Goal: Task Accomplishment & Management: Manage account settings

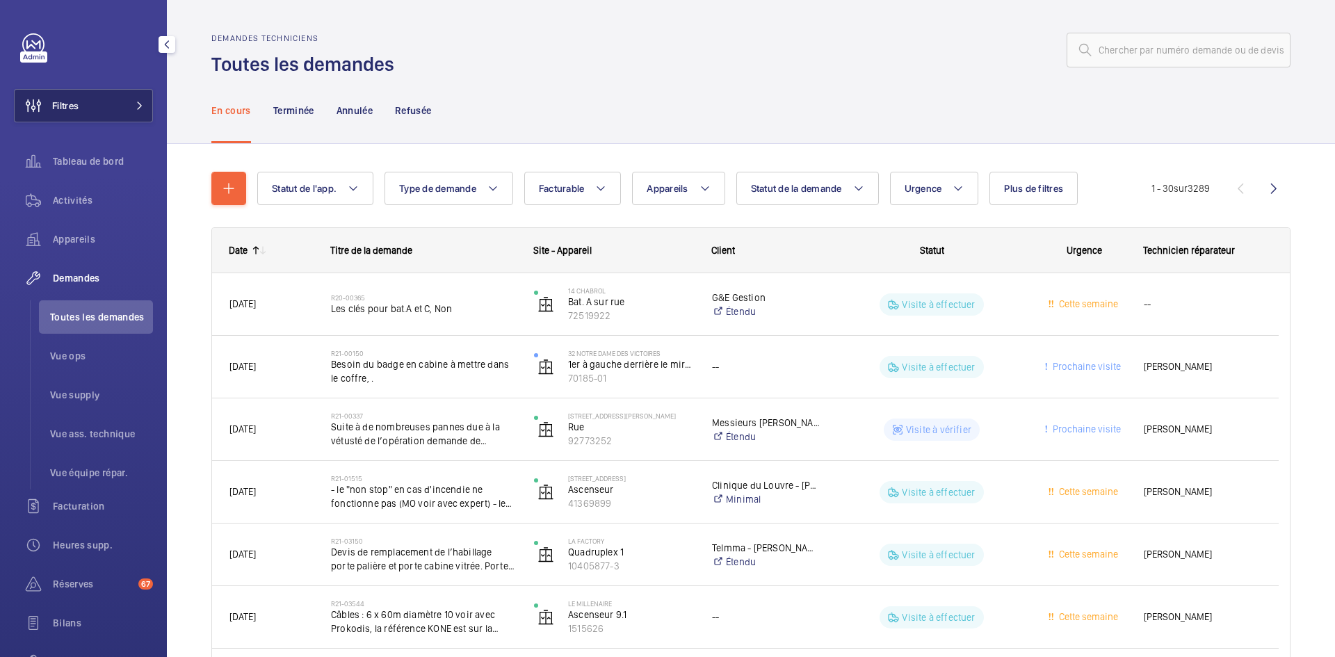
click at [140, 104] on button "Filtres" at bounding box center [83, 105] width 139 height 33
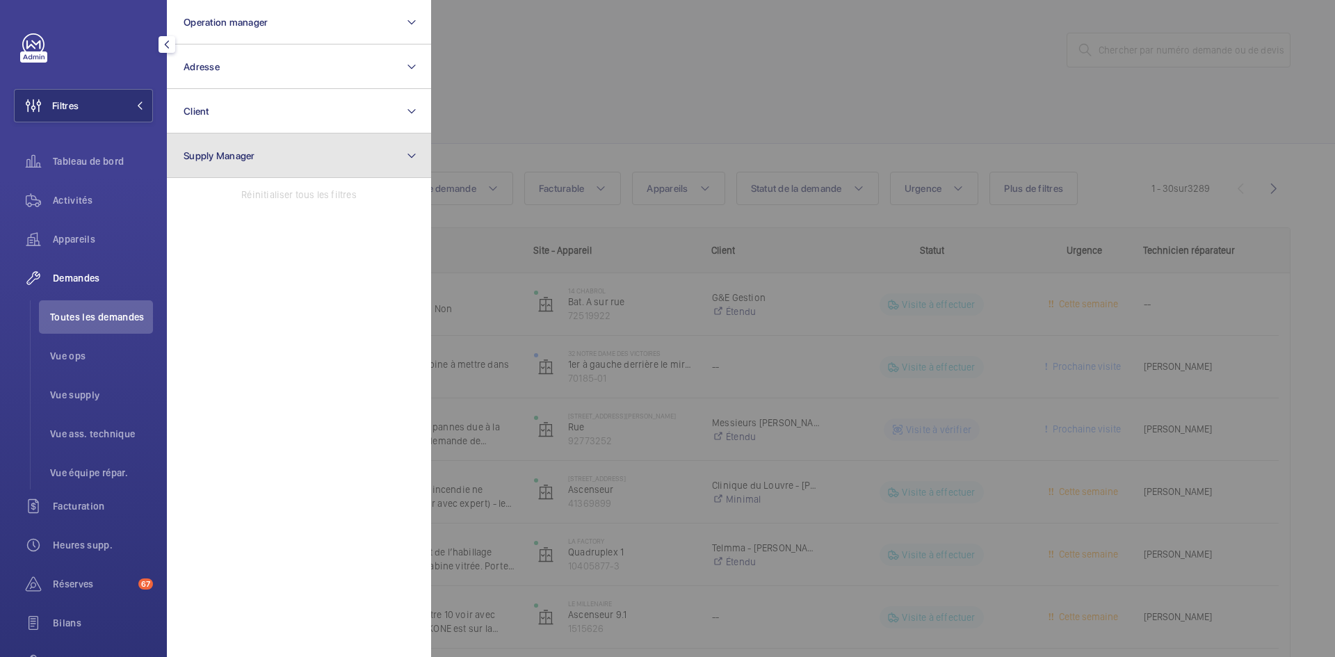
click at [279, 162] on button "Supply Manager" at bounding box center [299, 155] width 264 height 44
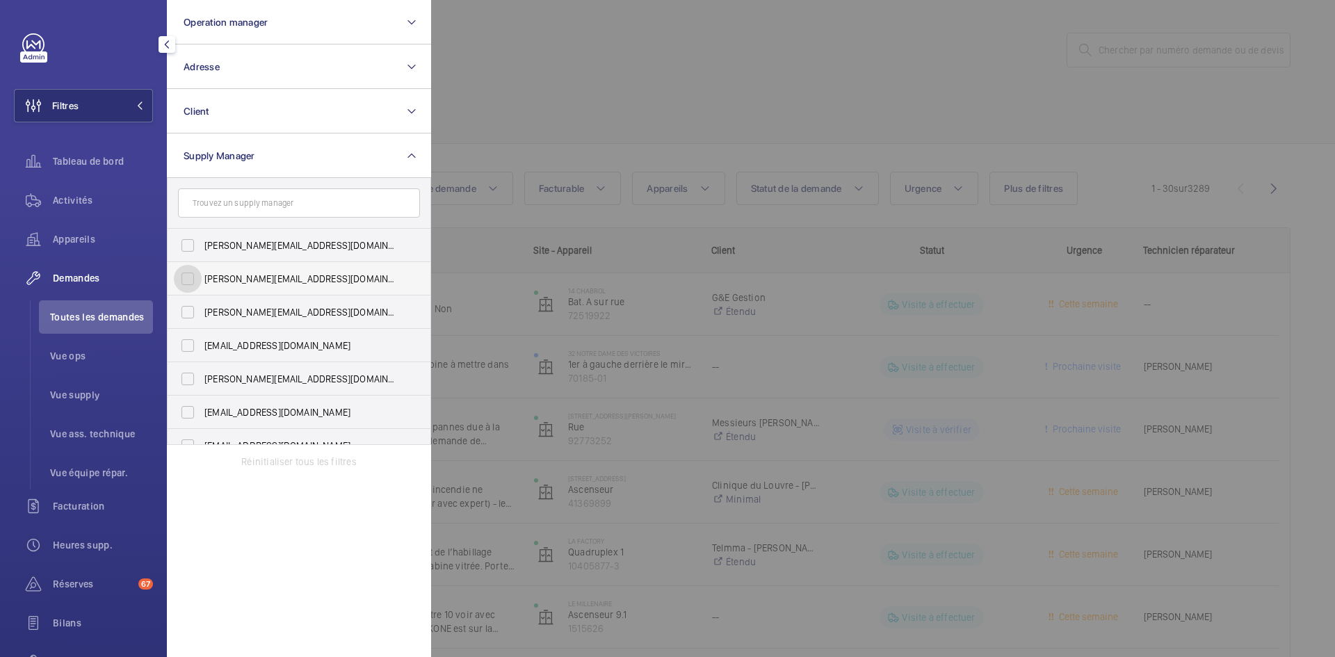
click at [189, 278] on input "diana@wemaintain.com" at bounding box center [188, 279] width 28 height 28
checkbox input "true"
click at [190, 346] on input "fayrouz@wemaintain.com" at bounding box center [188, 346] width 28 height 28
checkbox input "true"
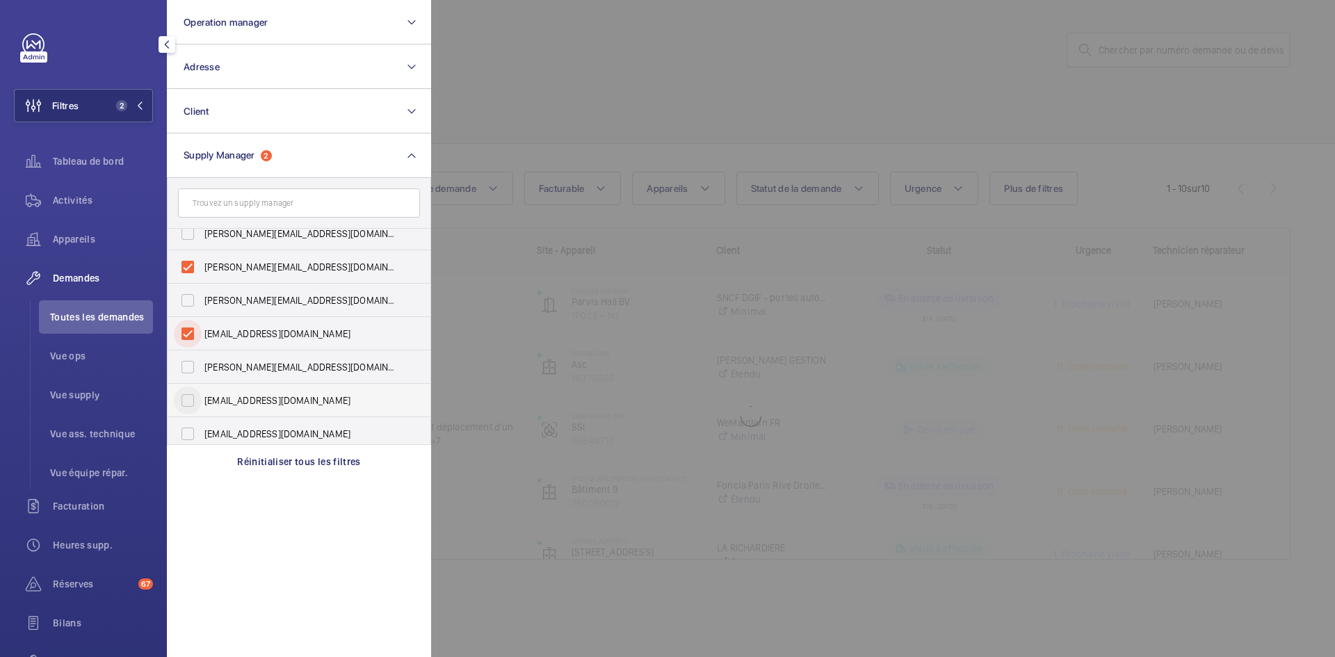
scroll to position [18, 0]
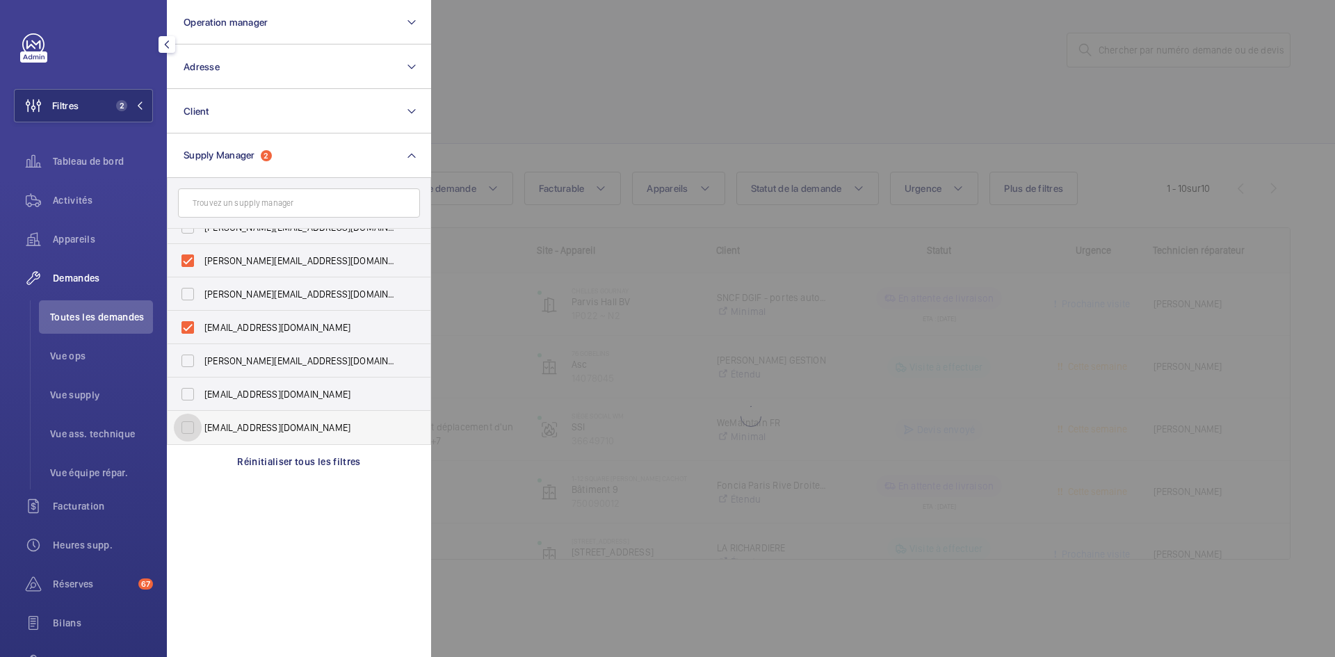
click at [187, 426] on input "[EMAIL_ADDRESS][DOMAIN_NAME]" at bounding box center [188, 428] width 28 height 28
checkbox input "true"
click at [543, 99] on div at bounding box center [1098, 328] width 1335 height 657
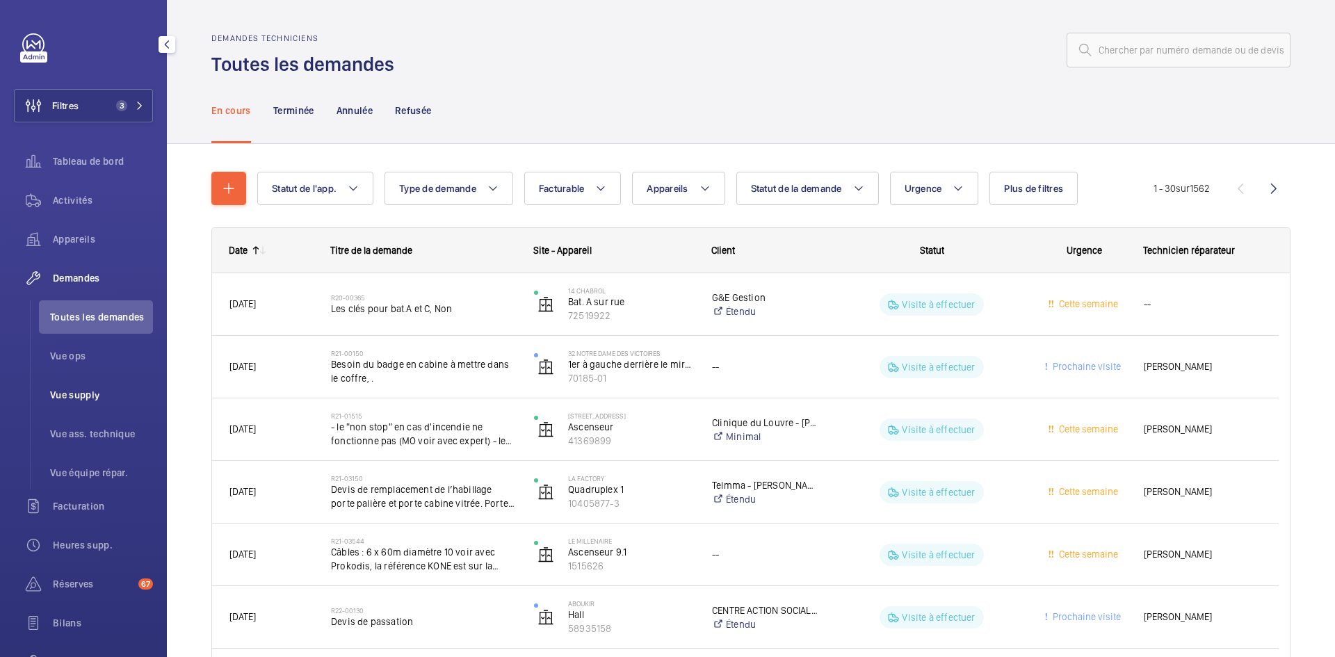
click at [93, 396] on span "Vue supply" at bounding box center [101, 395] width 103 height 14
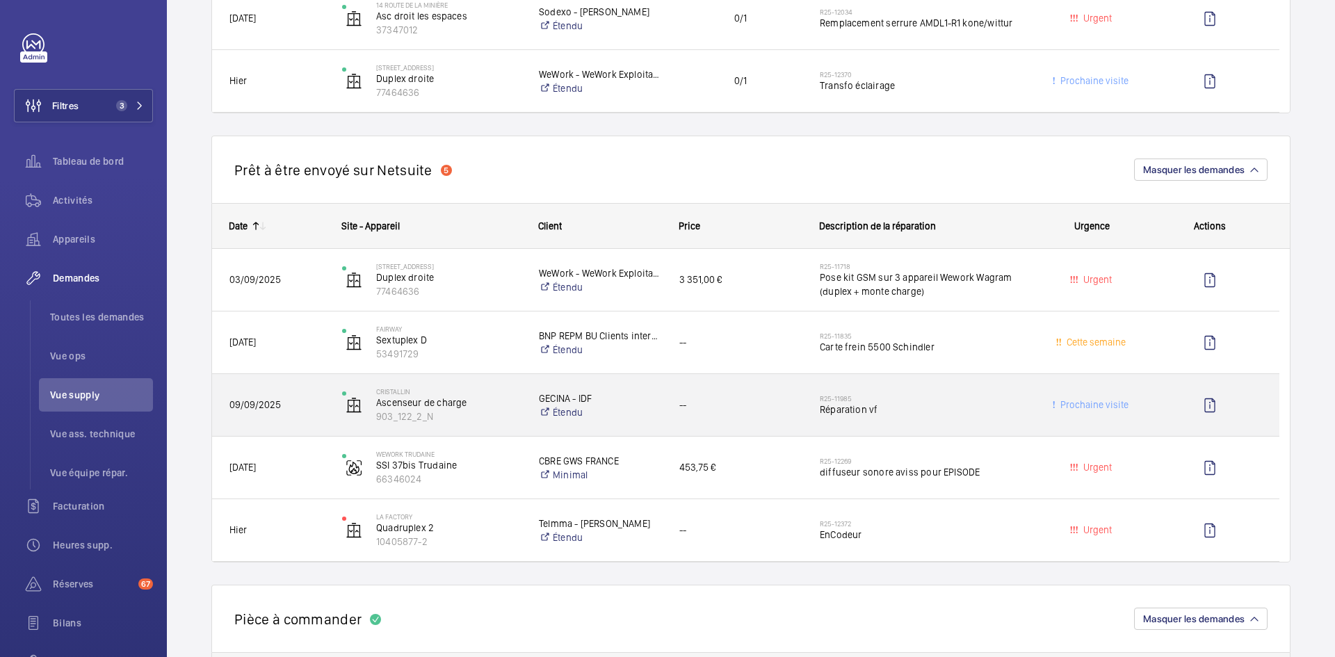
scroll to position [1182, 0]
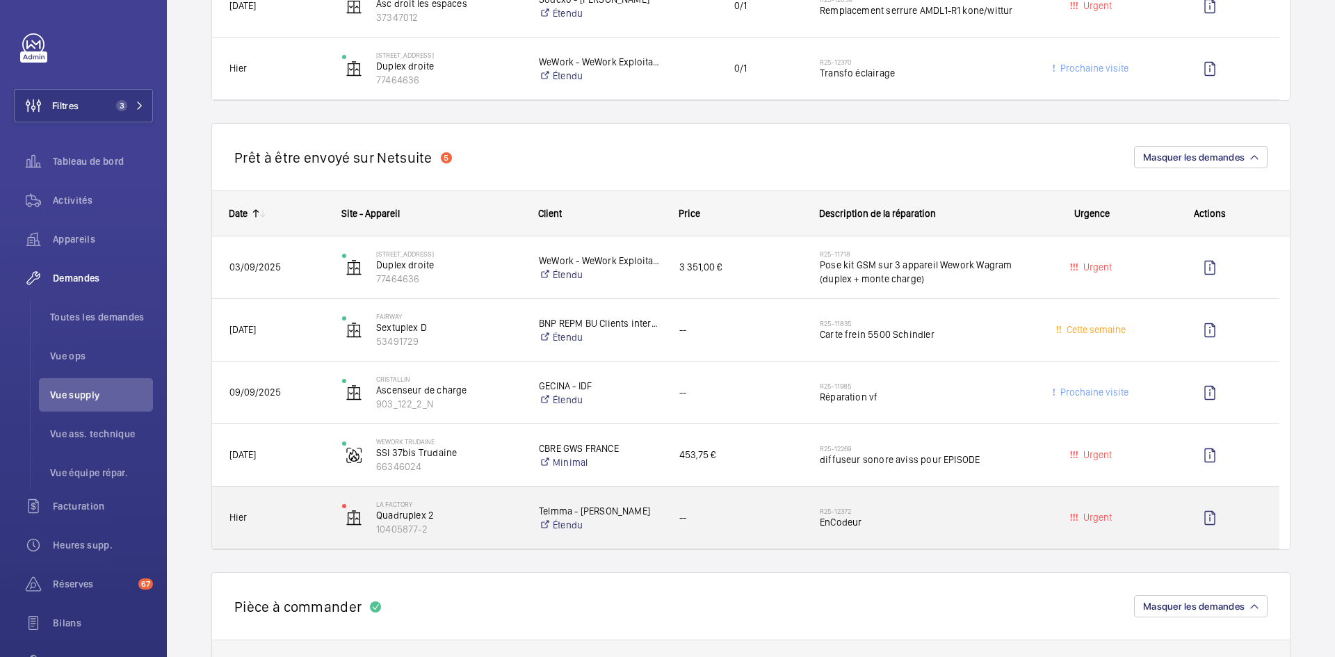
click at [289, 526] on div "Hier" at bounding box center [268, 518] width 111 height 44
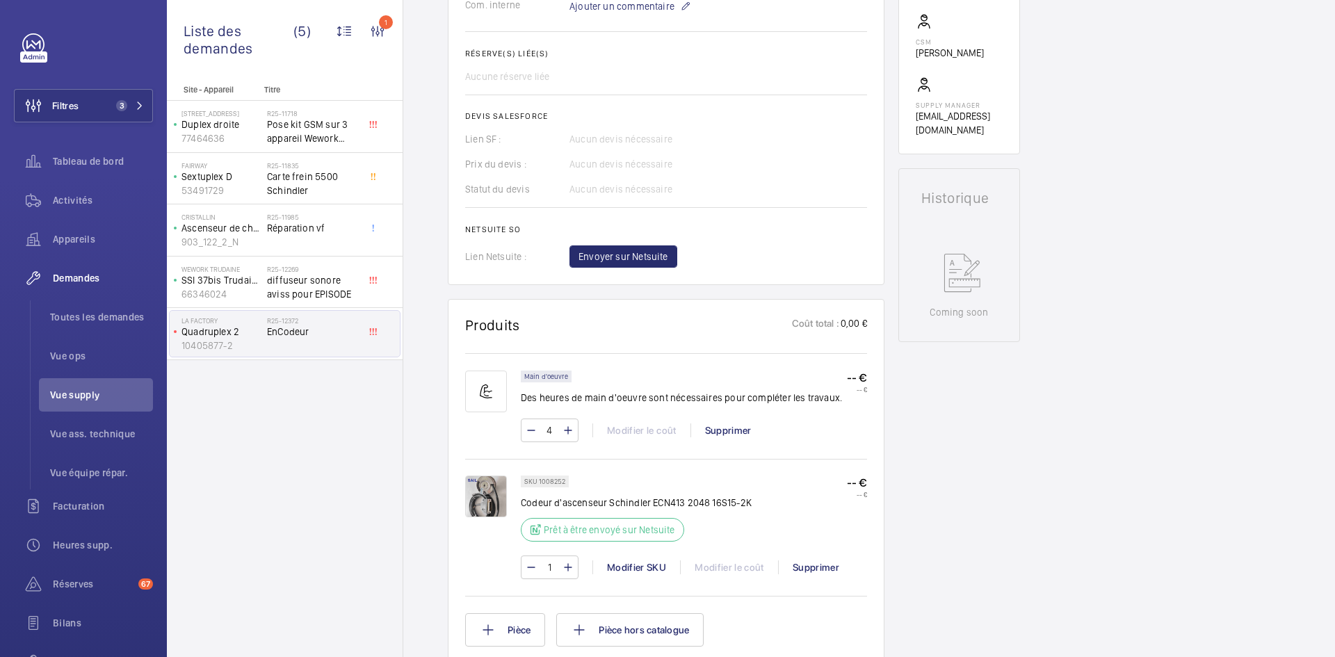
scroll to position [487, 0]
click at [487, 507] on img at bounding box center [486, 495] width 42 height 42
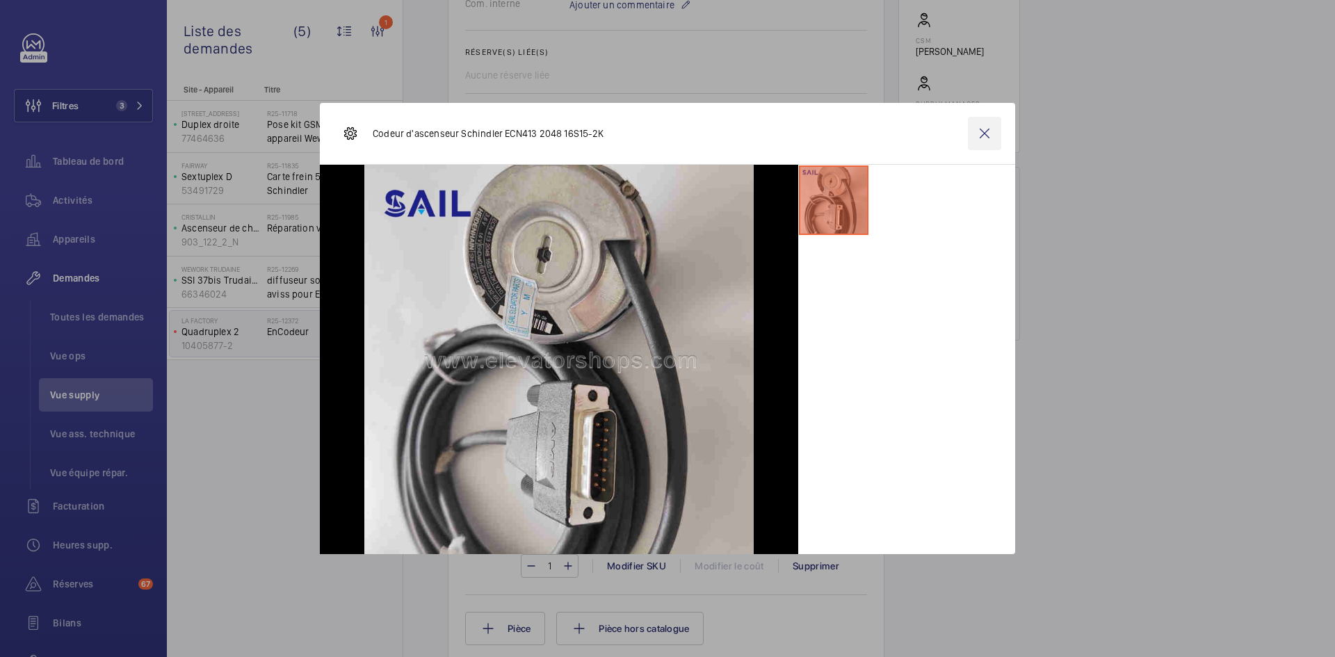
click at [990, 131] on wm-front-icon-button at bounding box center [984, 133] width 33 height 33
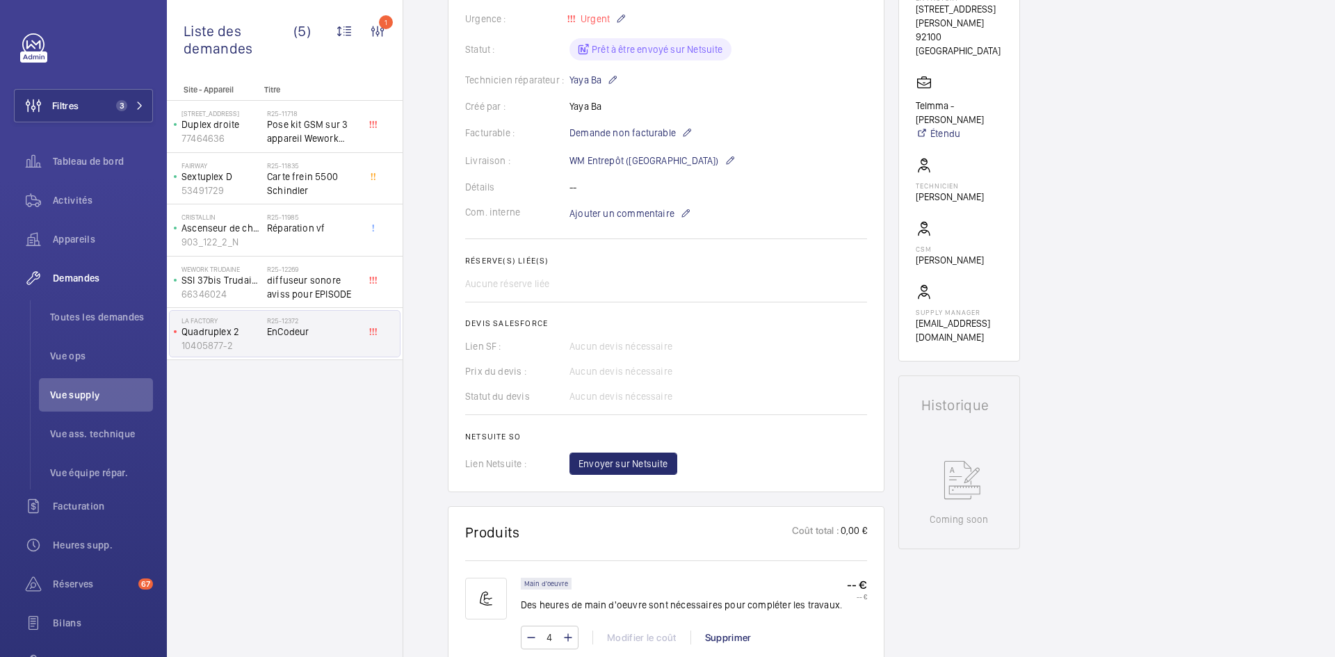
scroll to position [0, 0]
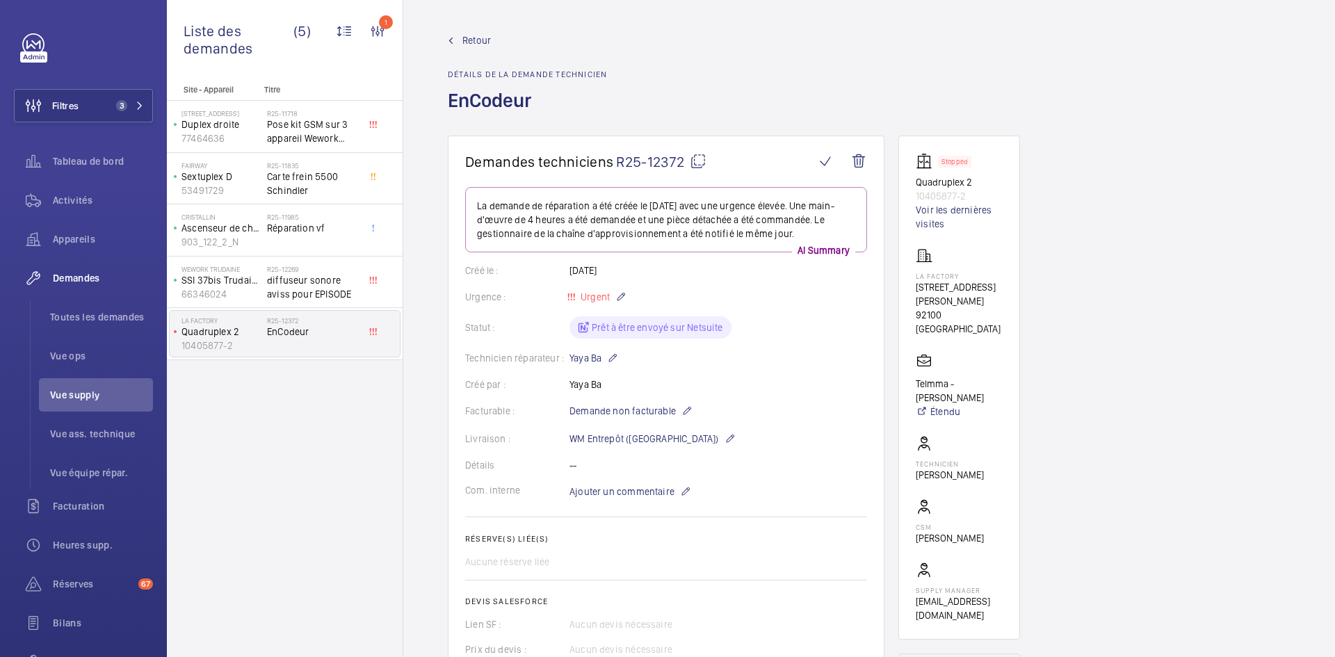
click at [476, 41] on span "Retour" at bounding box center [476, 40] width 29 height 14
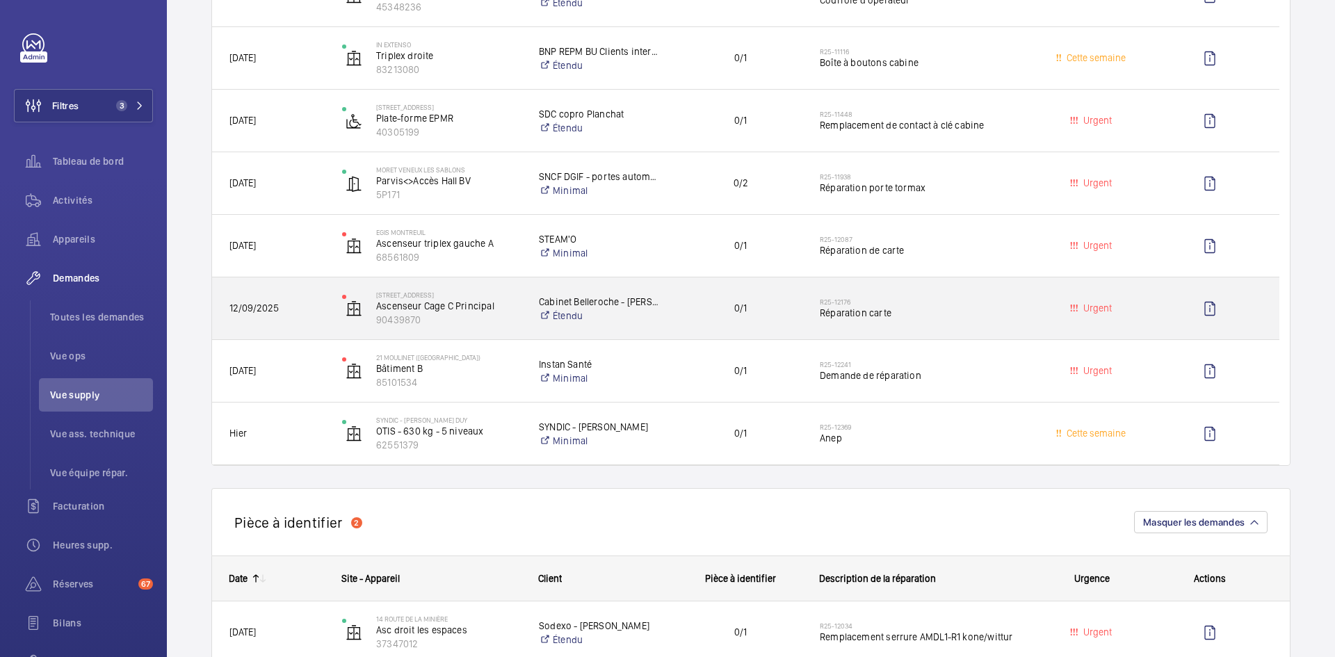
scroll to position [556, 0]
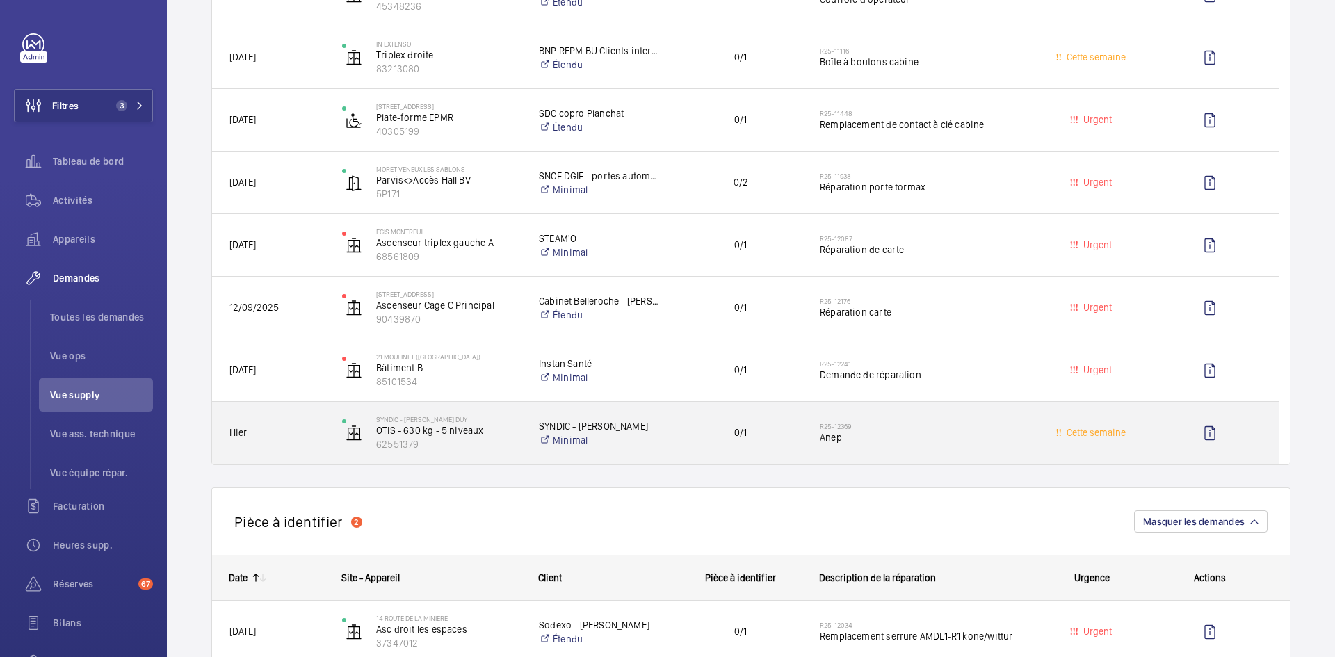
click at [325, 423] on div "SYNDIC - J. DUY OTIS - 630 kg - 5 niveaux 62551379" at bounding box center [422, 433] width 195 height 57
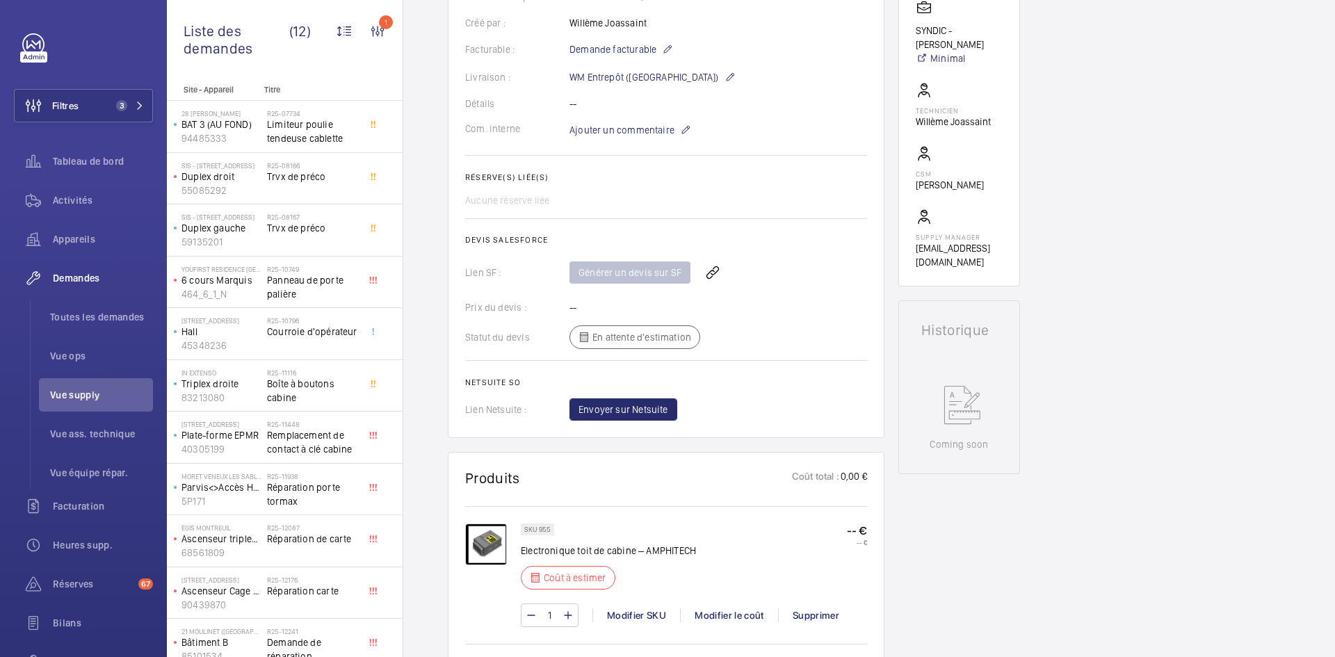
scroll to position [570, 0]
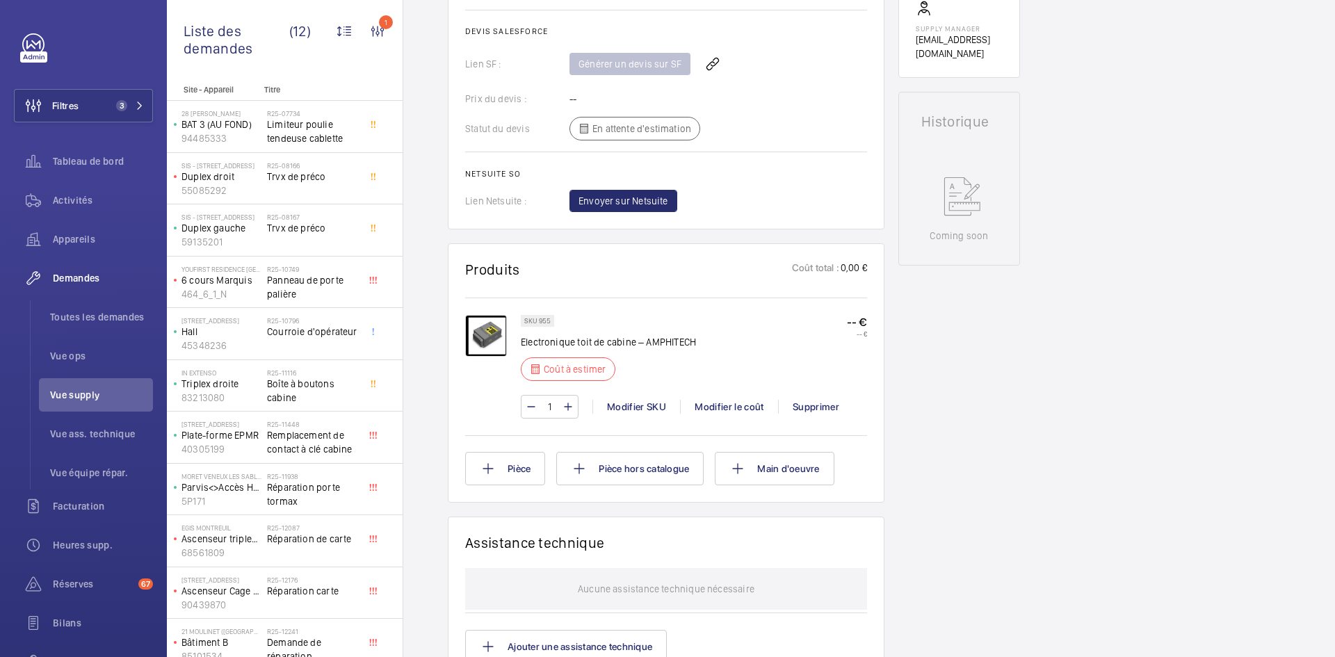
click at [489, 339] on img at bounding box center [486, 336] width 42 height 42
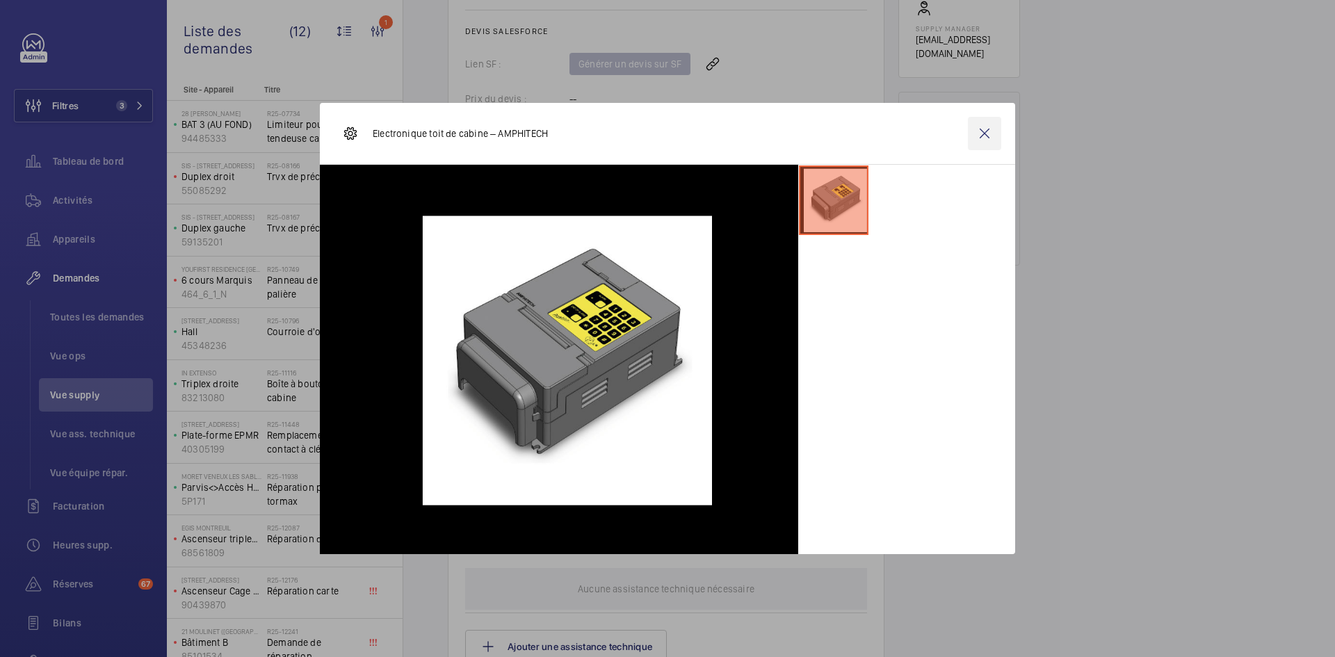
click at [987, 138] on wm-front-icon-button at bounding box center [984, 133] width 33 height 33
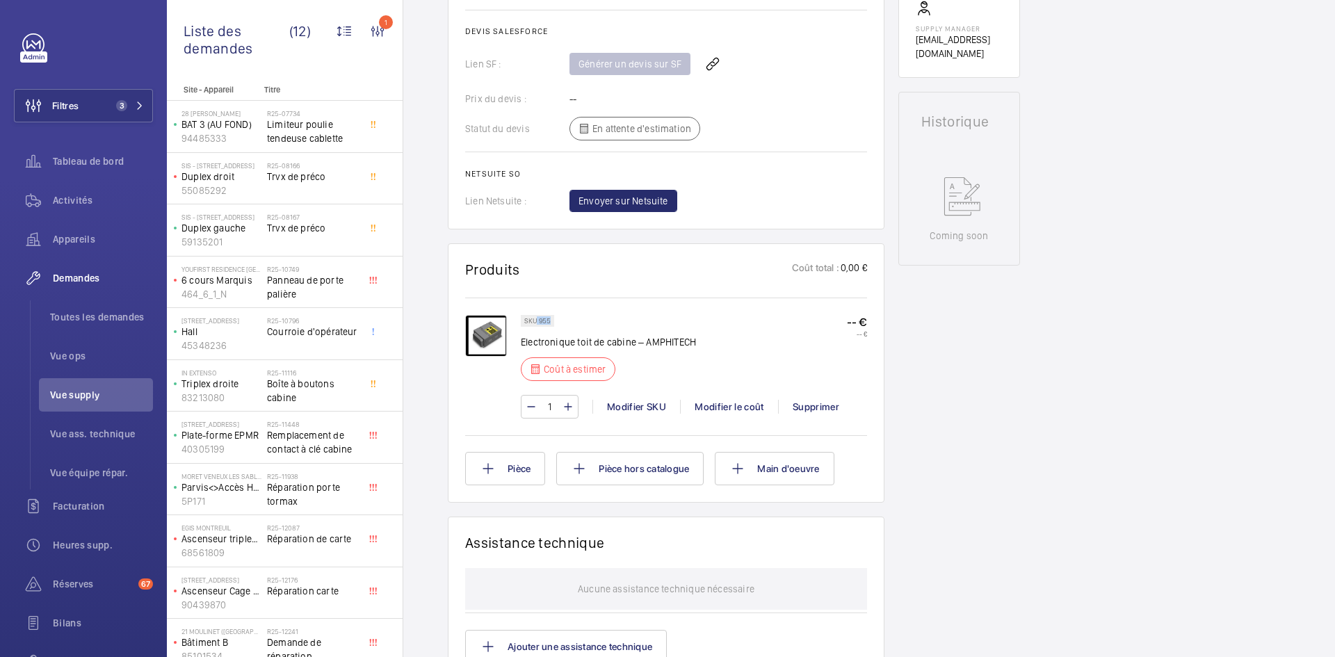
drag, startPoint x: 550, startPoint y: 319, endPoint x: 537, endPoint y: 320, distance: 12.5
click at [537, 320] on p "SKU 955" at bounding box center [537, 320] width 26 height 5
copy p "955"
click at [494, 331] on img at bounding box center [486, 336] width 42 height 42
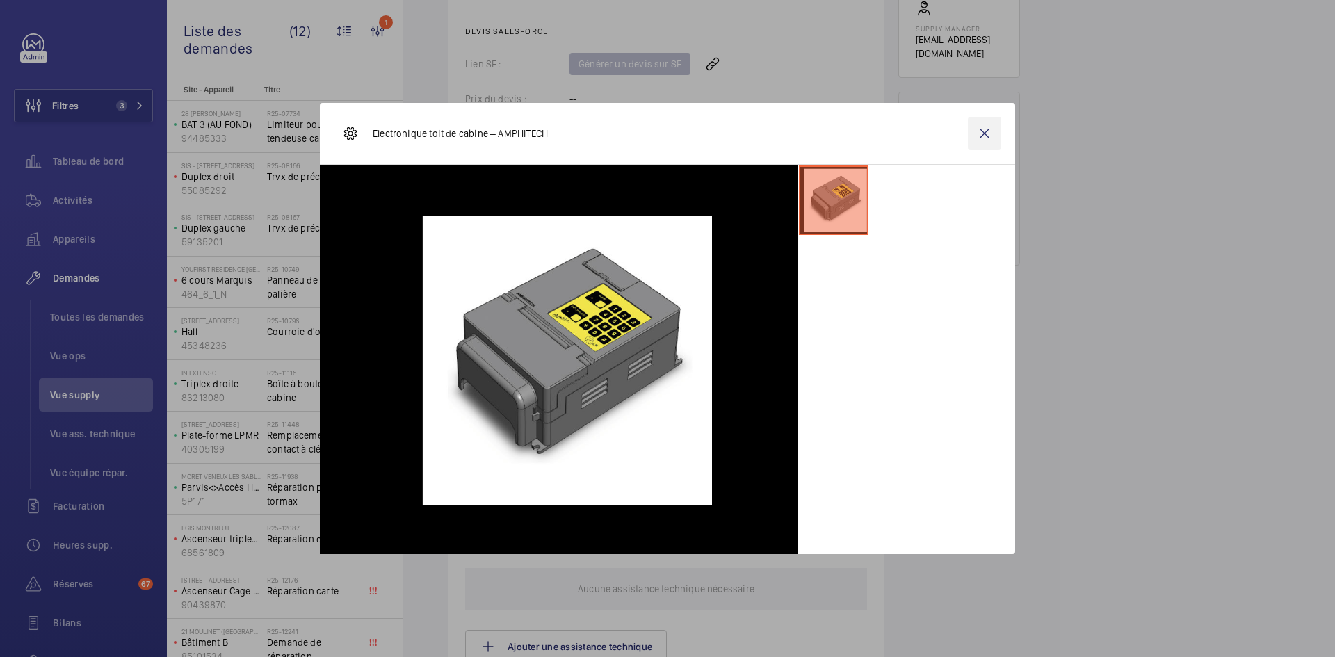
click at [988, 135] on wm-front-icon-button at bounding box center [984, 133] width 33 height 33
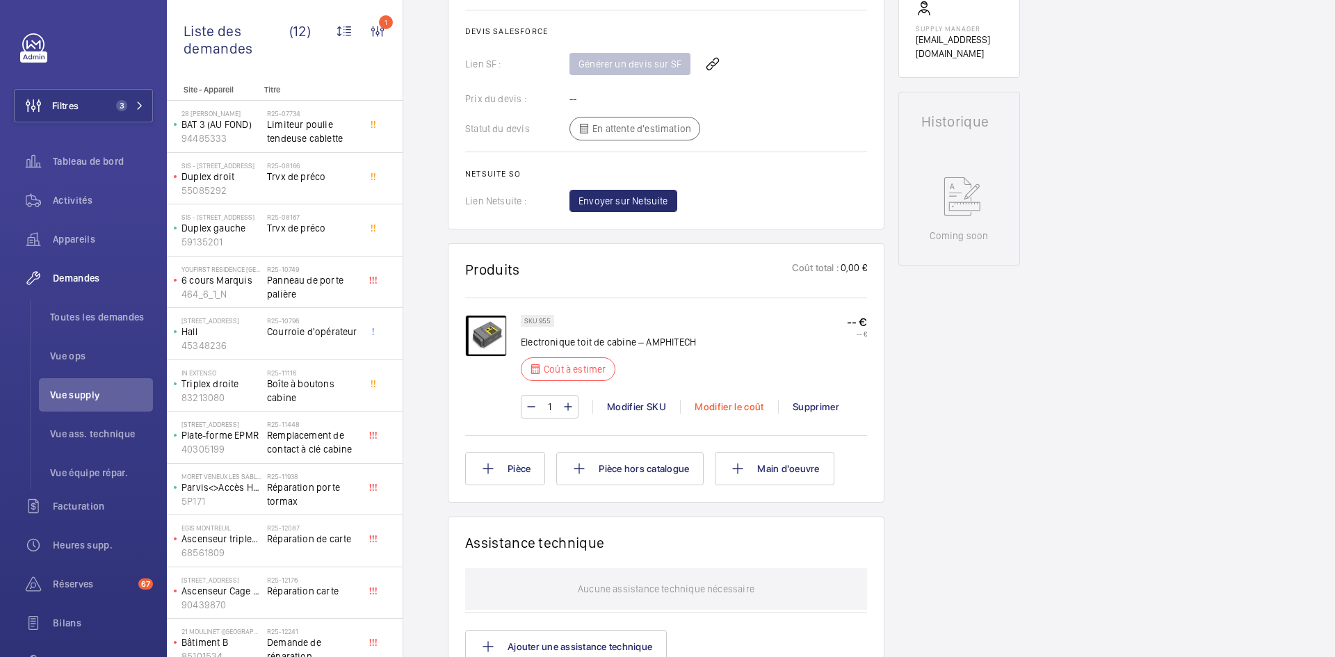
click at [708, 402] on div "Modifier le coût" at bounding box center [729, 407] width 98 height 14
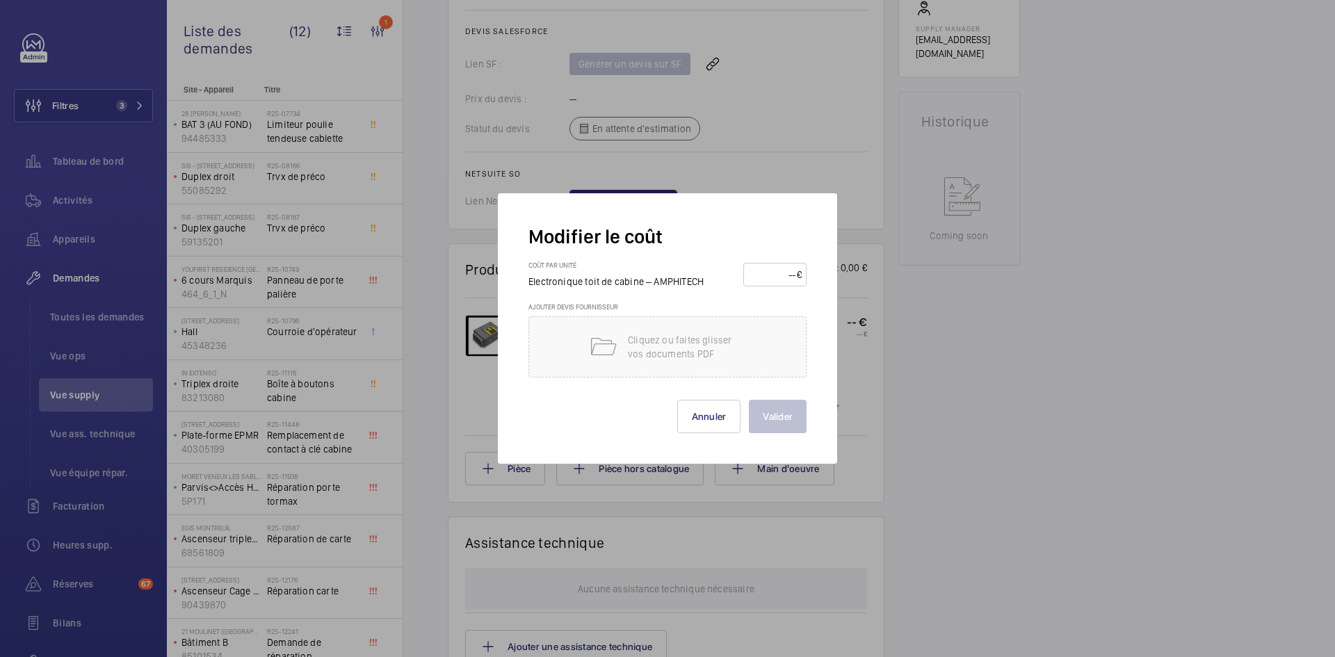
click at [774, 261] on div "Coût par unité Electronique toit de cabine – AMPHITECH €" at bounding box center [667, 282] width 278 height 42
click at [770, 277] on input "number" at bounding box center [772, 274] width 49 height 22
type input "250"
click at [787, 423] on button "Valider" at bounding box center [778, 416] width 58 height 33
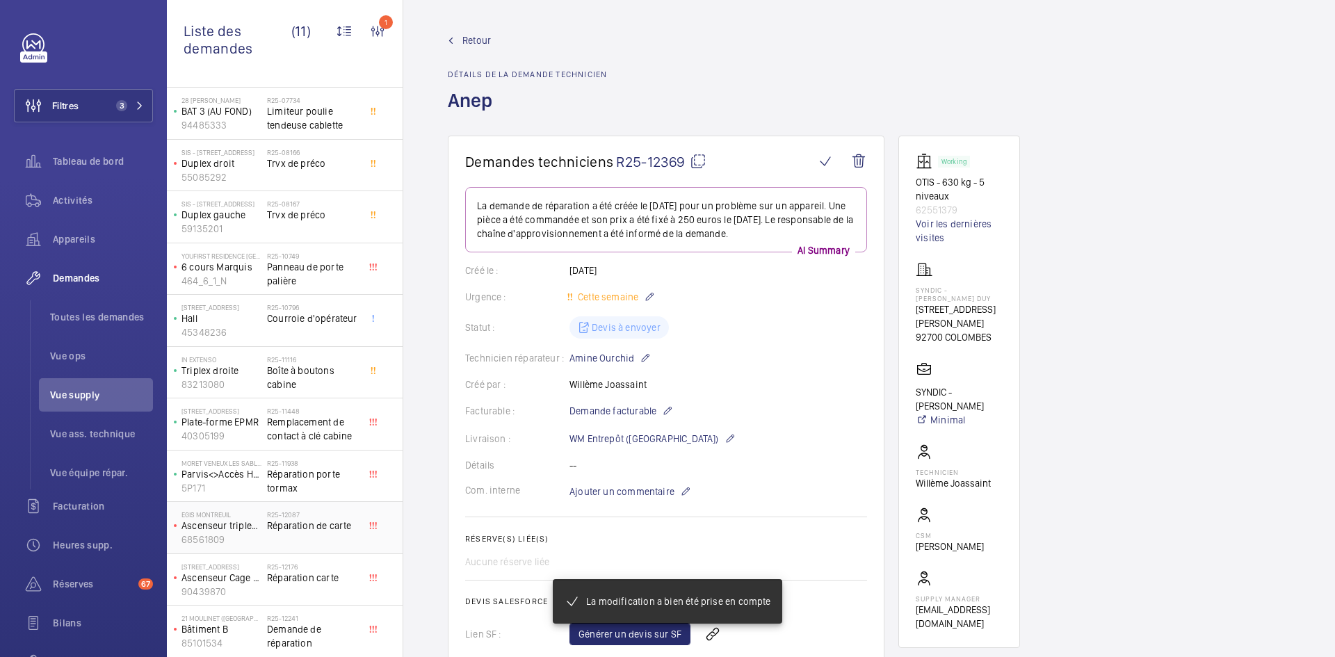
scroll to position [14, 0]
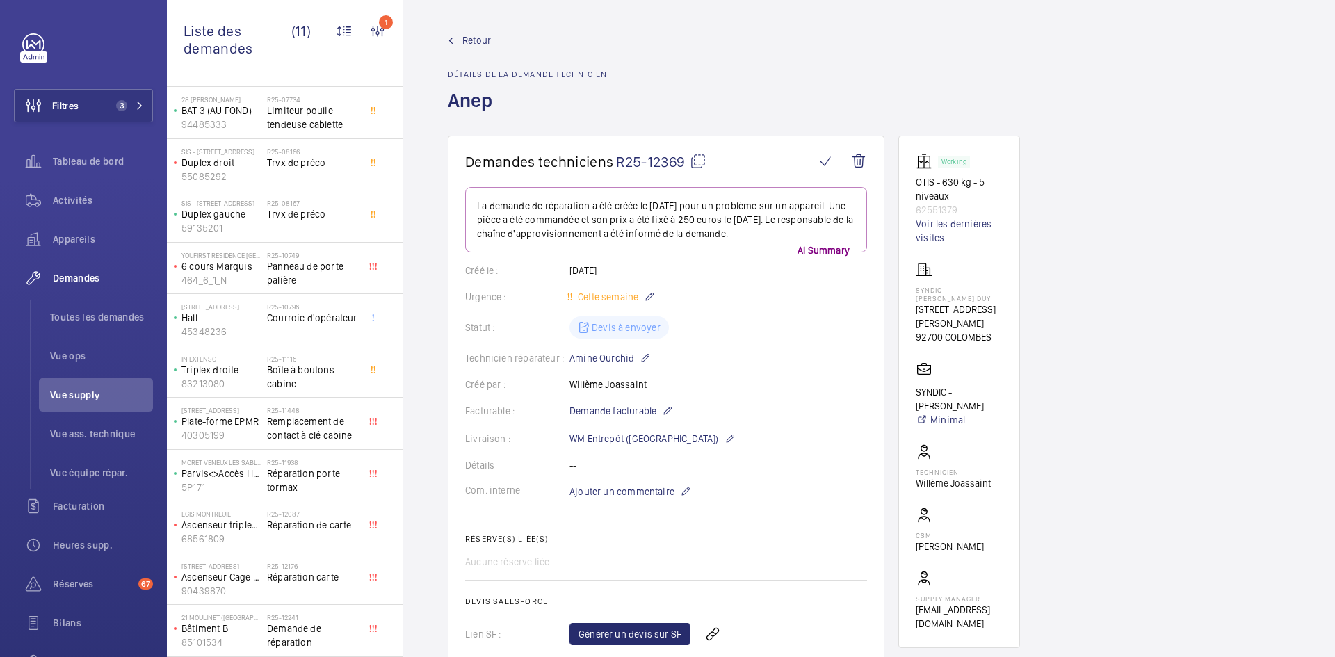
click at [480, 42] on span "Retour" at bounding box center [476, 40] width 29 height 14
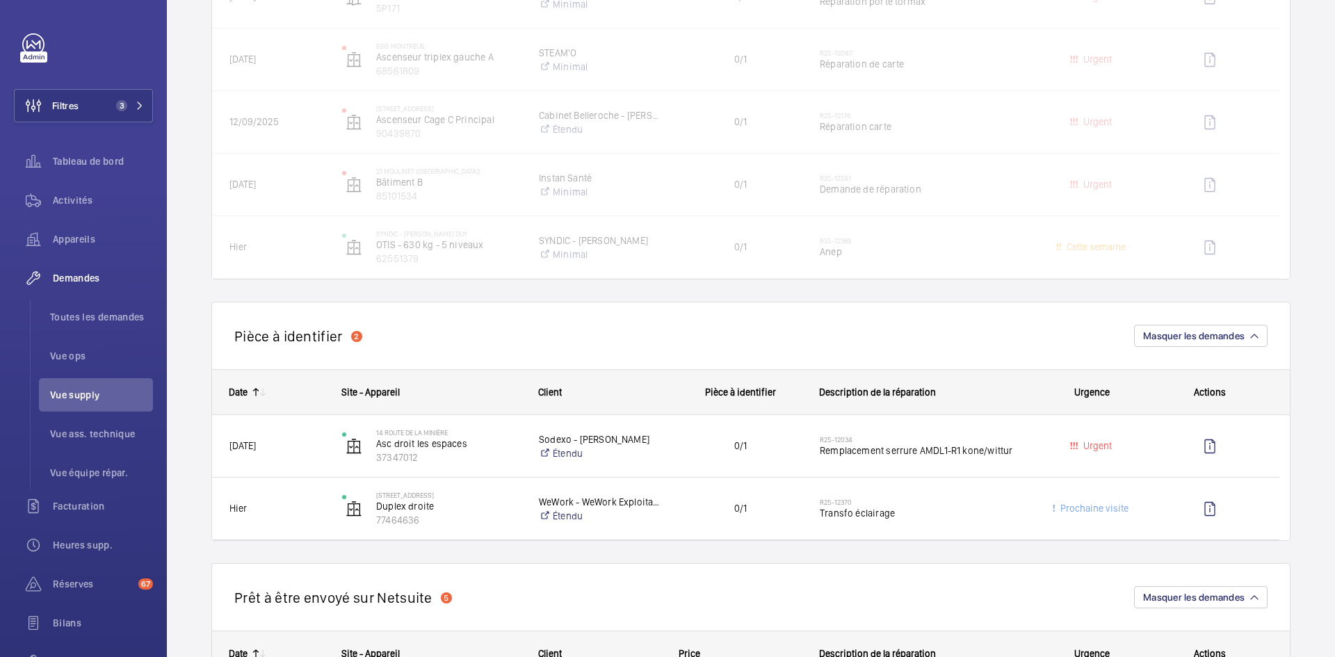
scroll to position [765, 0]
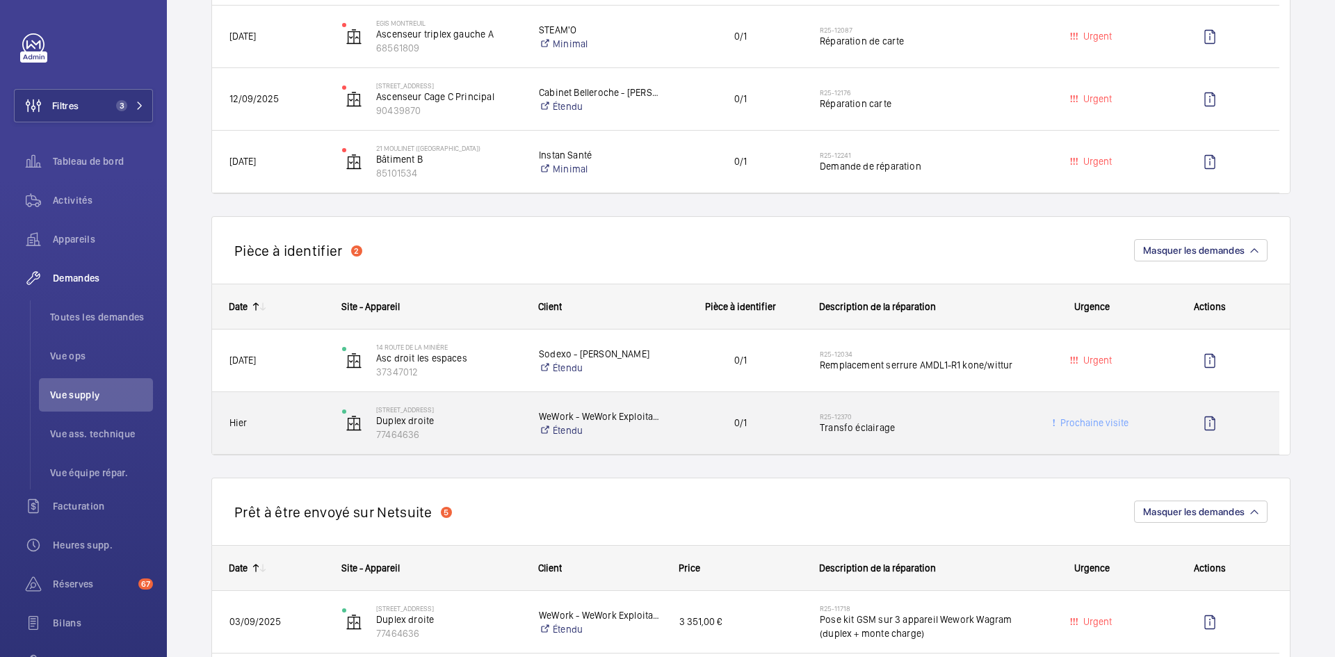
click at [295, 414] on div "Hier" at bounding box center [268, 423] width 111 height 44
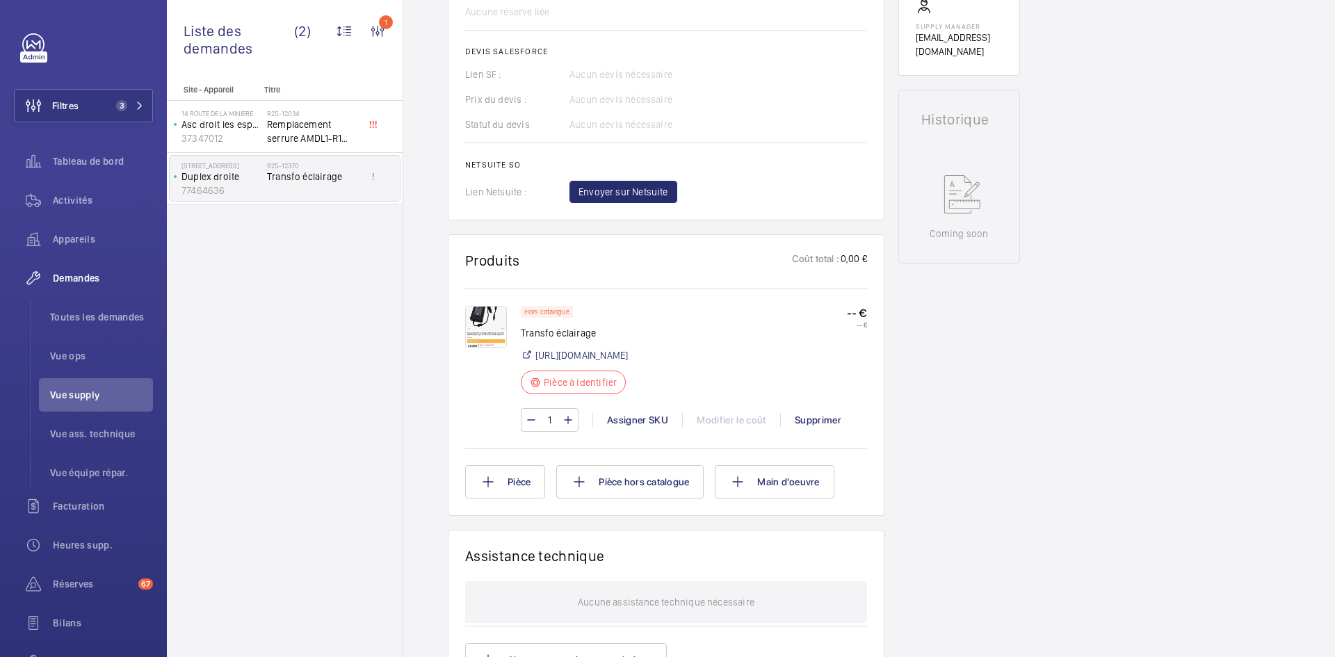
scroll to position [556, 0]
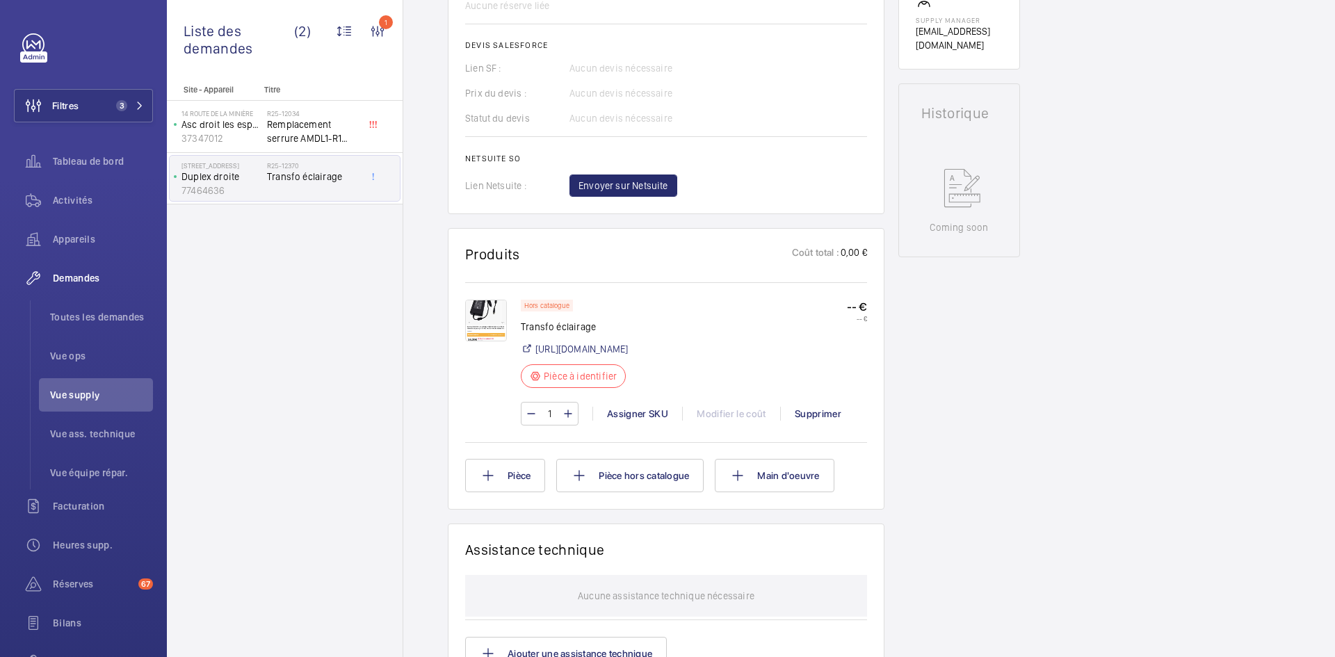
click at [482, 316] on img at bounding box center [486, 321] width 42 height 42
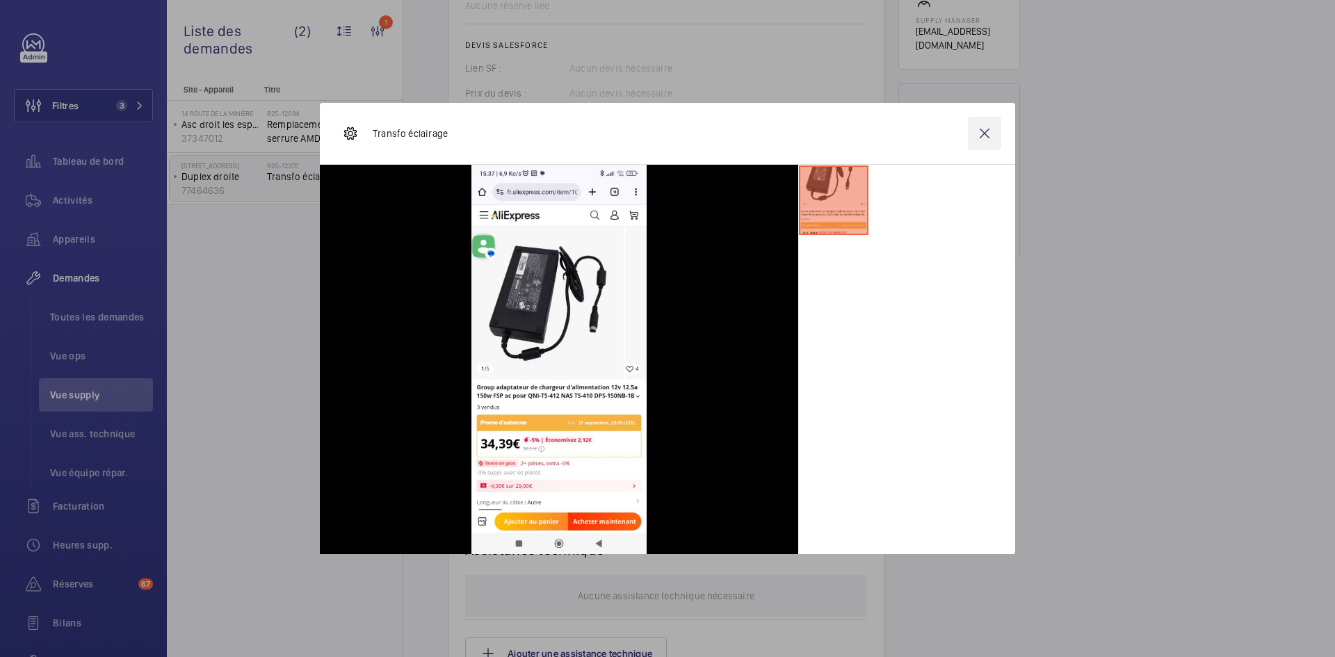
click at [985, 136] on wm-front-icon-button at bounding box center [984, 133] width 33 height 33
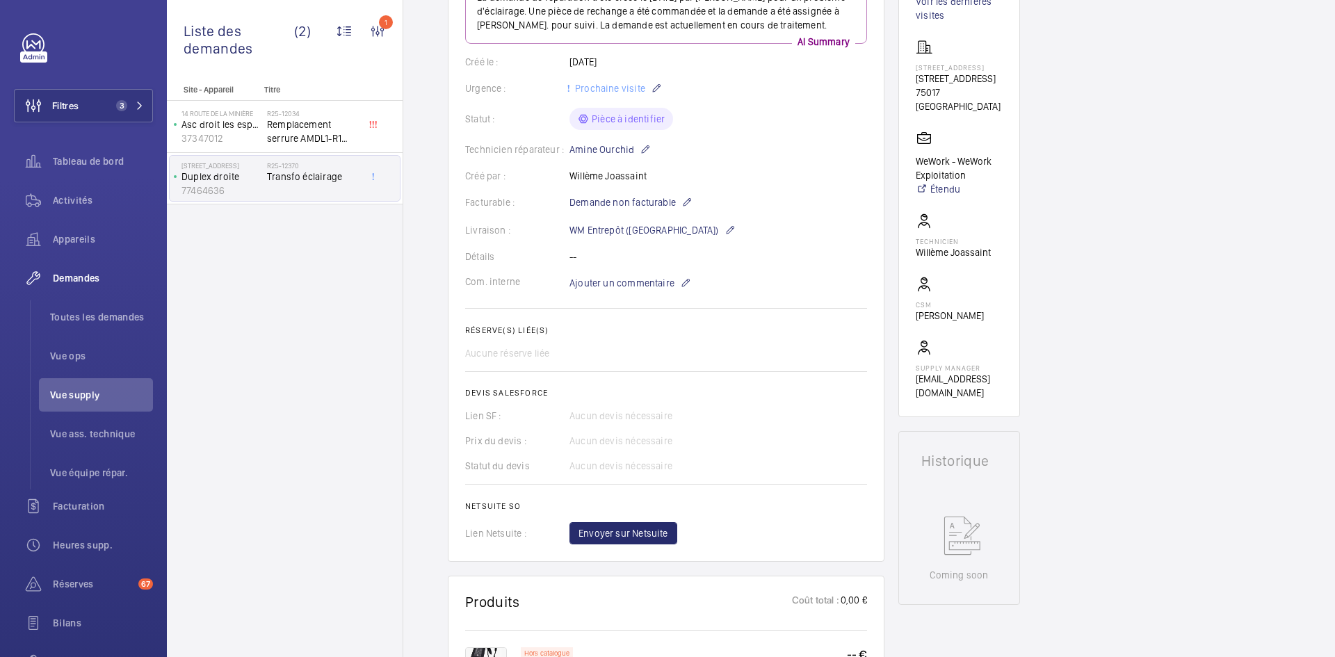
scroll to position [348, 0]
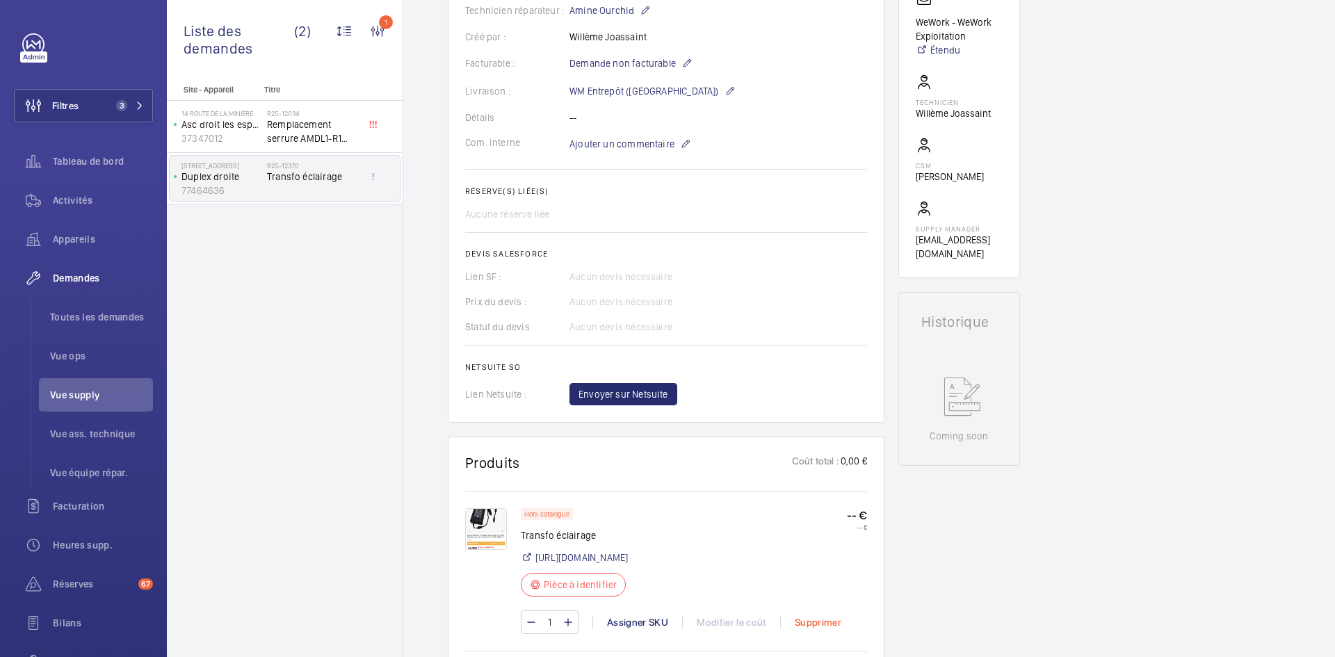
click at [824, 619] on div "Supprimer" at bounding box center [817, 622] width 75 height 14
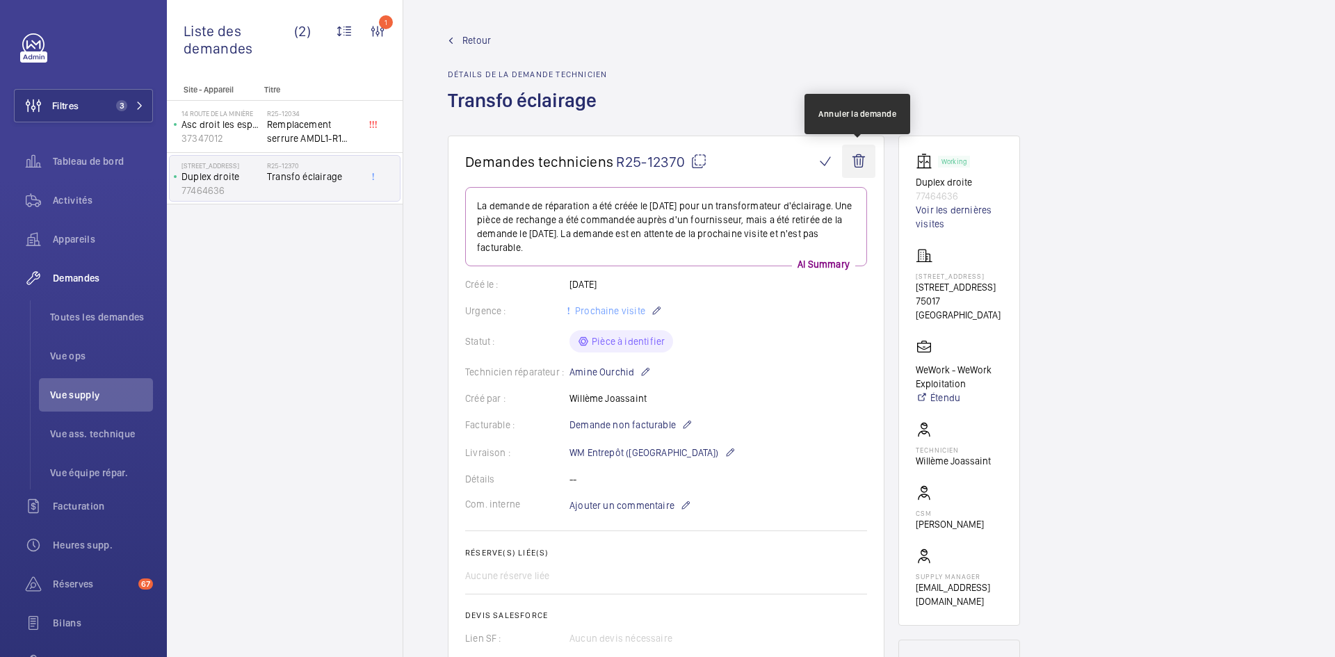
click at [864, 163] on wm-front-icon-button at bounding box center [858, 161] width 33 height 33
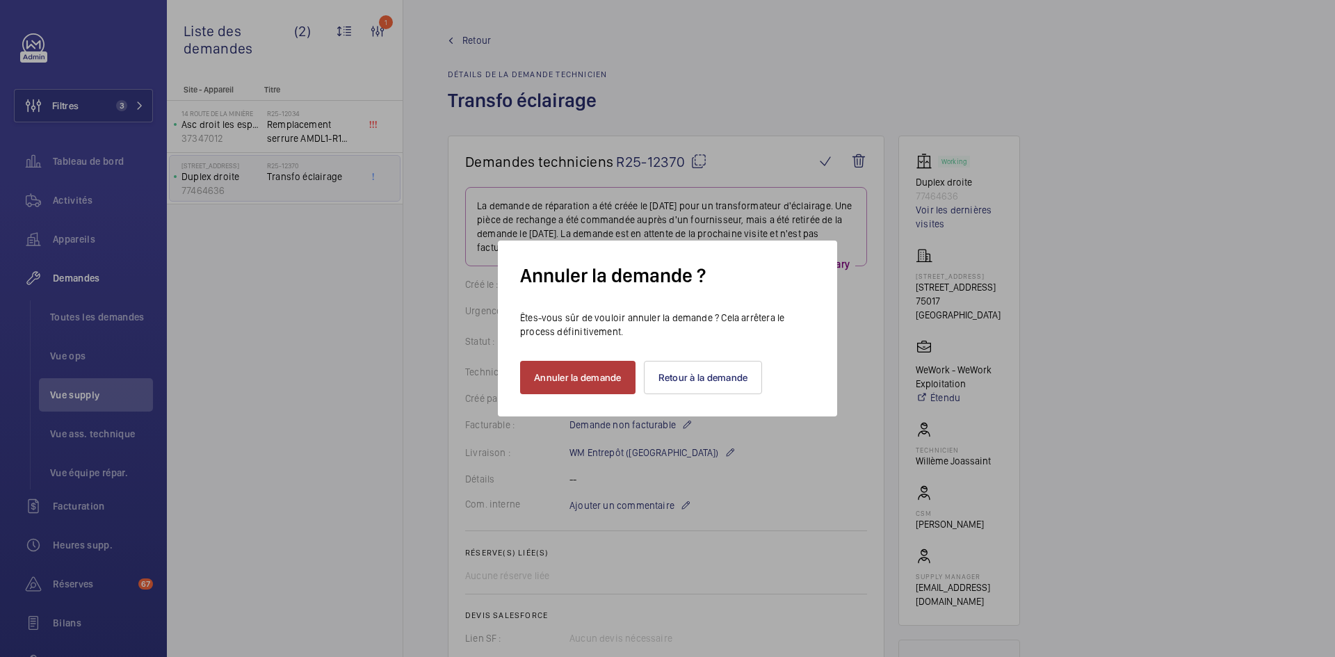
click at [586, 375] on button "Annuler la demande" at bounding box center [577, 377] width 115 height 33
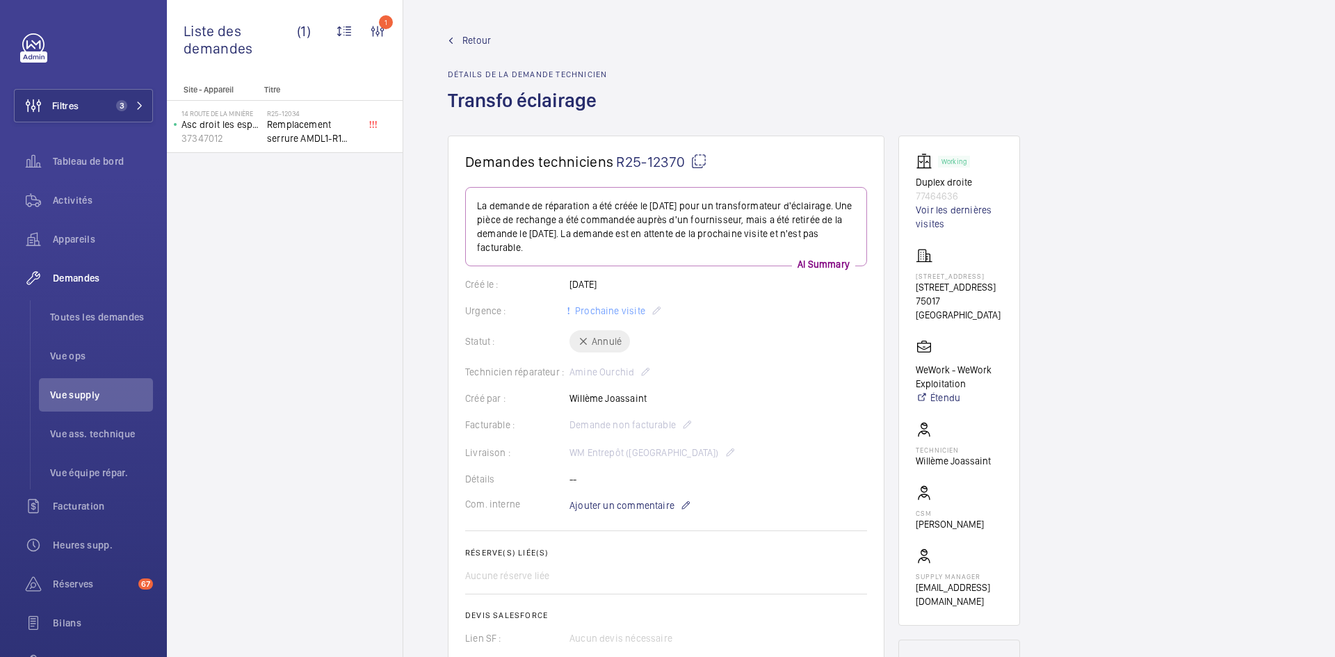
click at [473, 37] on span "Retour" at bounding box center [476, 40] width 29 height 14
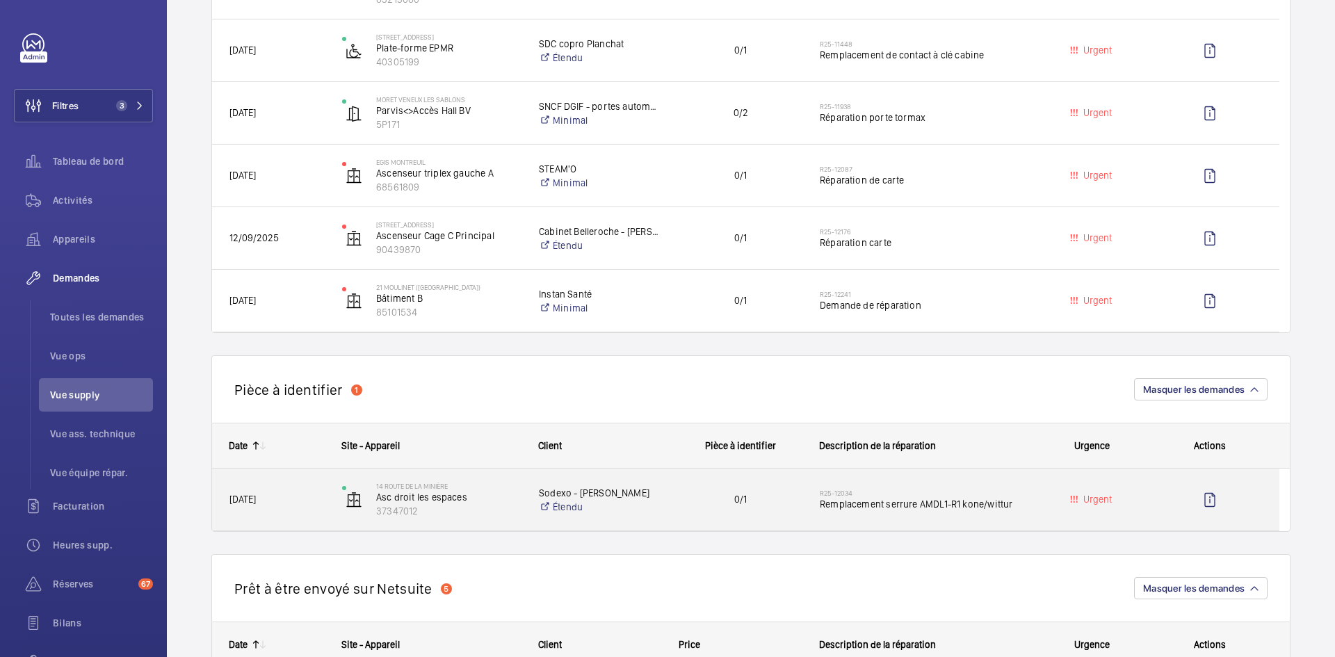
scroll to position [556, 0]
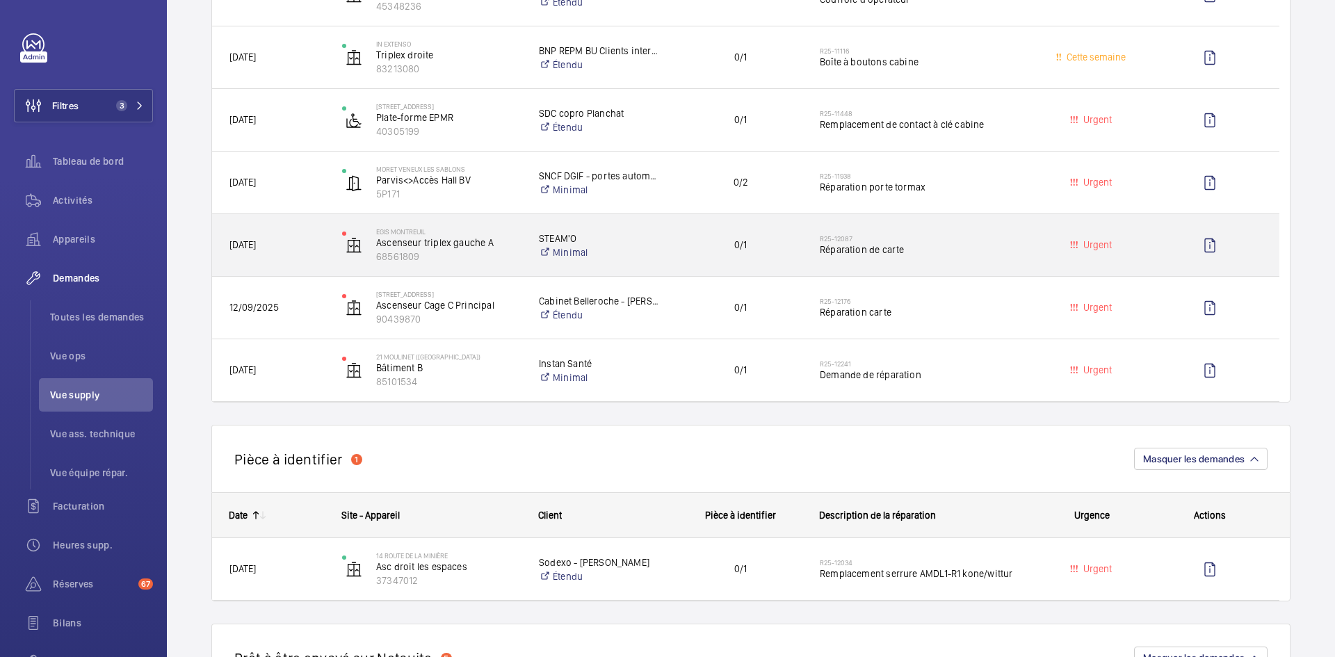
click at [311, 236] on div "[DATE]" at bounding box center [268, 245] width 111 height 44
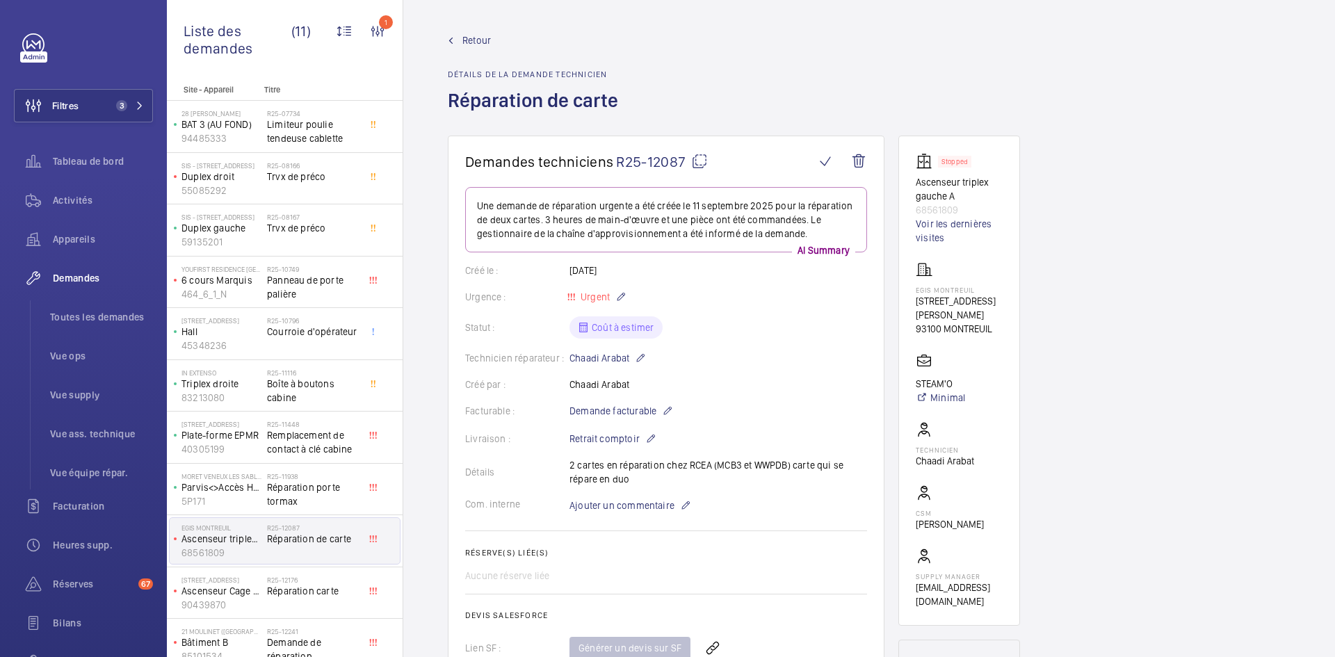
click at [701, 156] on mat-icon at bounding box center [699, 161] width 17 height 17
click at [700, 159] on mat-icon at bounding box center [699, 161] width 17 height 17
drag, startPoint x: 700, startPoint y: 161, endPoint x: 694, endPoint y: 164, distance: 7.2
click at [700, 160] on mat-icon at bounding box center [699, 161] width 17 height 17
drag, startPoint x: 998, startPoint y: 330, endPoint x: 911, endPoint y: 291, distance: 95.9
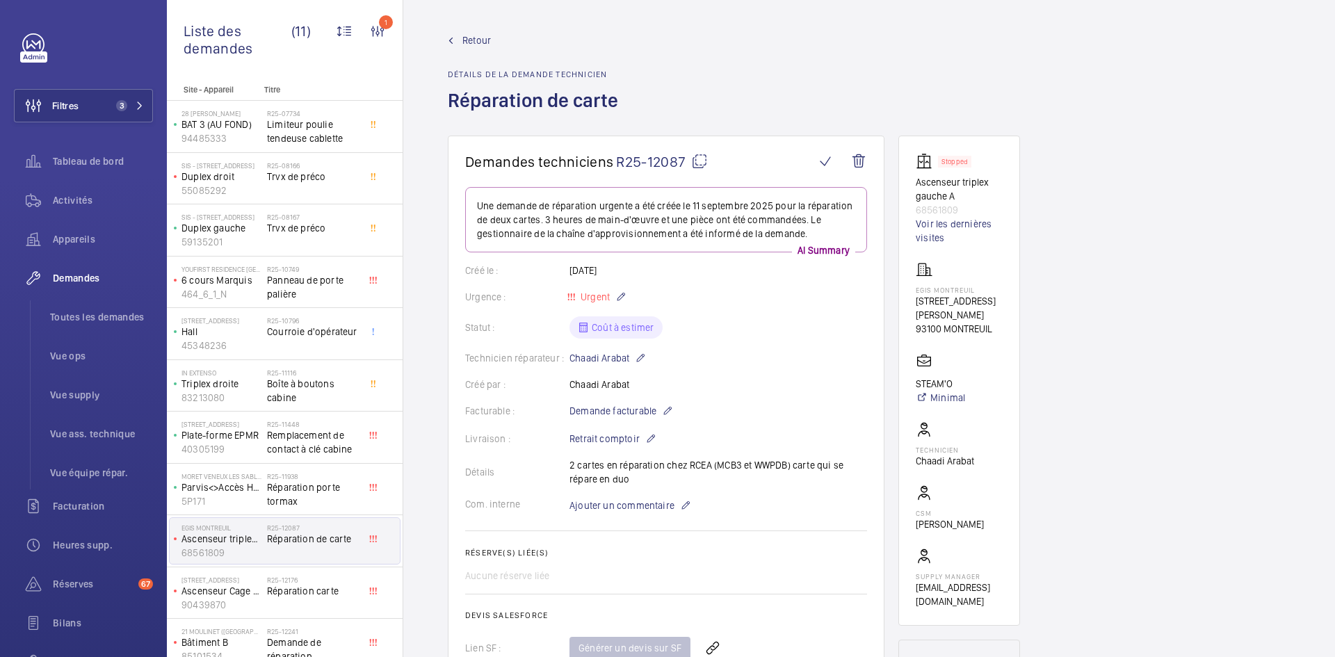
click at [911, 291] on wm-front-card "Stopped Ascenseur triplex gauche A 68561809 Voir les dernières visites EGIS MON…" at bounding box center [959, 381] width 122 height 490
copy div "EGIS MONTREUIL 4 Rue Dolorès Ibarruri 93100 MONTREUIL"
click at [485, 40] on span "Retour" at bounding box center [476, 40] width 29 height 14
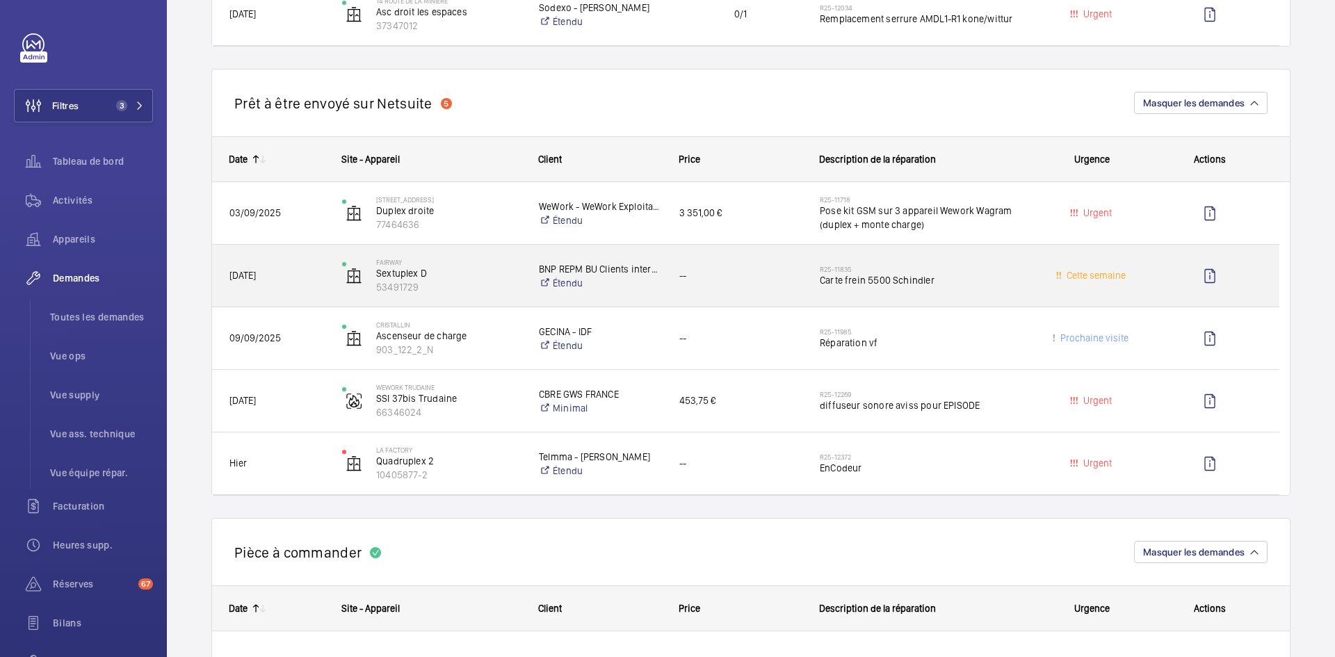
scroll to position [1112, 0]
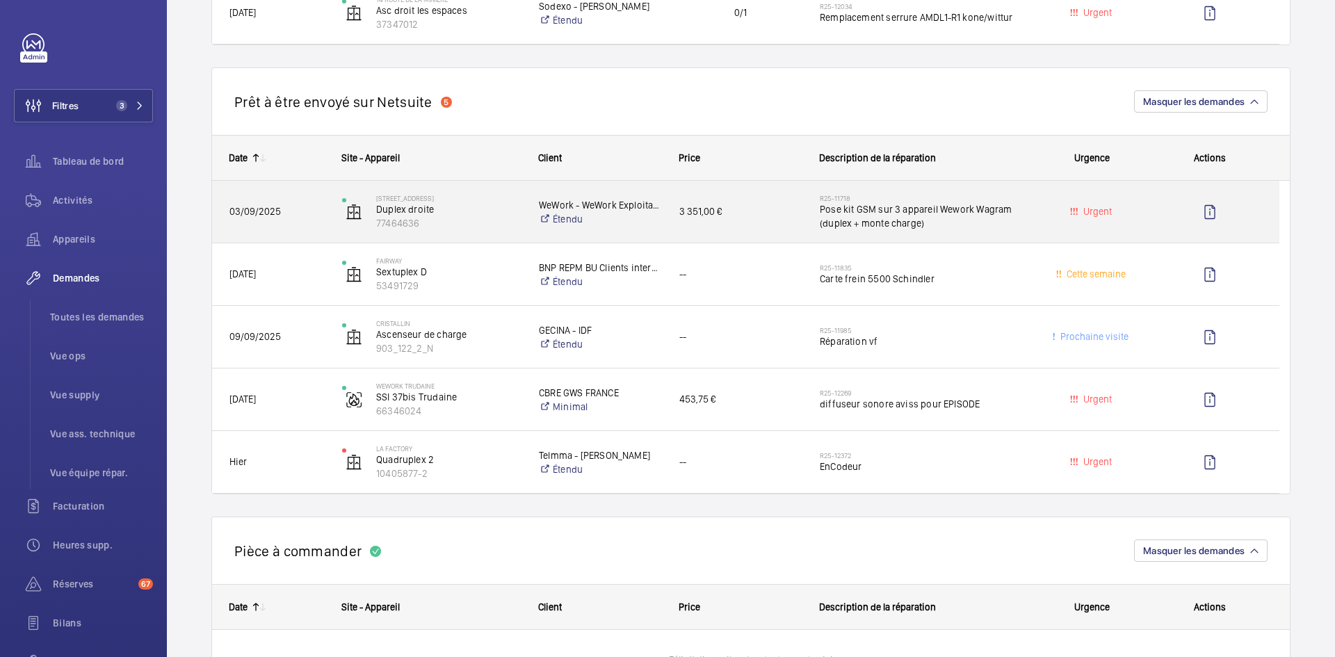
click at [326, 204] on div "67 Avenue de Wagram Duplex droite 77464636" at bounding box center [422, 212] width 195 height 57
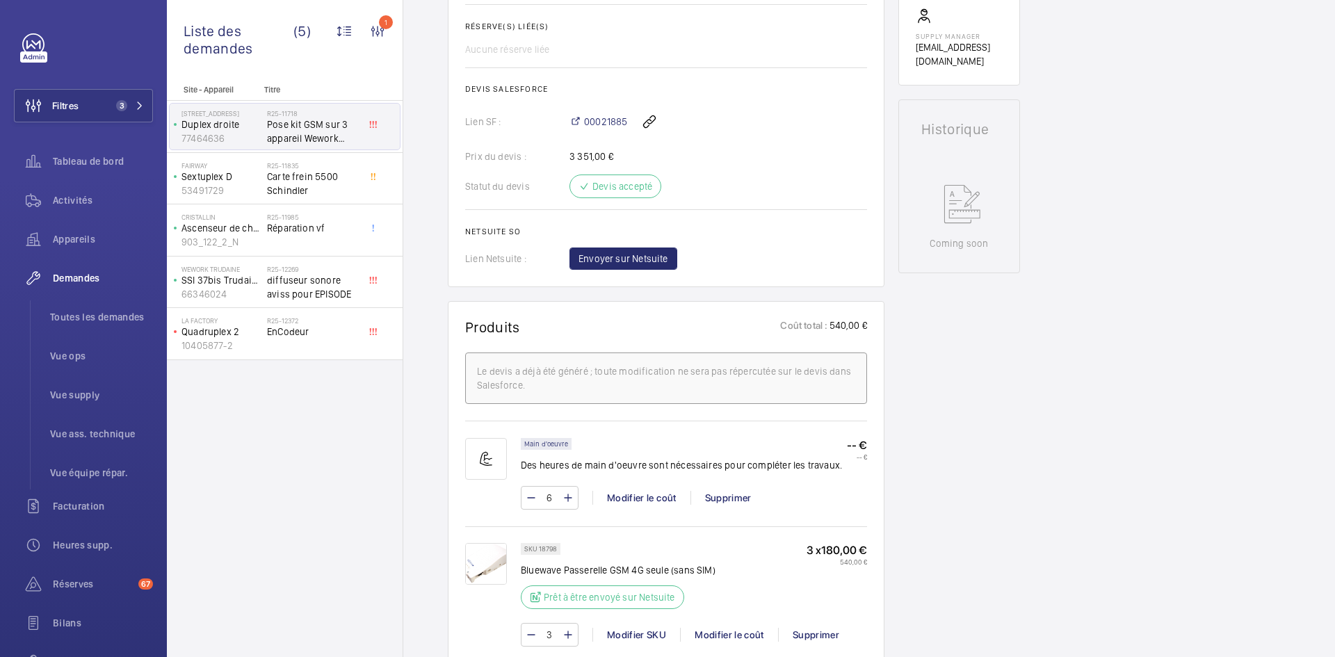
scroll to position [487, 0]
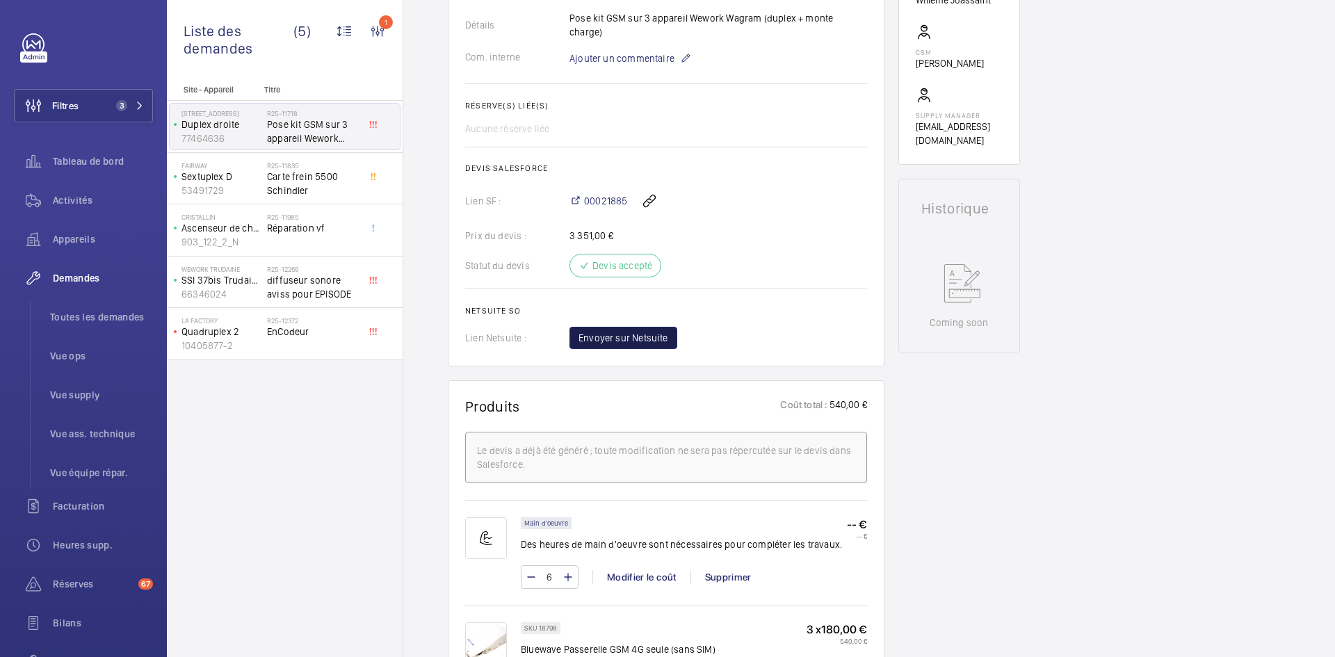
click at [655, 331] on span "Envoyer sur Netsuite" at bounding box center [623, 338] width 90 height 14
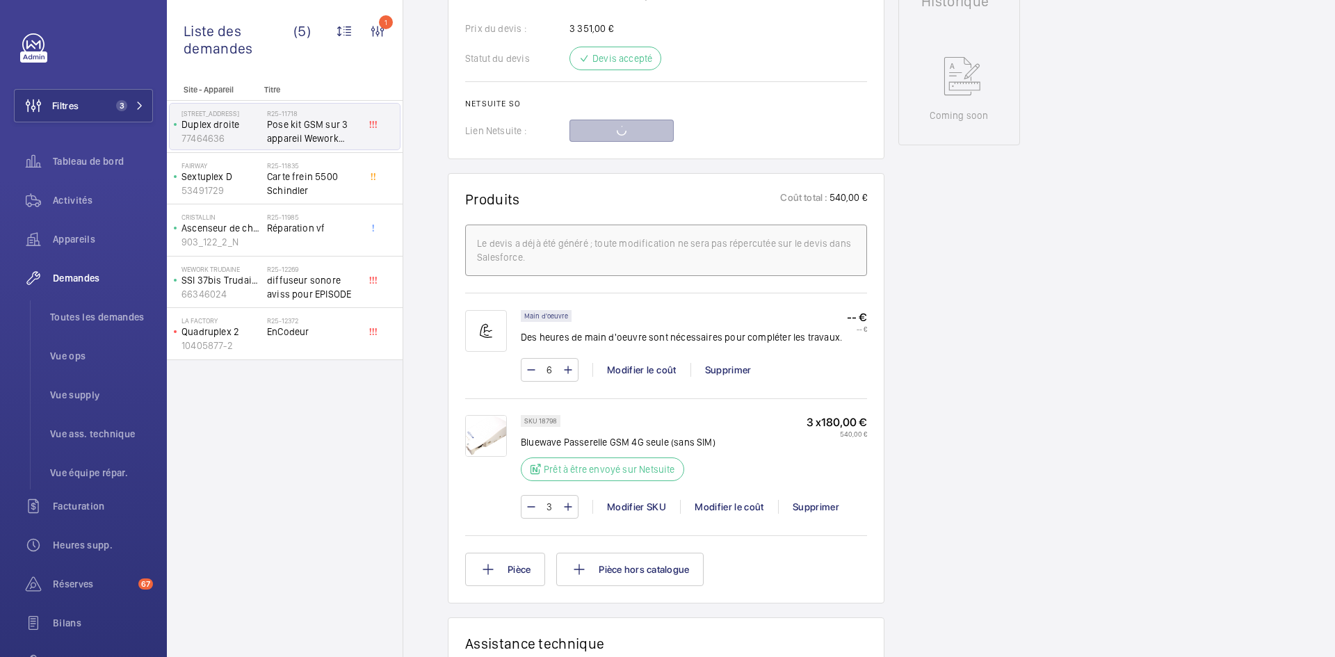
scroll to position [695, 0]
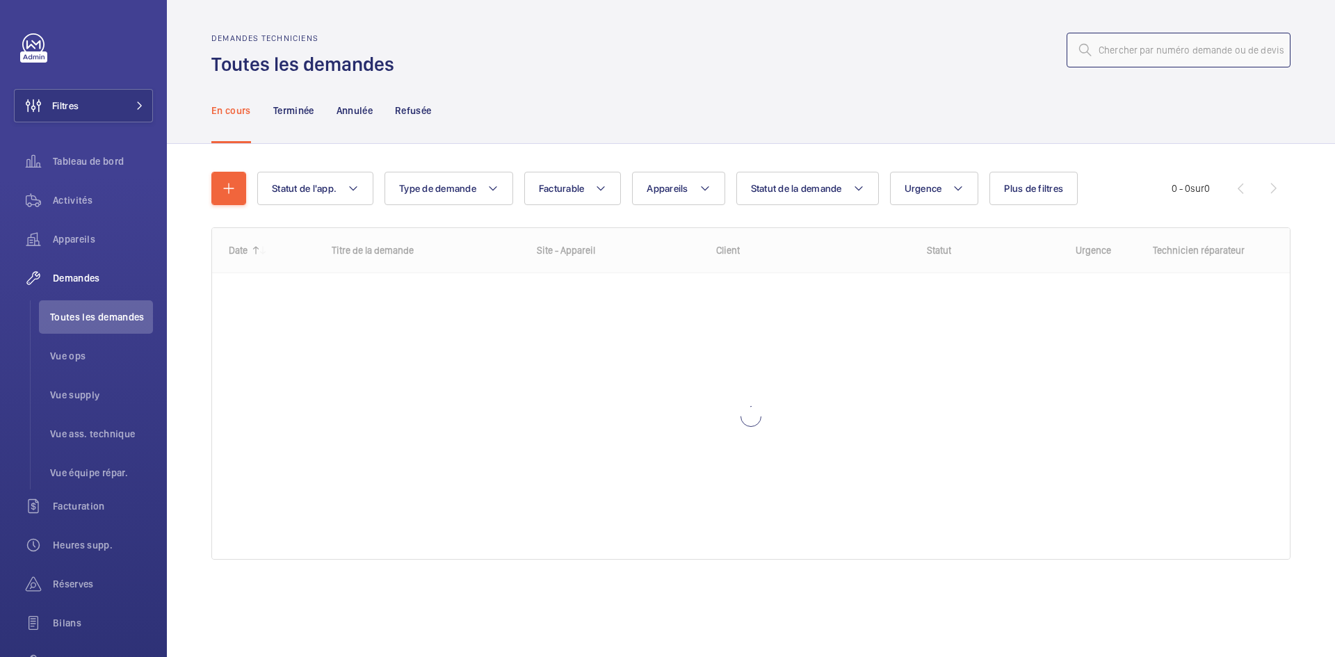
click at [1155, 61] on input "text" at bounding box center [1178, 50] width 224 height 35
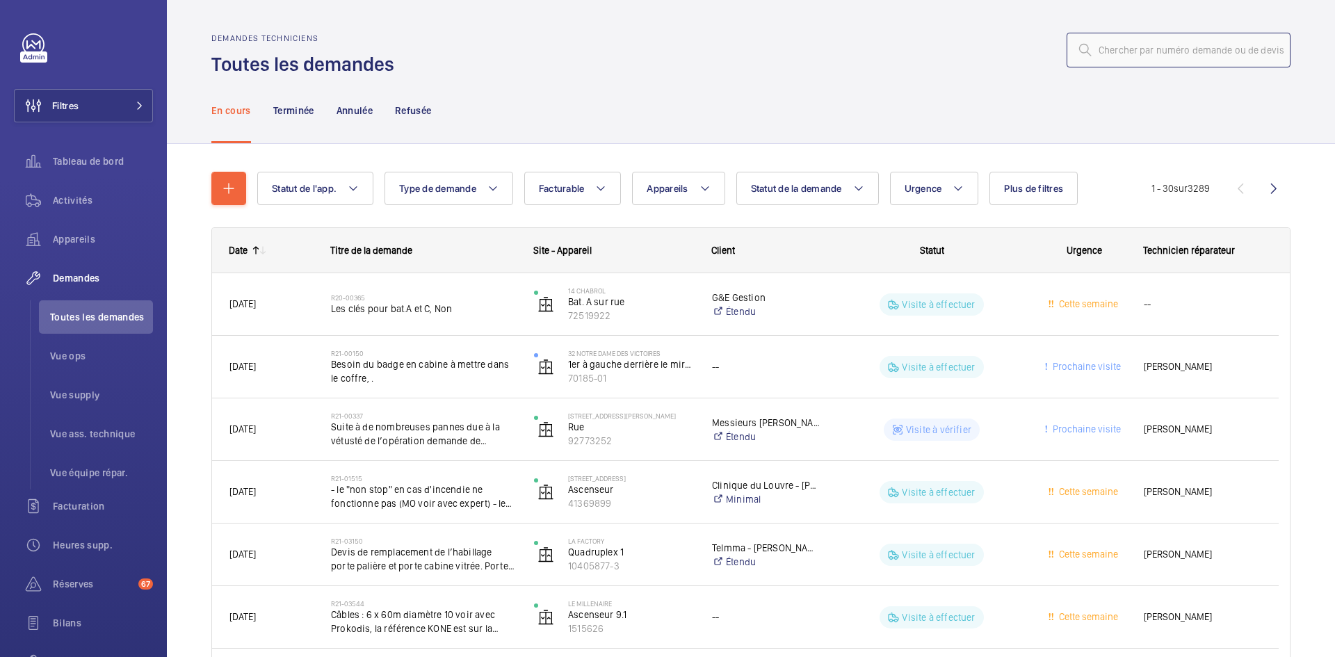
paste input "R25-12332"
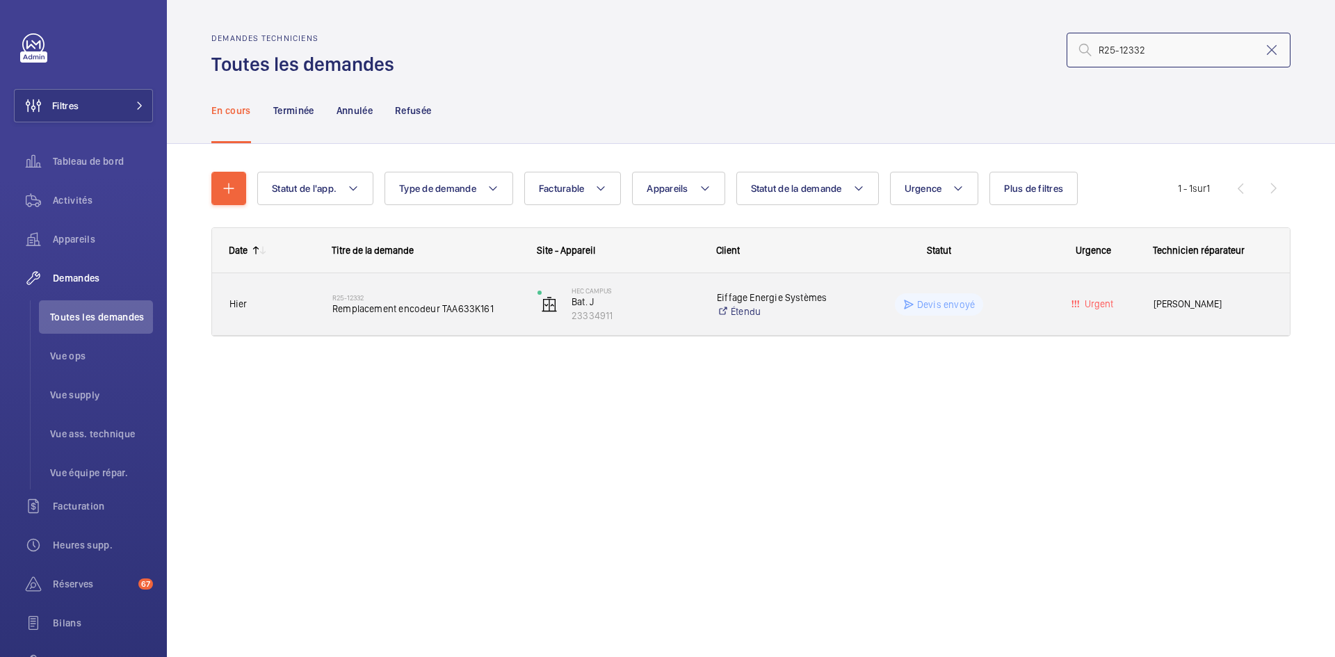
type input "R25-12332"
click at [311, 302] on span "Hier" at bounding box center [271, 304] width 85 height 16
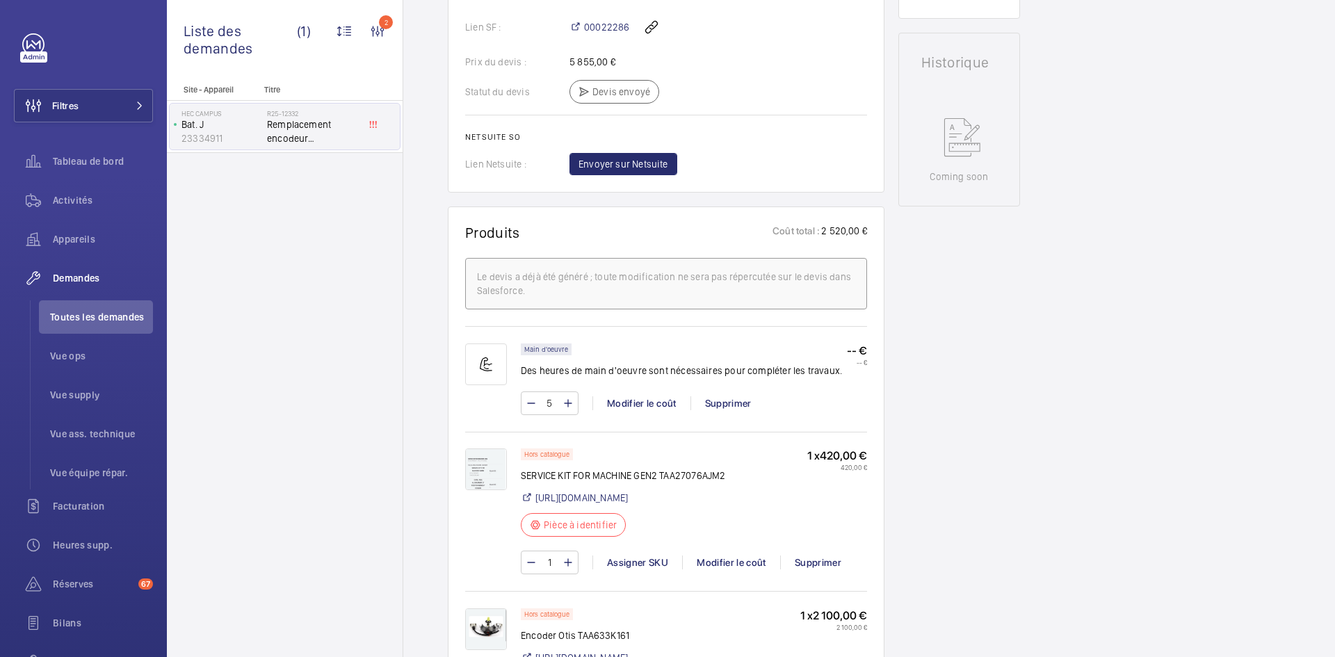
scroll to position [695, 0]
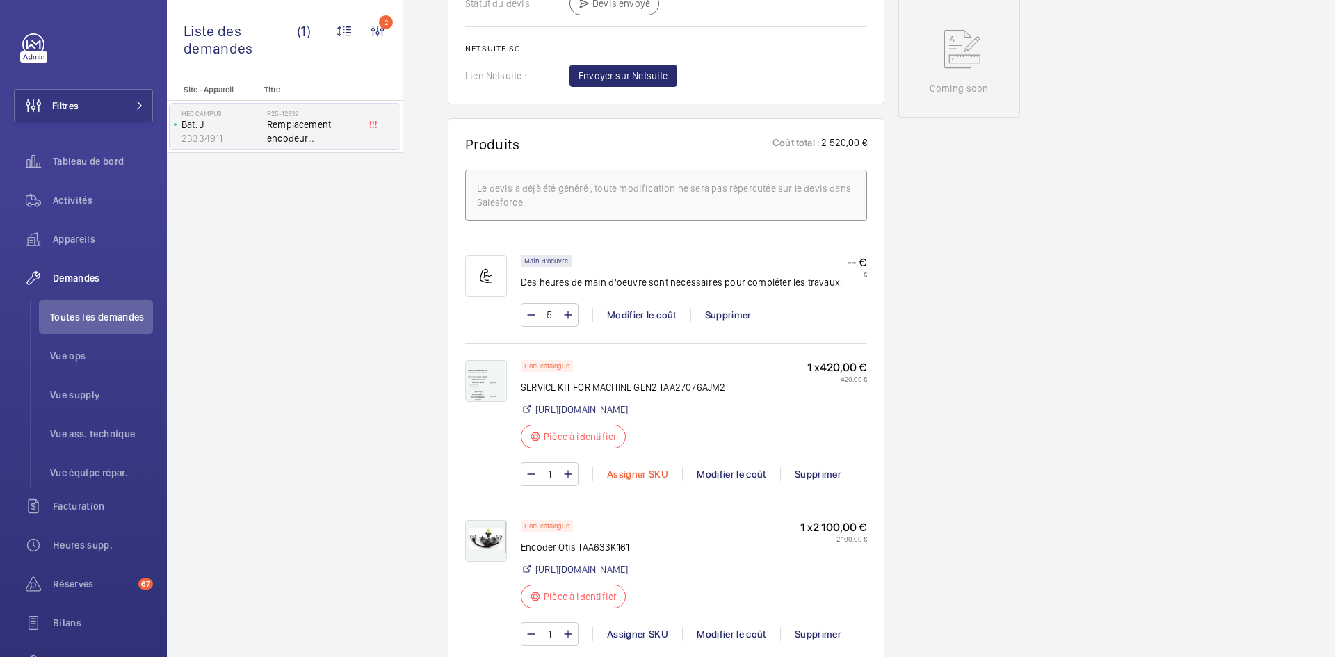
click at [638, 481] on div "Assigner SKU" at bounding box center [637, 474] width 90 height 14
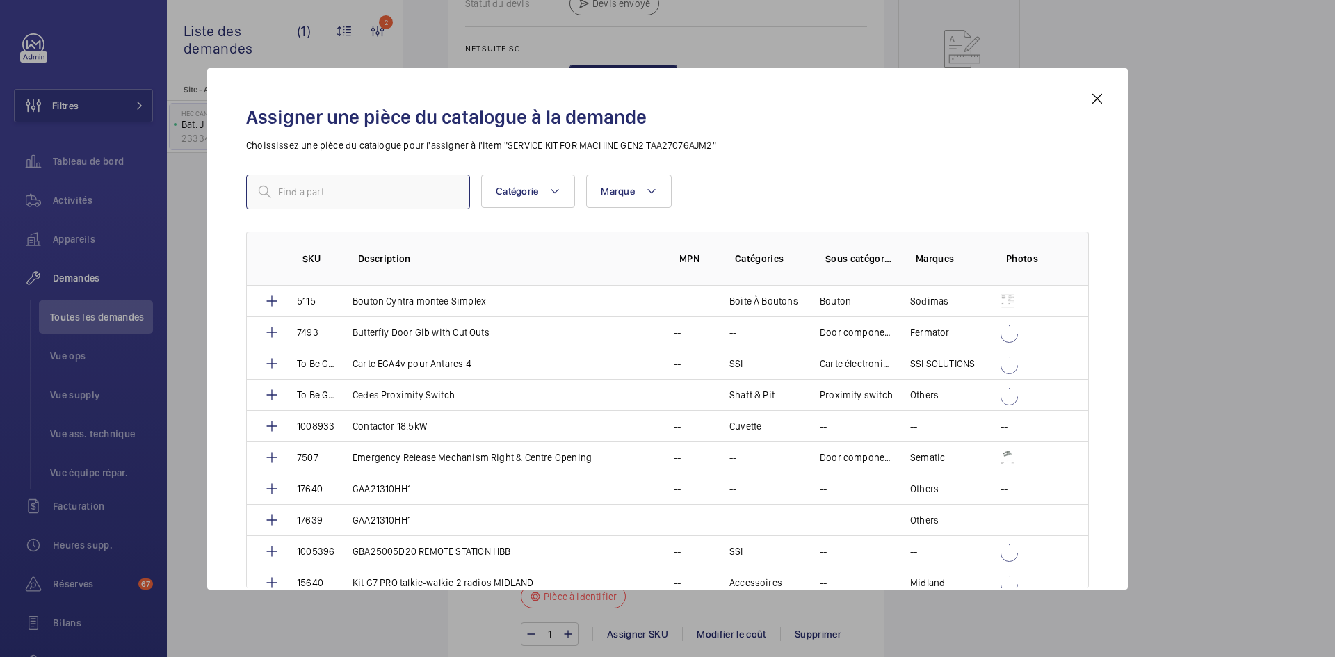
click at [366, 199] on input "text" at bounding box center [358, 192] width 224 height 35
paste input "1010290"
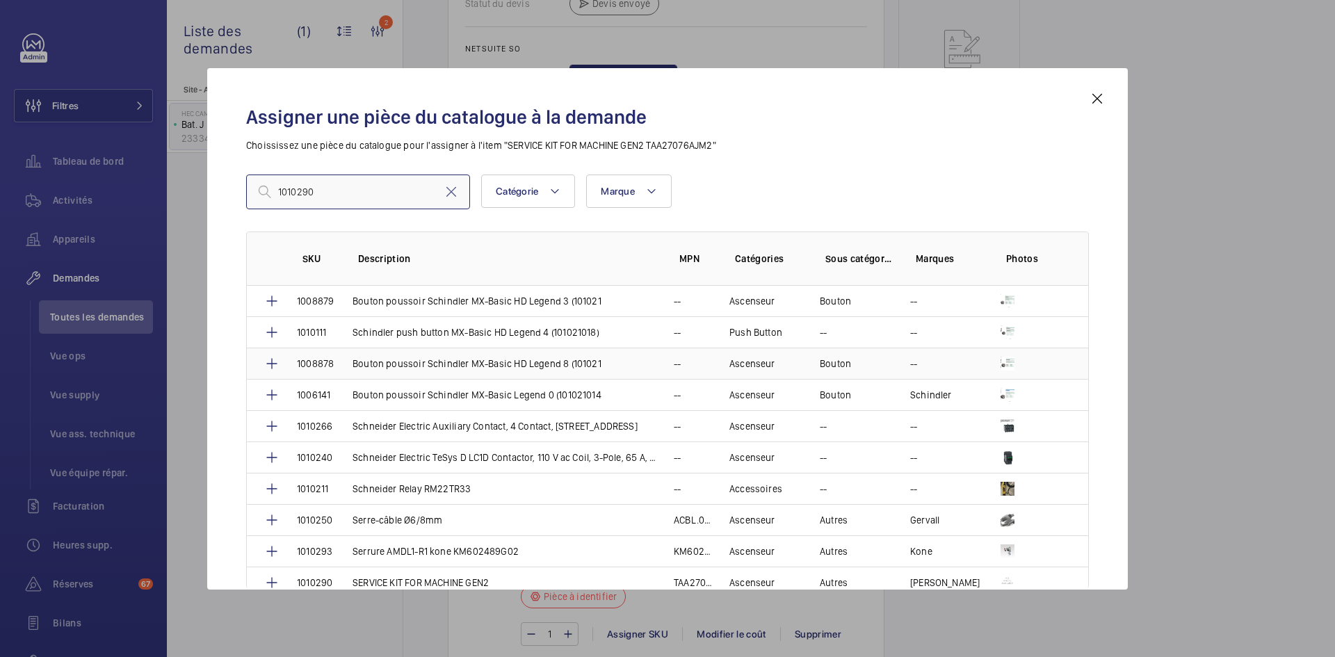
scroll to position [2711, 0]
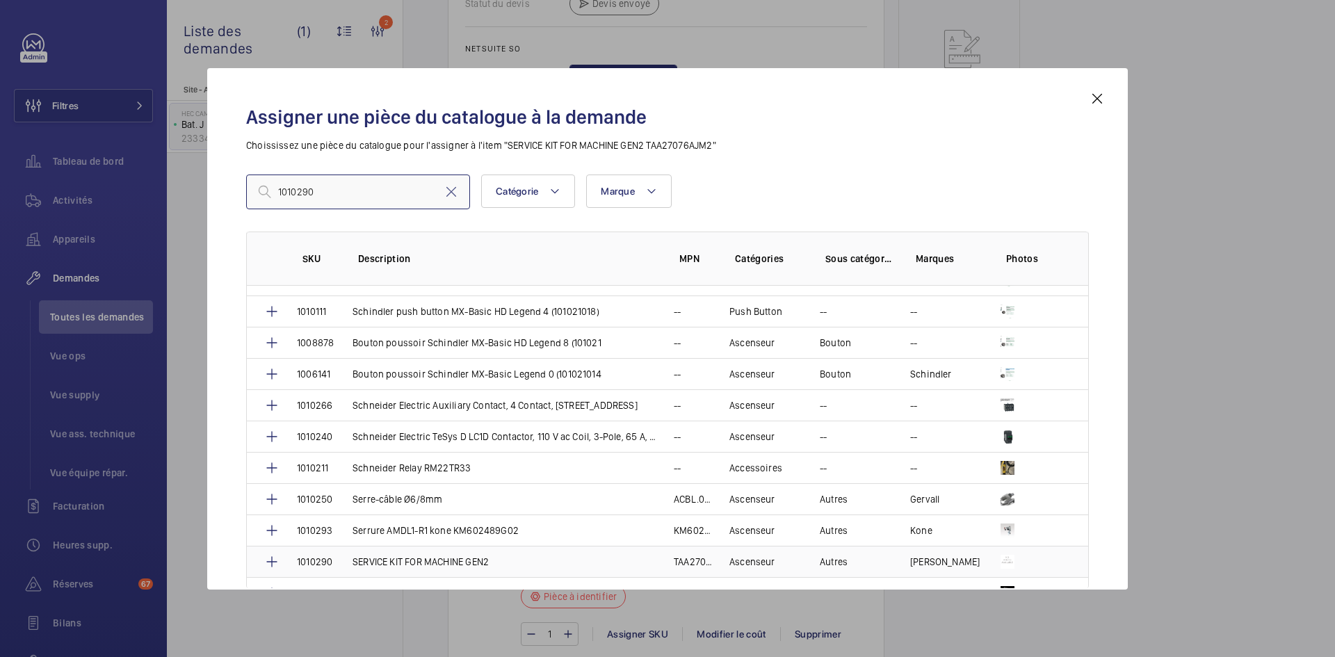
type input "1010290"
click at [343, 559] on td "SERVICE KIT FOR MACHINE GEN2" at bounding box center [496, 561] width 321 height 31
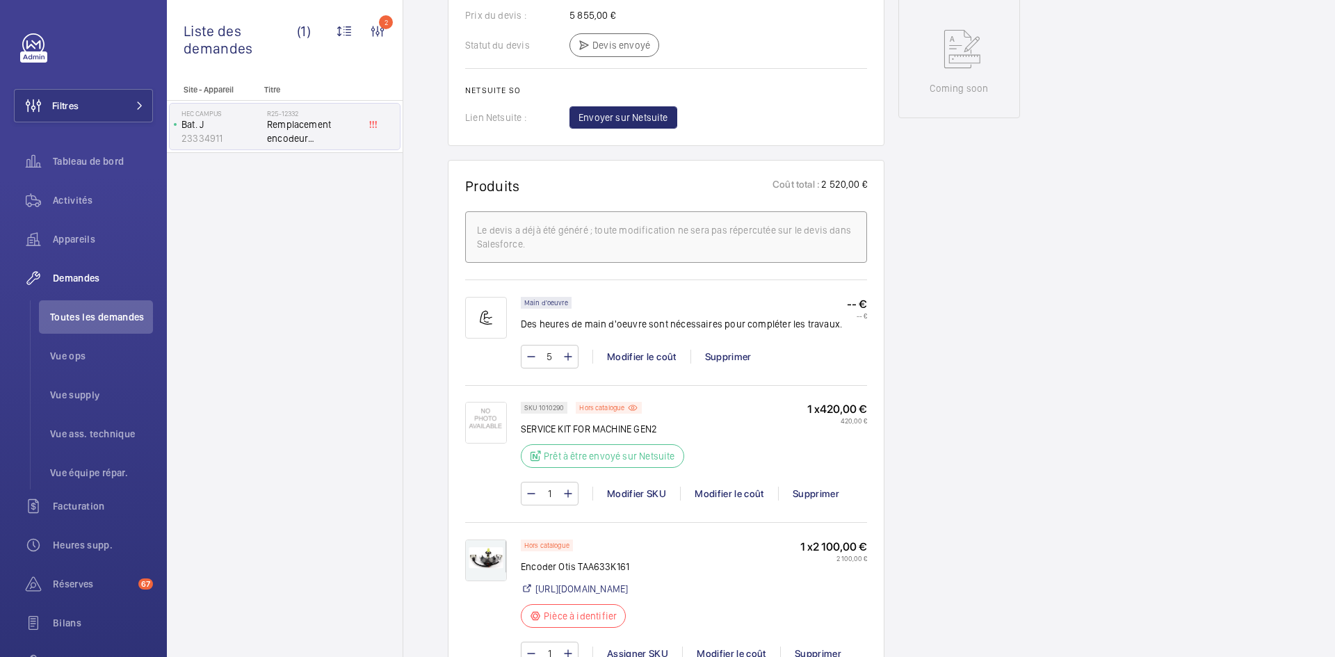
scroll to position [751, 0]
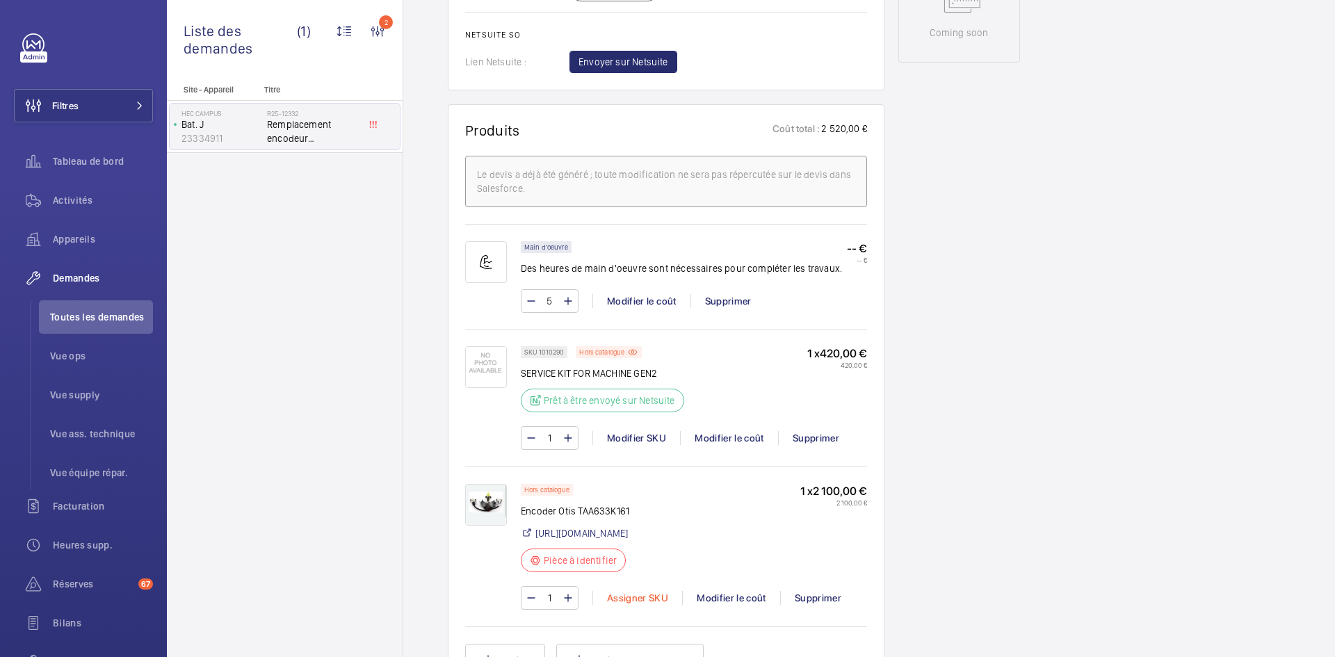
click at [641, 605] on div "Assigner SKU" at bounding box center [637, 598] width 90 height 14
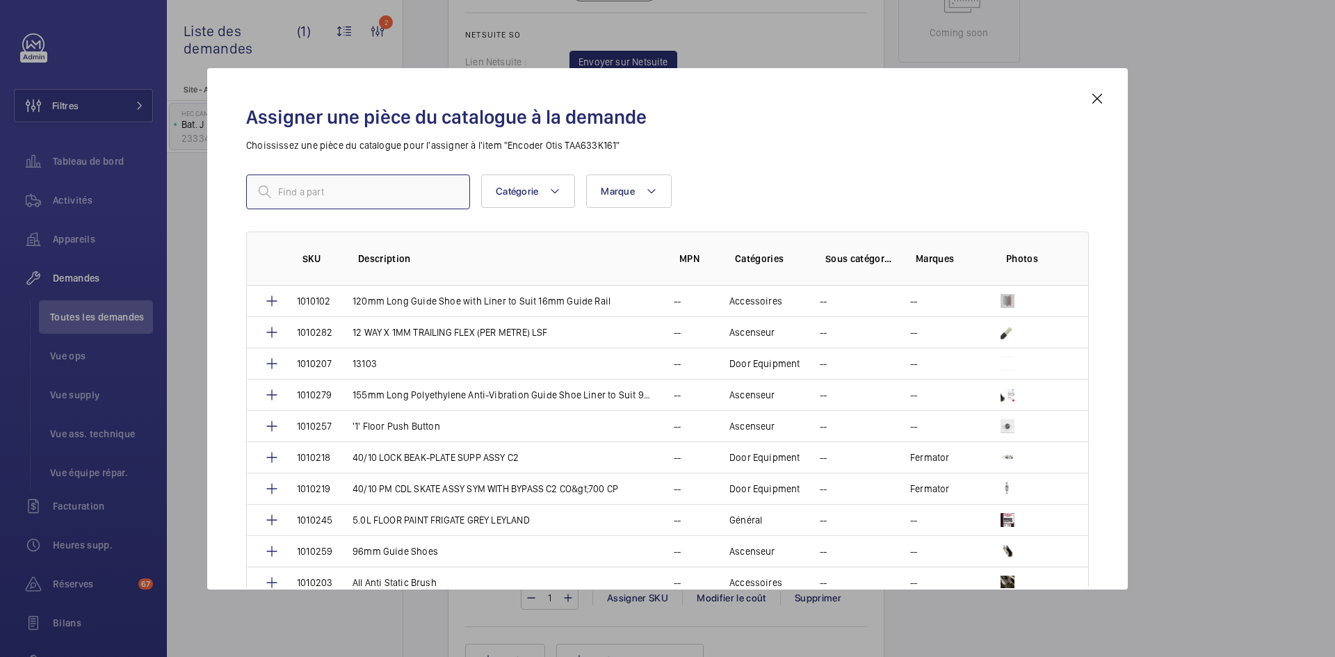
click at [402, 187] on input "text" at bounding box center [358, 192] width 224 height 35
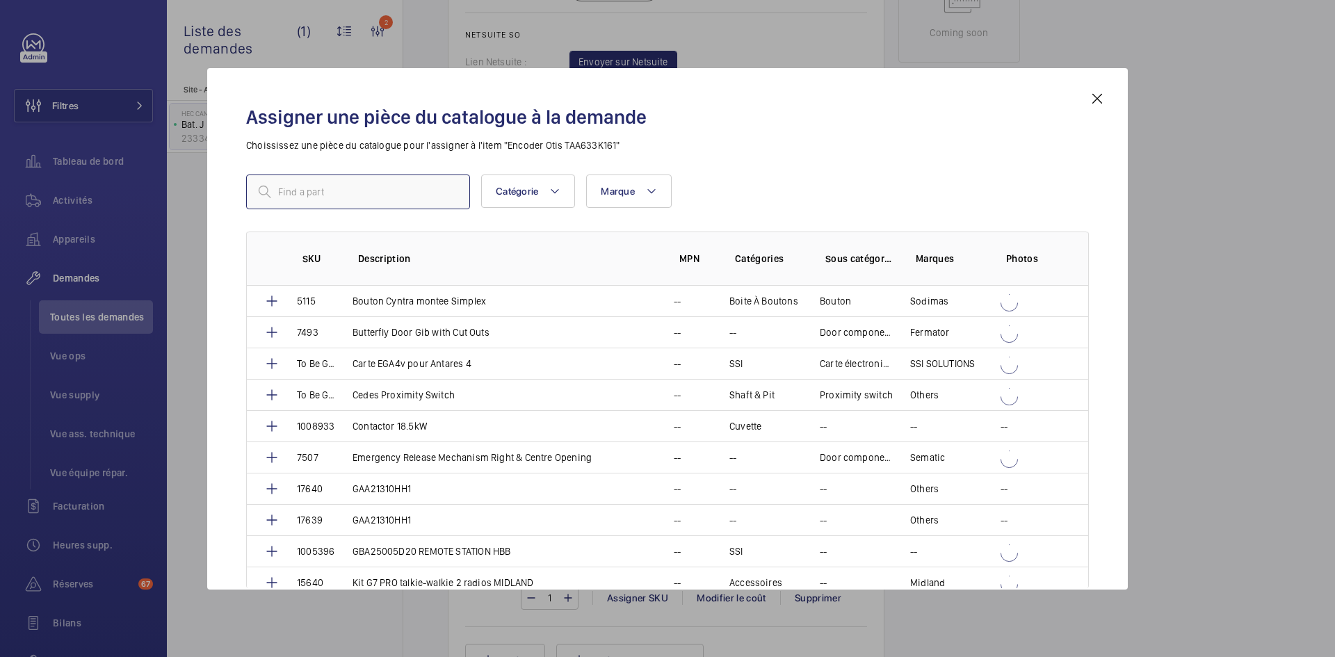
paste input "1010291"
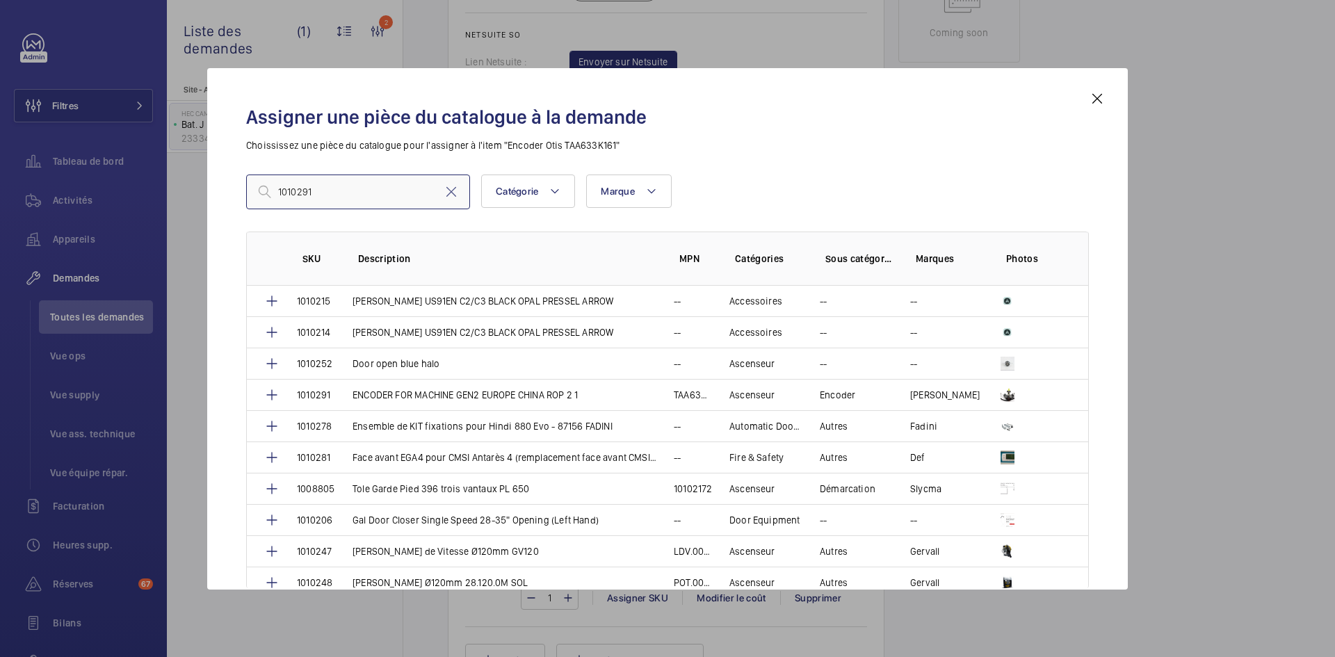
scroll to position [775, 0]
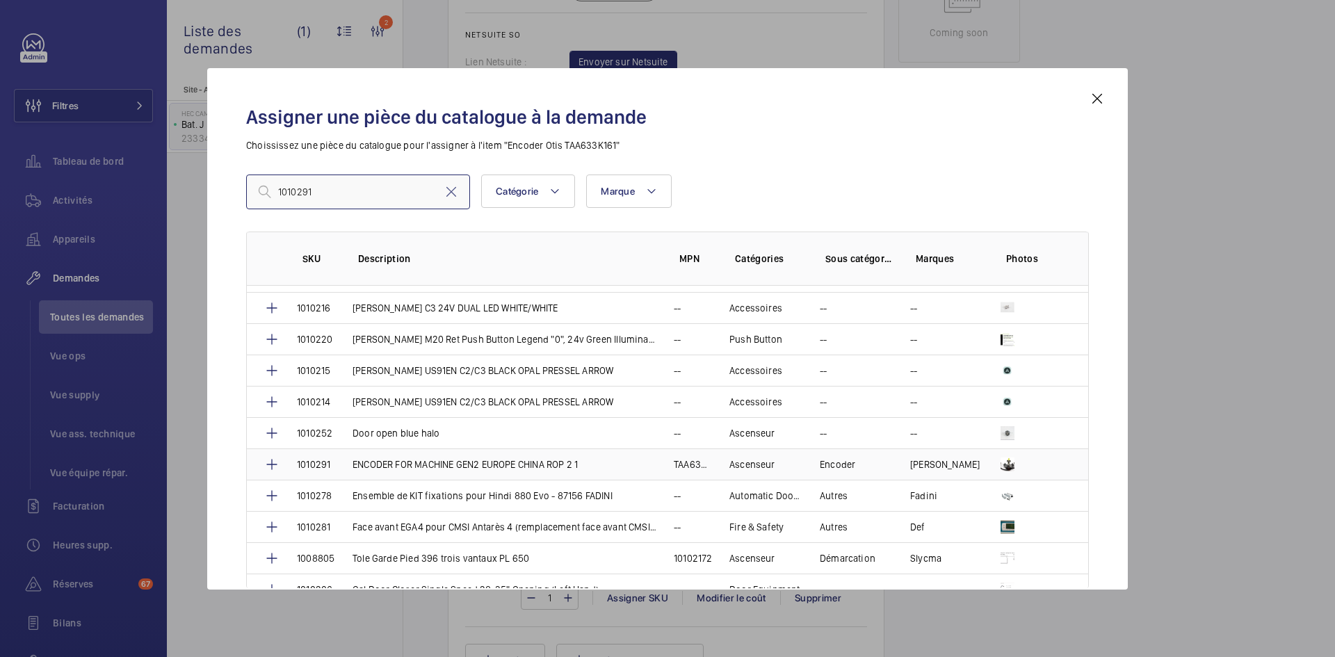
type input "1010291"
click at [391, 464] on p "ENCODER FOR MACHINE GEN2 EUROPE CHINA ROP 2 1" at bounding box center [464, 464] width 225 height 14
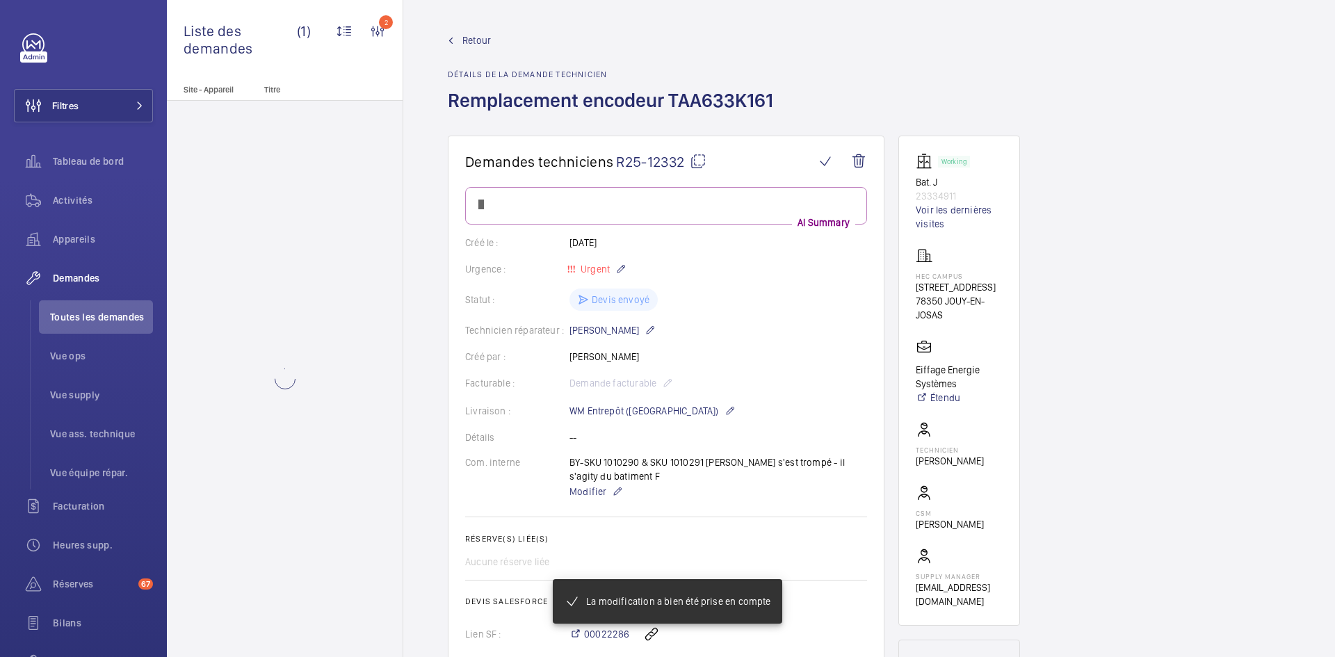
scroll to position [751, 0]
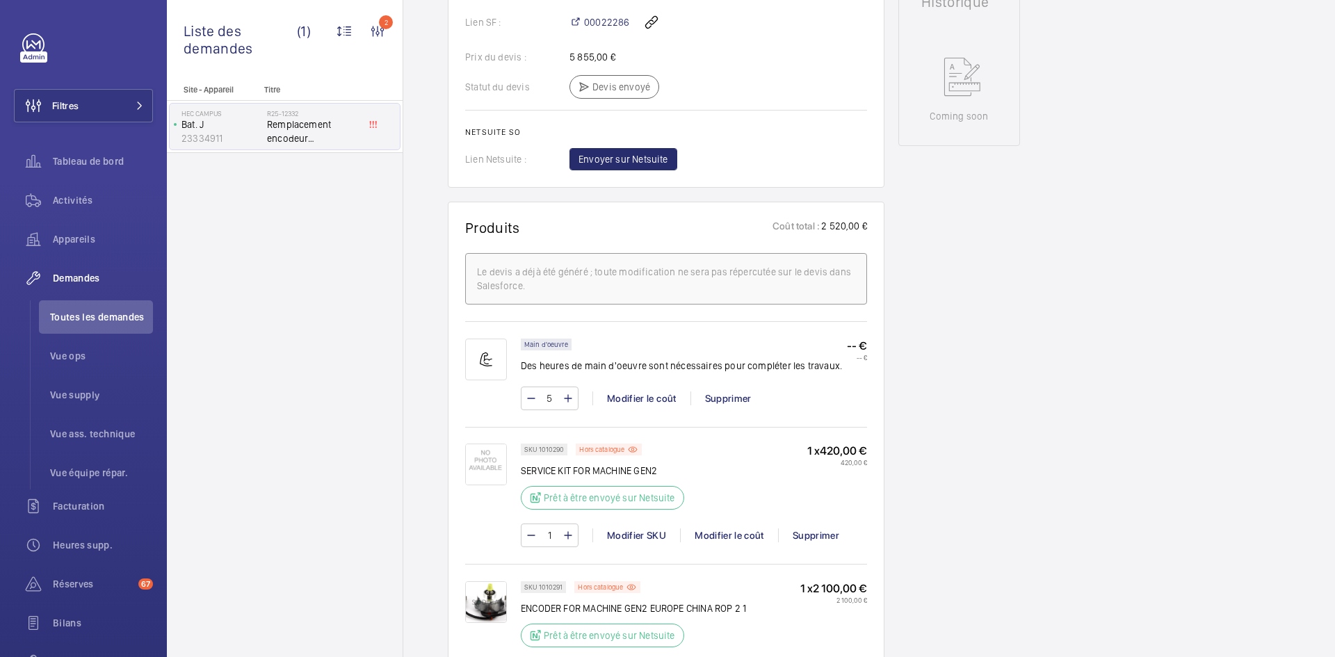
scroll to position [876, 0]
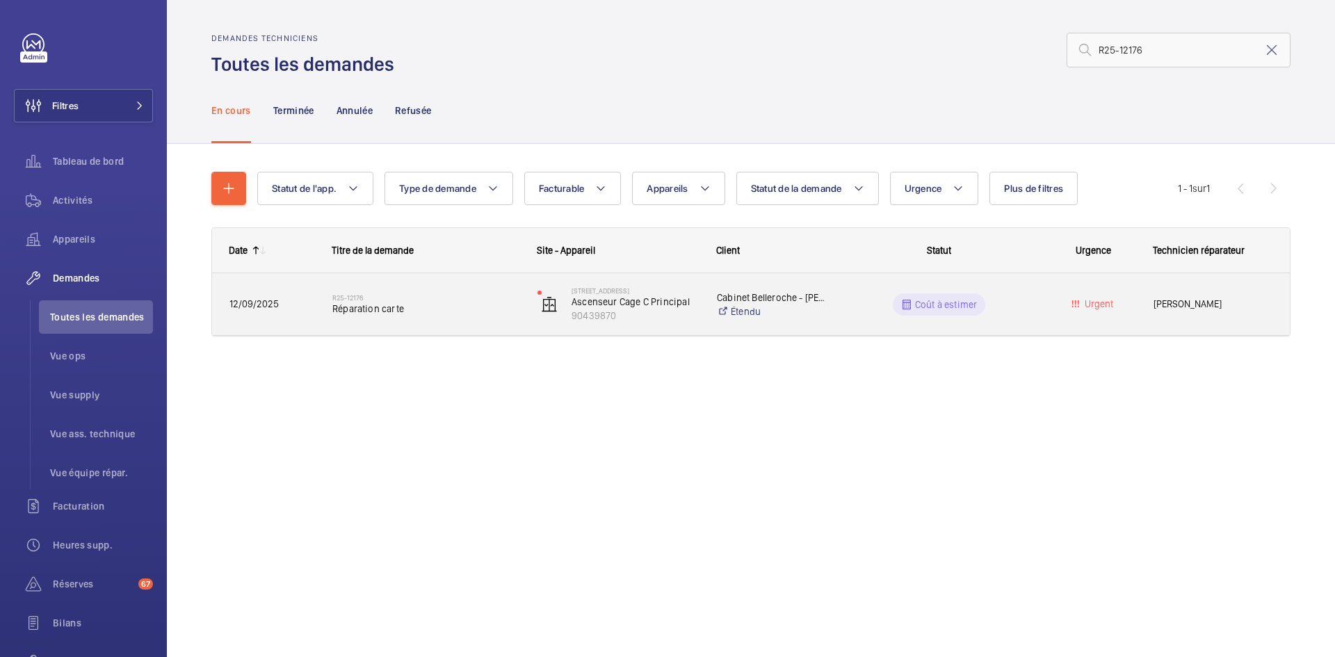
type input "R25-12176"
click at [305, 304] on span "12/09/2025" at bounding box center [271, 304] width 85 height 16
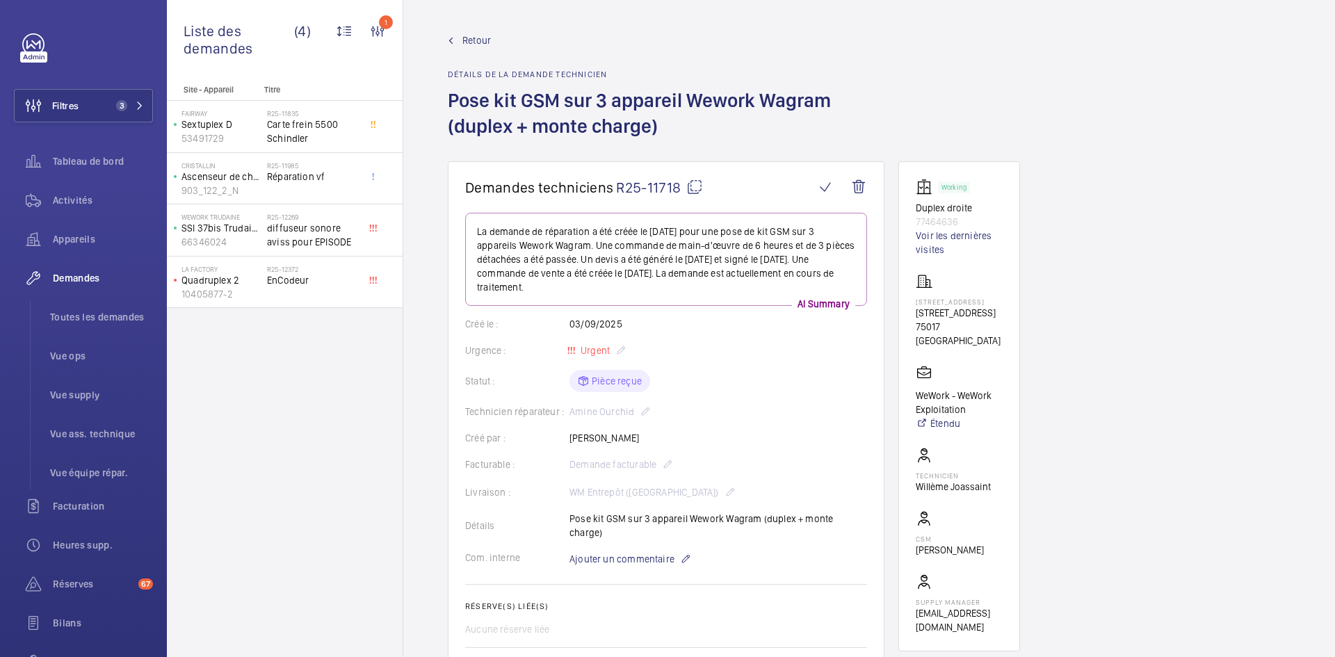
click at [473, 36] on span "Retour" at bounding box center [476, 40] width 29 height 14
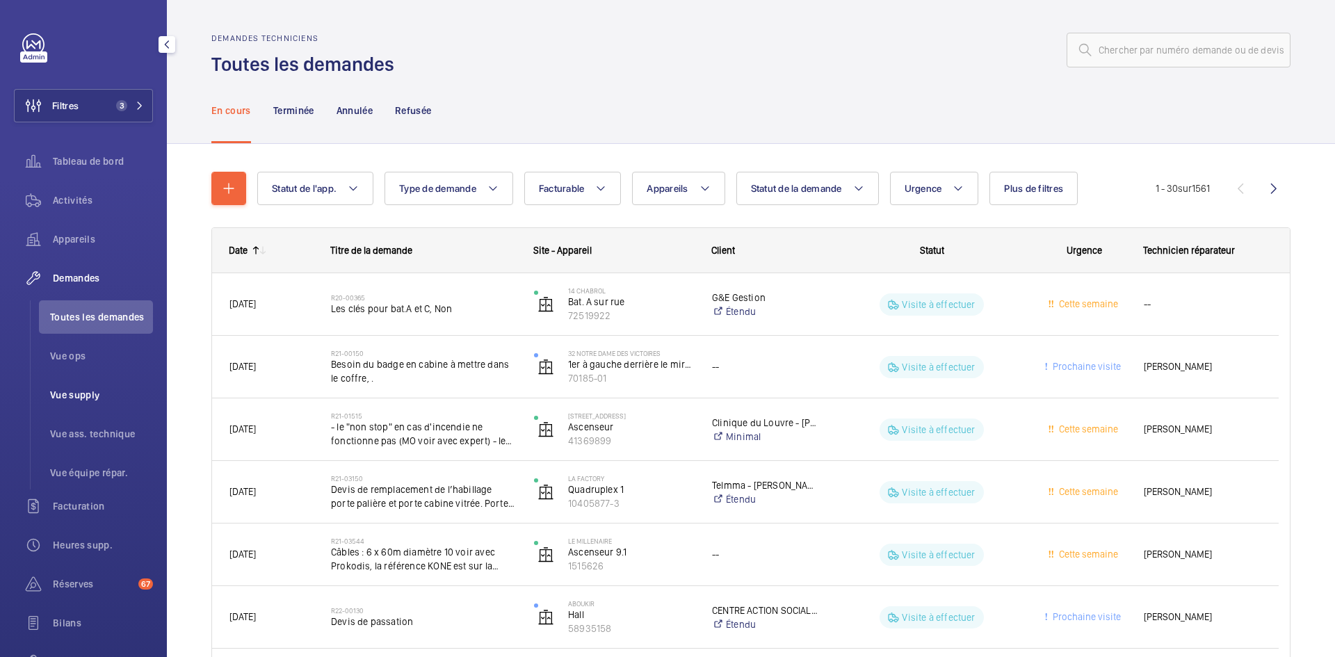
click at [89, 384] on li "Vue supply" at bounding box center [96, 394] width 114 height 33
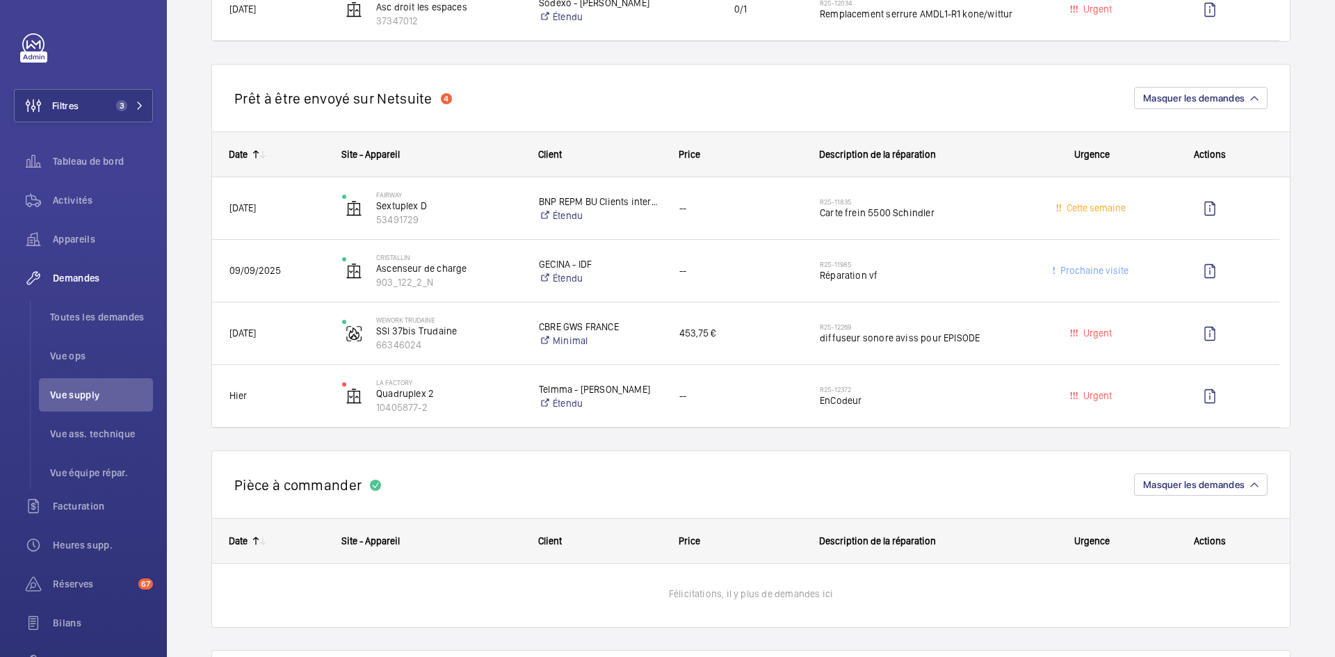
scroll to position [1112, 0]
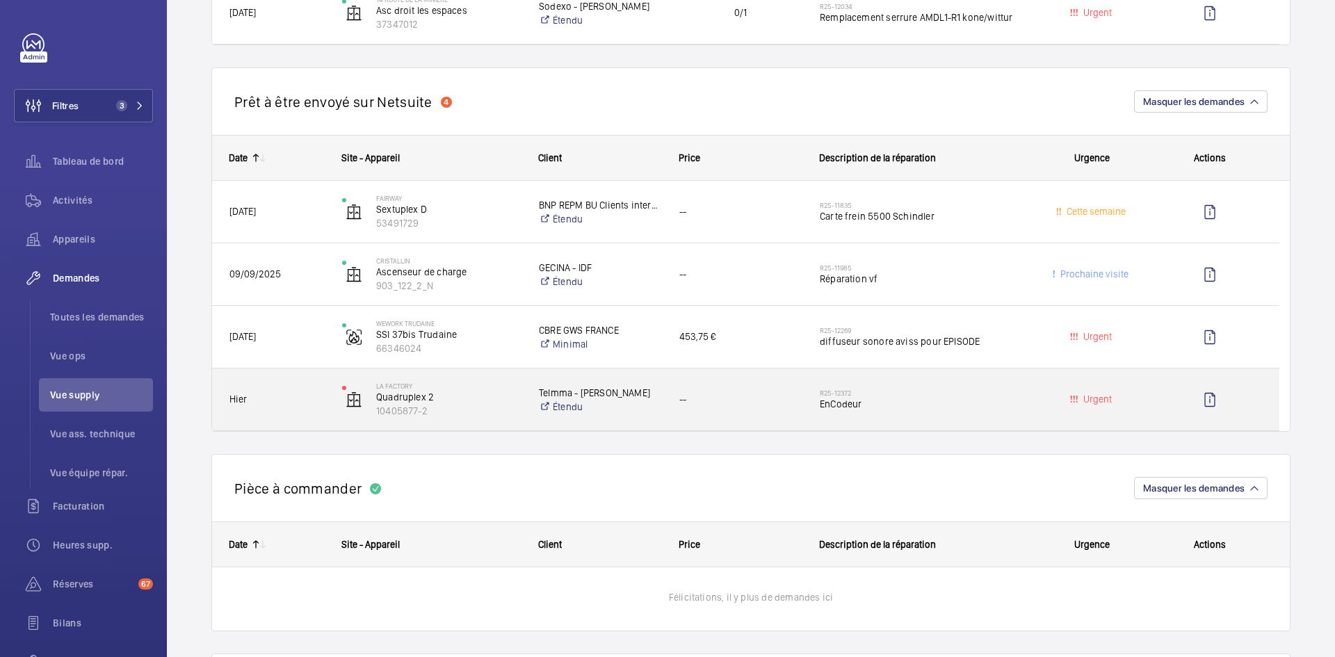
click at [316, 399] on span "Hier" at bounding box center [276, 399] width 95 height 16
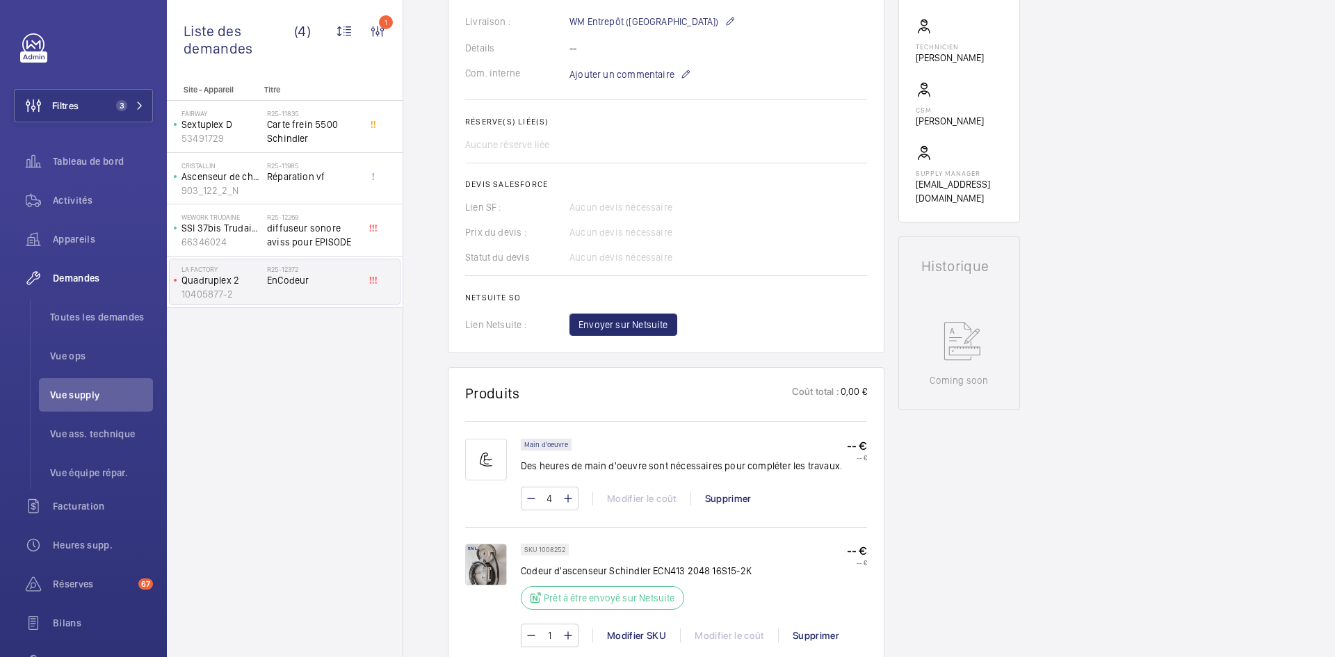
scroll to position [626, 0]
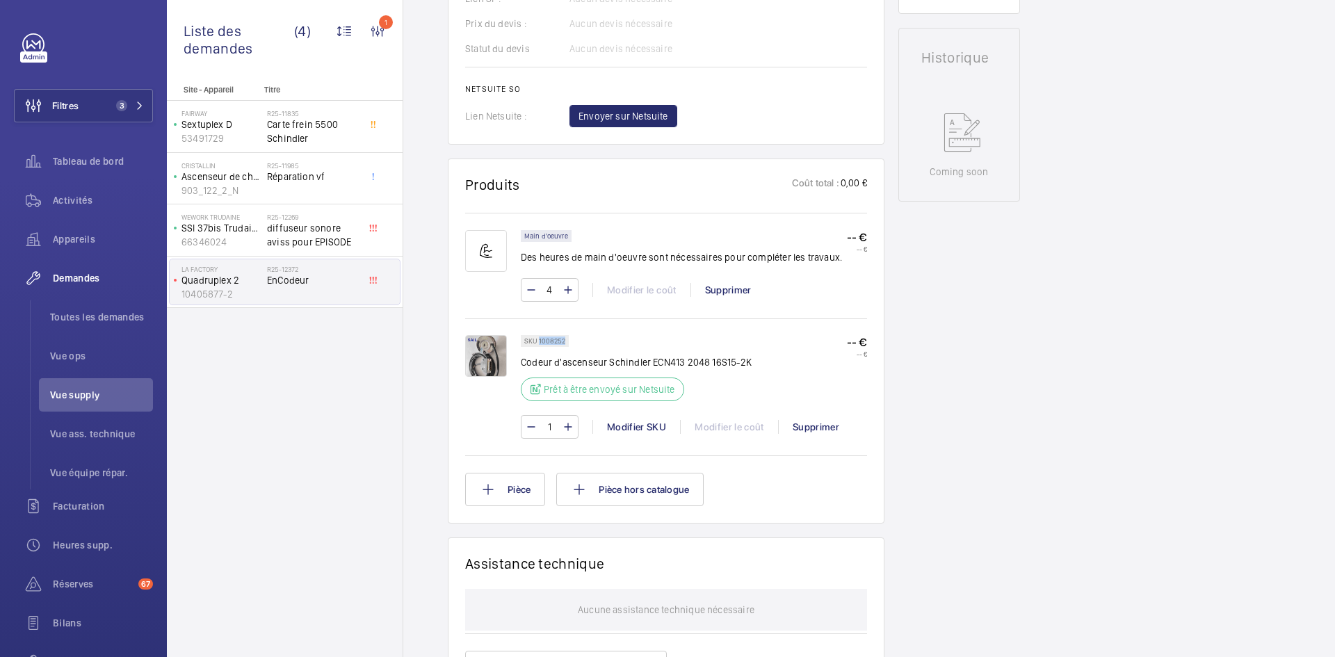
drag, startPoint x: 566, startPoint y: 354, endPoint x: 539, endPoint y: 354, distance: 27.1
click at [539, 347] on div "SKU 1008252" at bounding box center [545, 341] width 48 height 12
copy p "1008252"
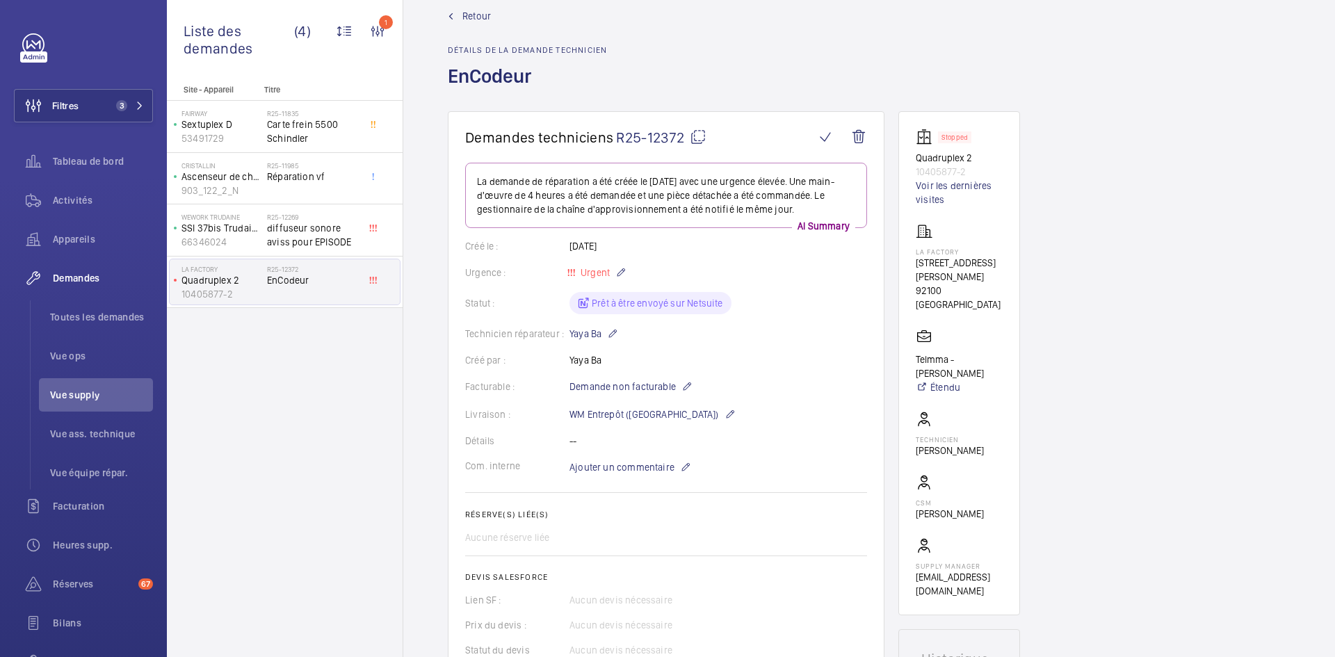
scroll to position [0, 0]
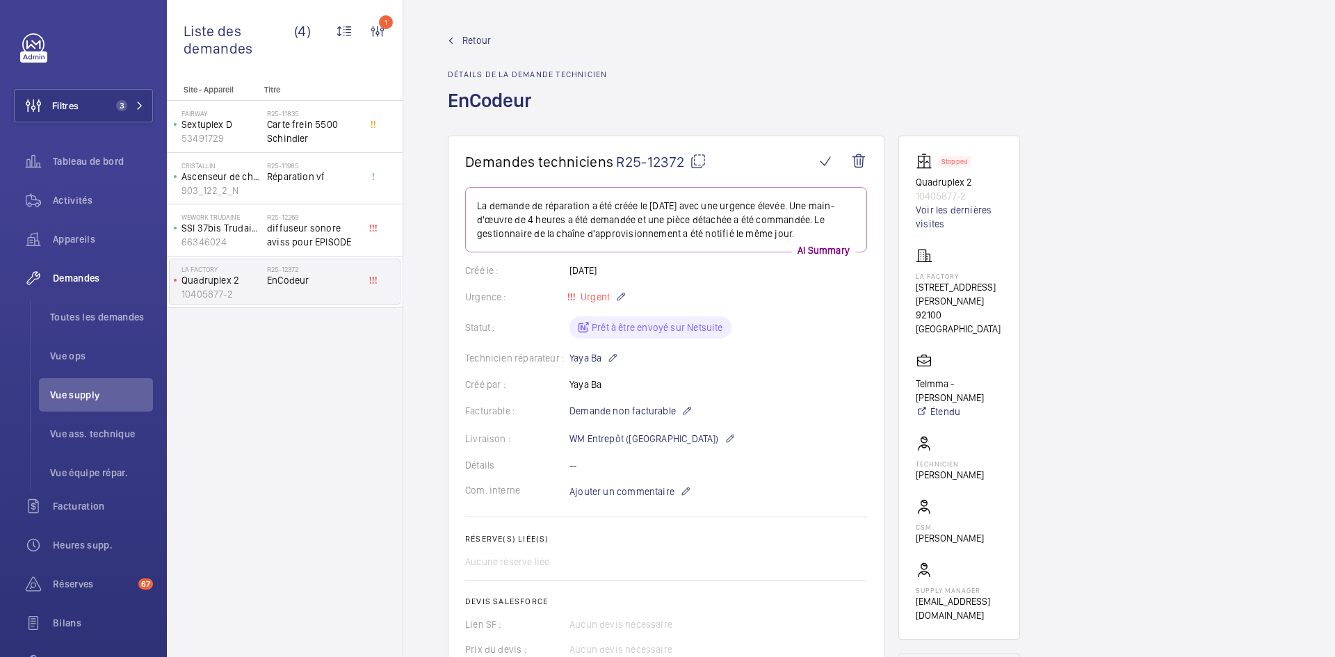
click at [695, 165] on mat-icon at bounding box center [698, 161] width 17 height 17
copy p "1008252"
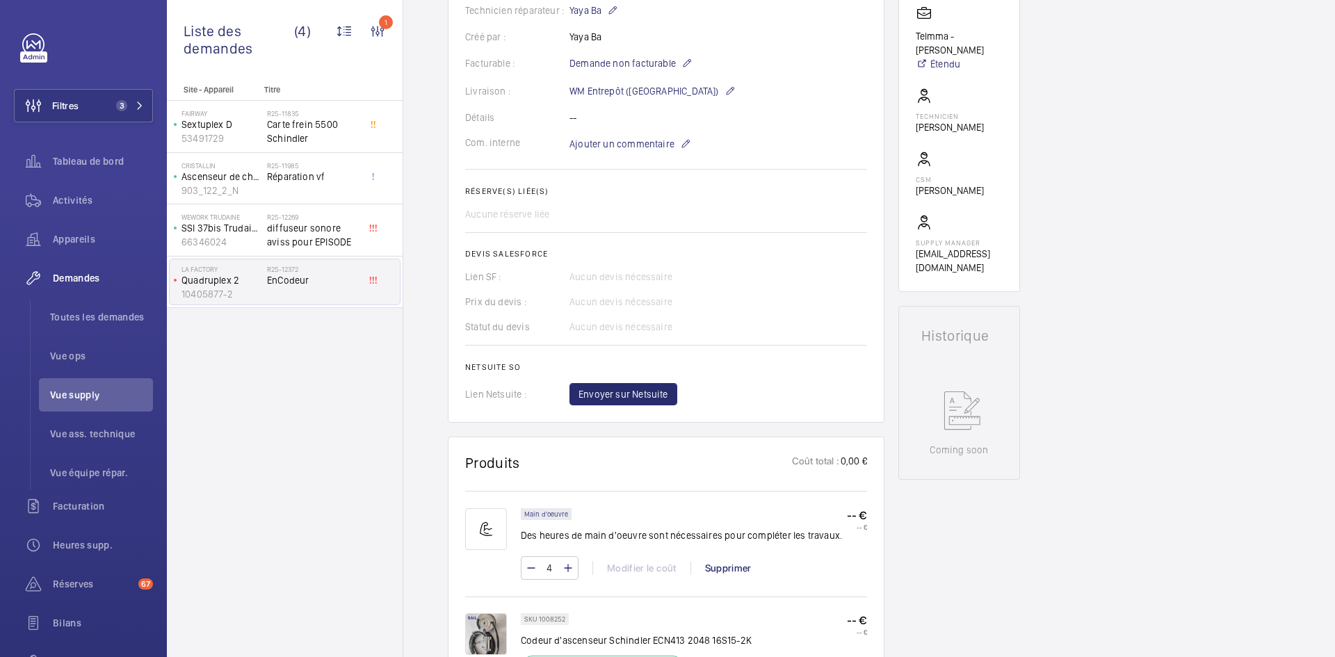
scroll to position [626, 0]
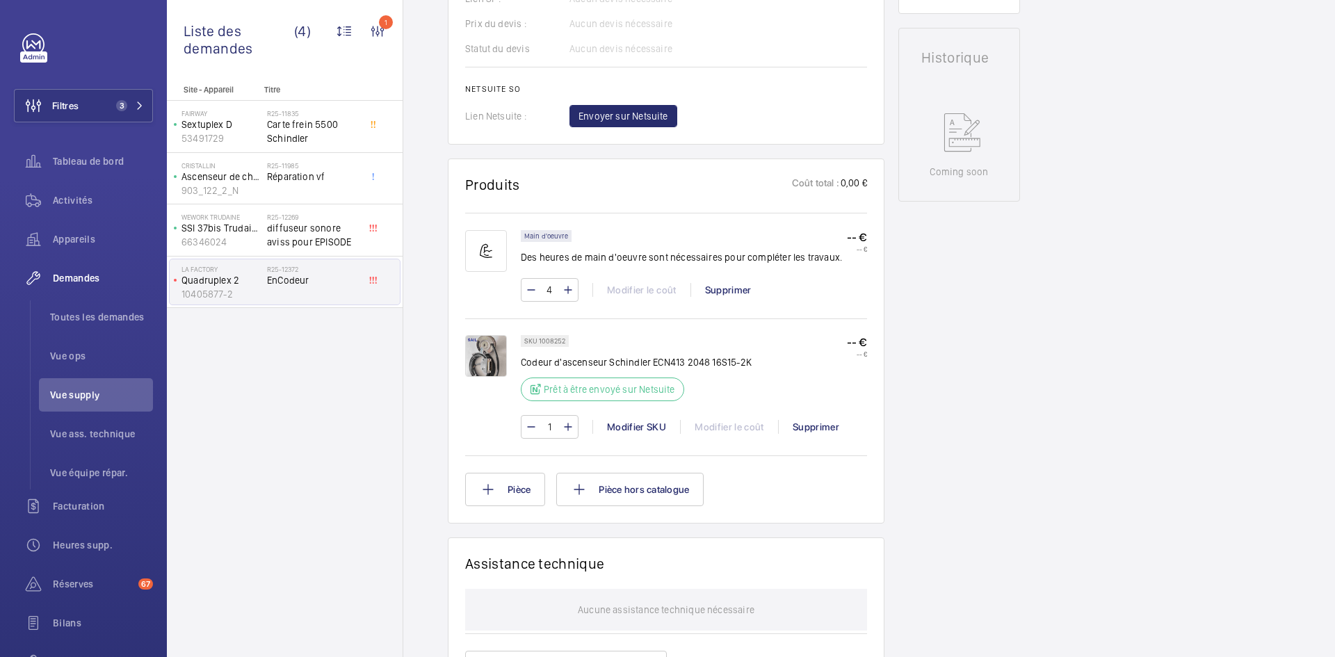
click at [477, 362] on img at bounding box center [486, 356] width 42 height 42
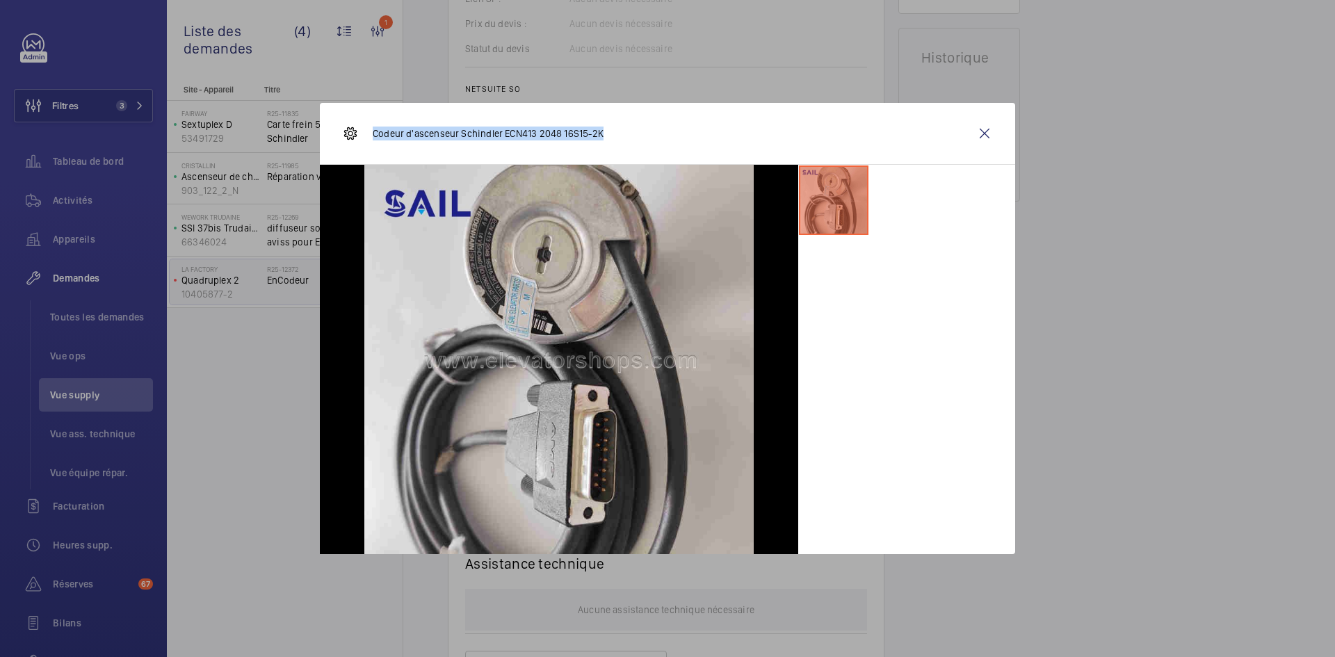
drag, startPoint x: 608, startPoint y: 128, endPoint x: 374, endPoint y: 133, distance: 233.7
click at [374, 133] on div "Codeur d'ascenseur Schindler ECN413 2048 16S15-2K" at bounding box center [667, 134] width 695 height 62
copy p "Codeur d'ascenseur Schindler ECN413 2048 16S15-2K"
click at [966, 133] on div "Codeur d'ascenseur Schindler ECN413 2048 16S15-2K" at bounding box center [667, 134] width 695 height 62
click at [976, 136] on wm-front-icon-button at bounding box center [984, 133] width 33 height 33
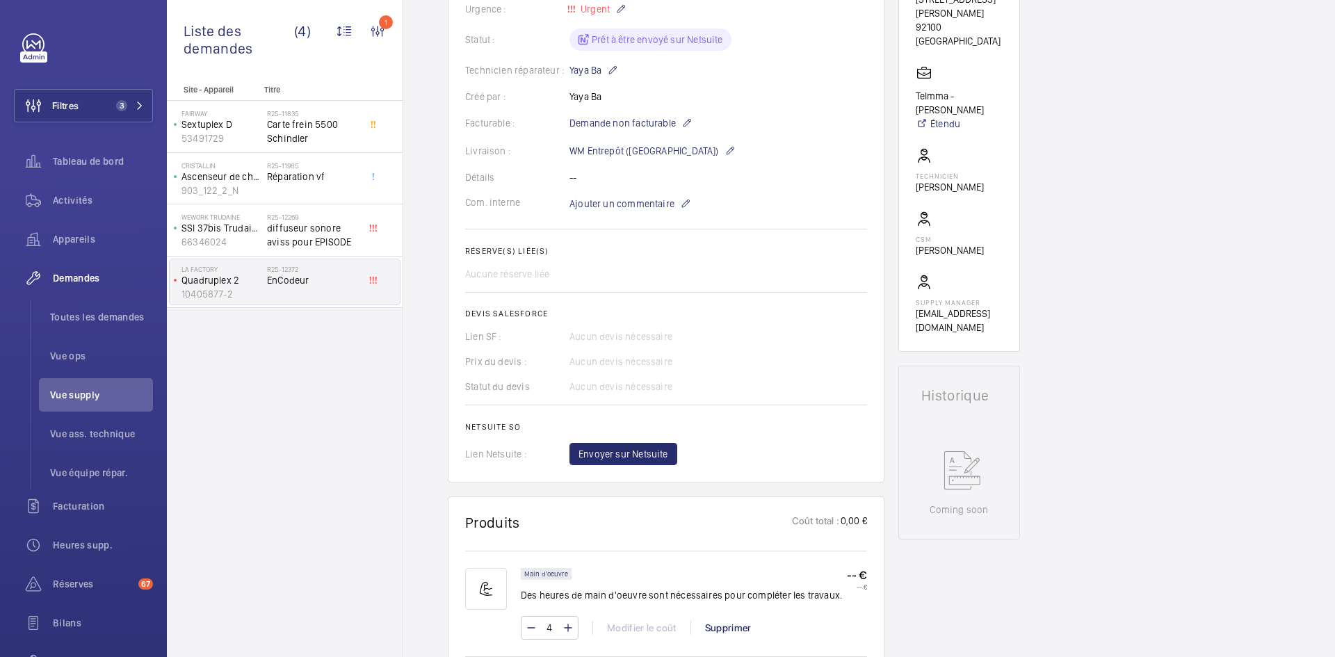
scroll to position [209, 0]
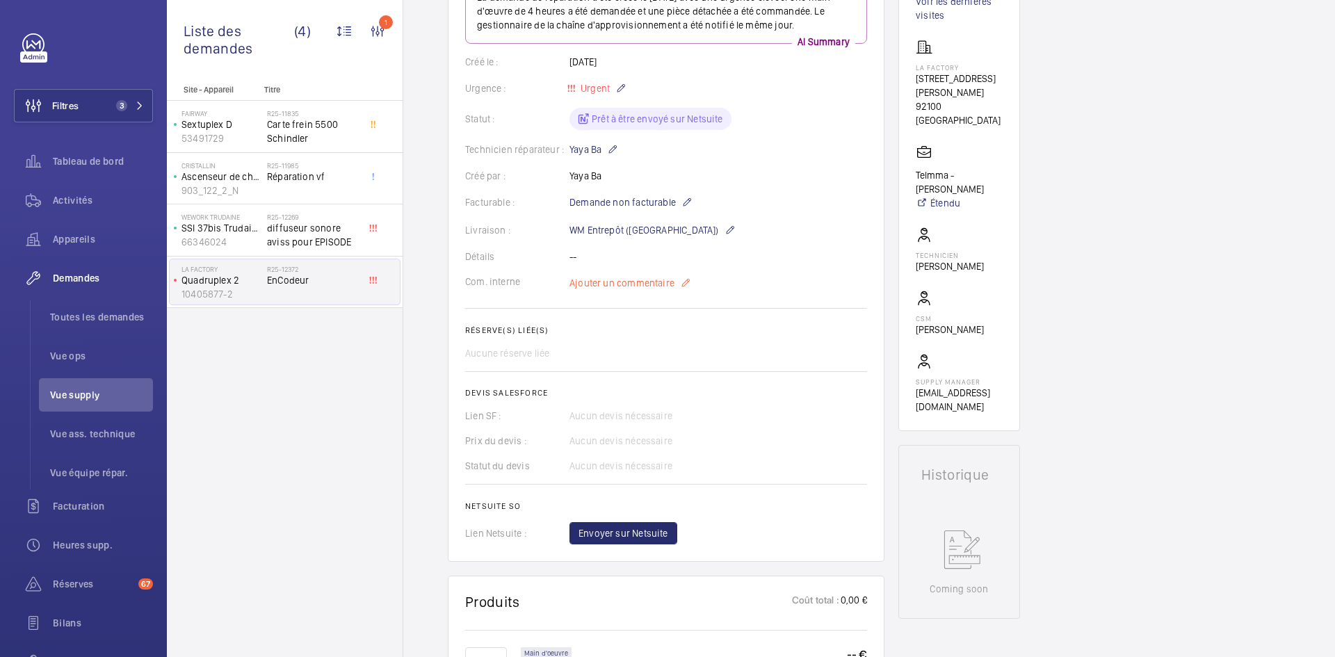
click at [626, 290] on span "Ajouter un commentaire" at bounding box center [621, 283] width 105 height 14
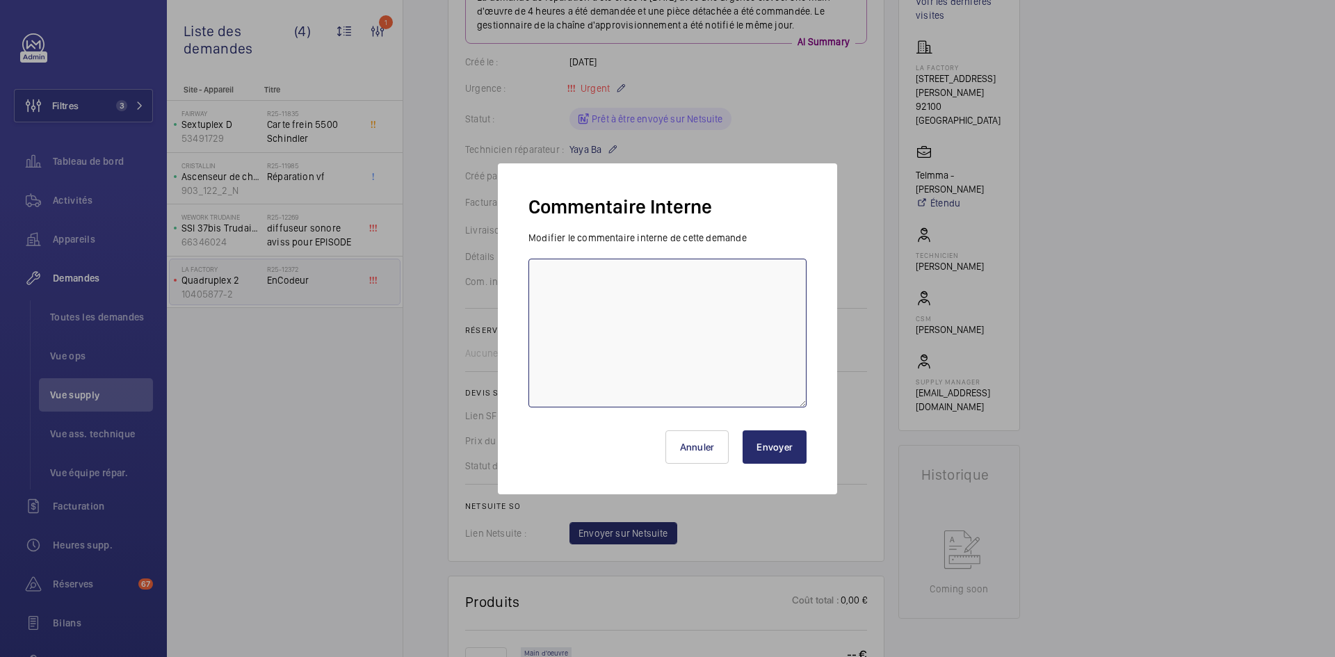
click at [605, 284] on textarea at bounding box center [667, 333] width 278 height 149
click at [778, 277] on textarea "BY-18/09 demande de [PERSON_NAME] envoyée au fournisseur" at bounding box center [667, 333] width 278 height 149
type textarea "BY-18/09 demande de devis envoyée au fournisseur Sail attente de retour."
click at [790, 453] on button "Envoyer" at bounding box center [774, 446] width 64 height 33
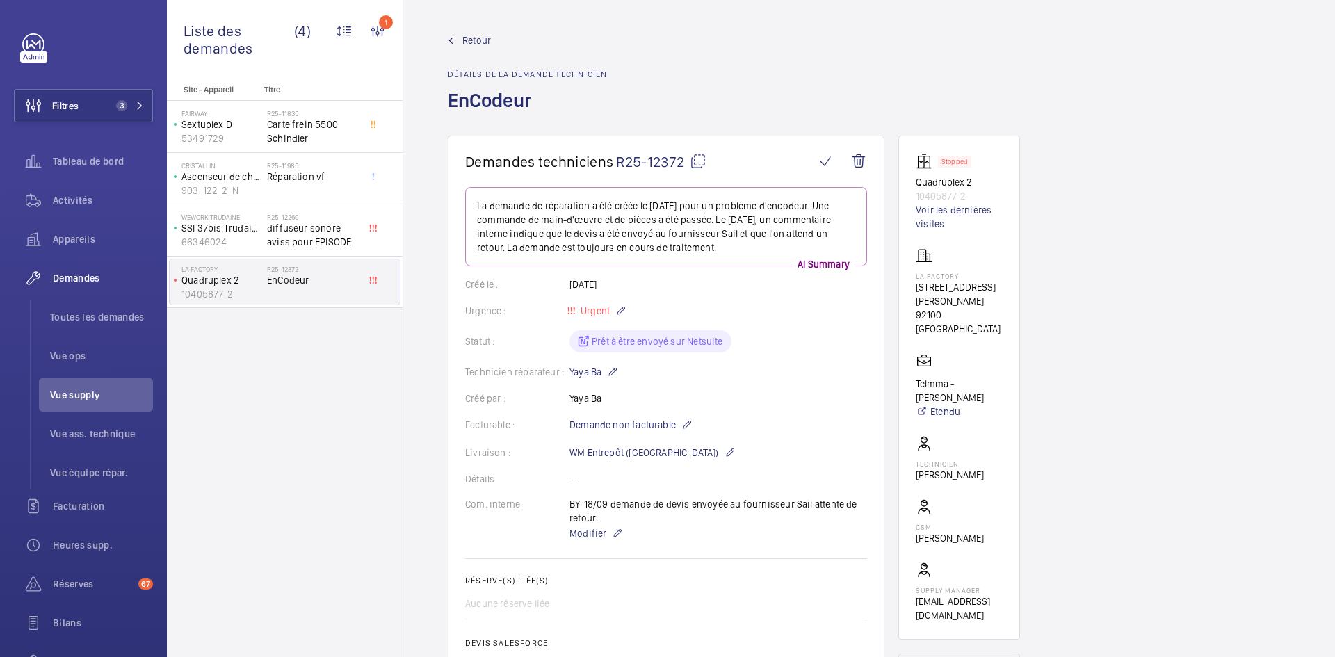
click at [463, 39] on span "Retour" at bounding box center [476, 40] width 29 height 14
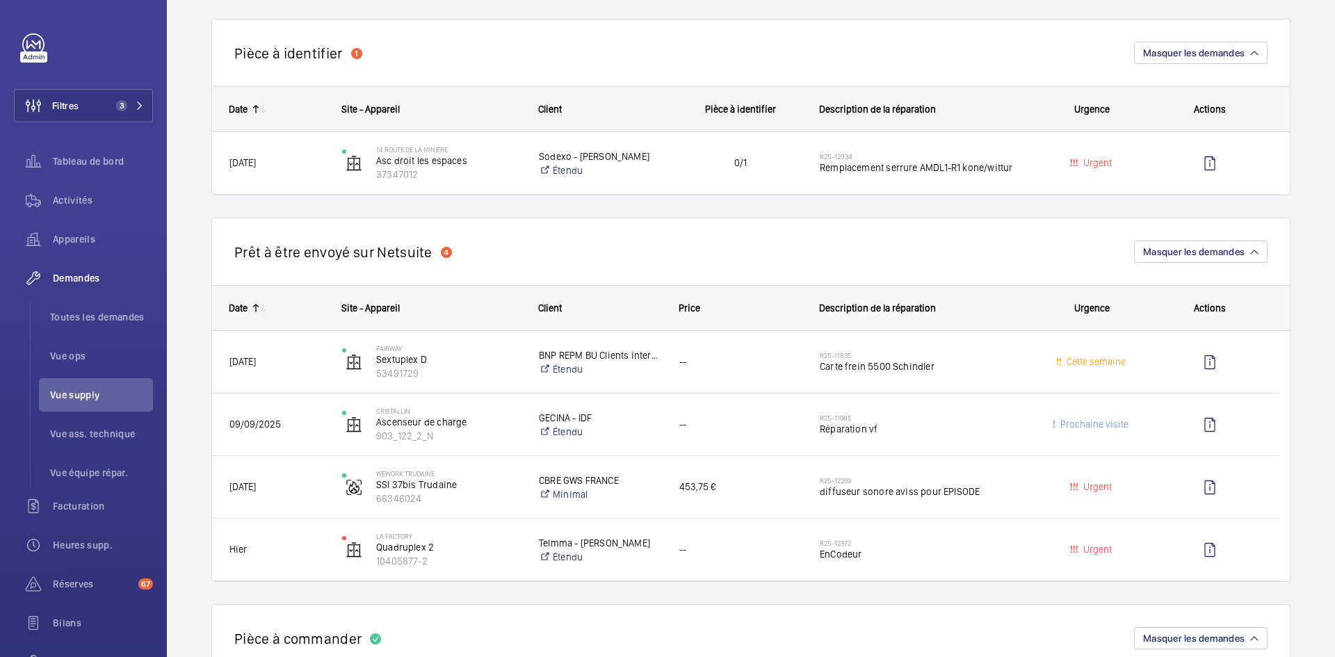
scroll to position [973, 0]
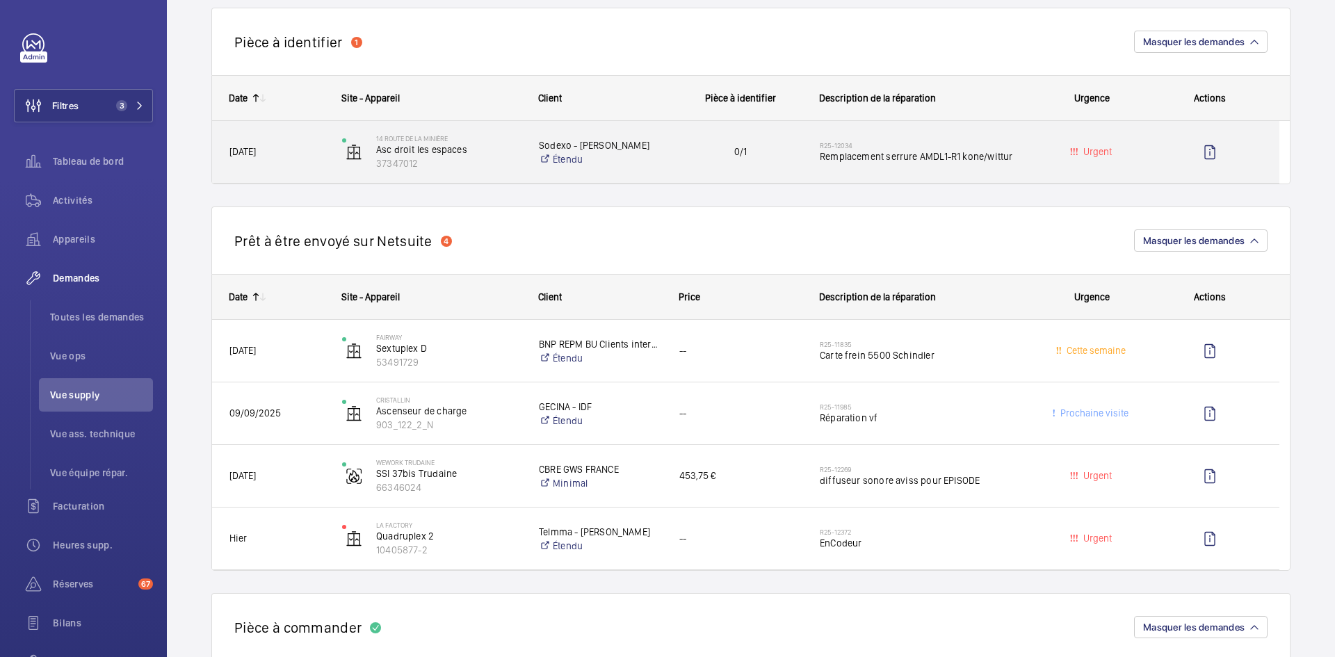
click at [297, 155] on span "[DATE]" at bounding box center [276, 152] width 95 height 16
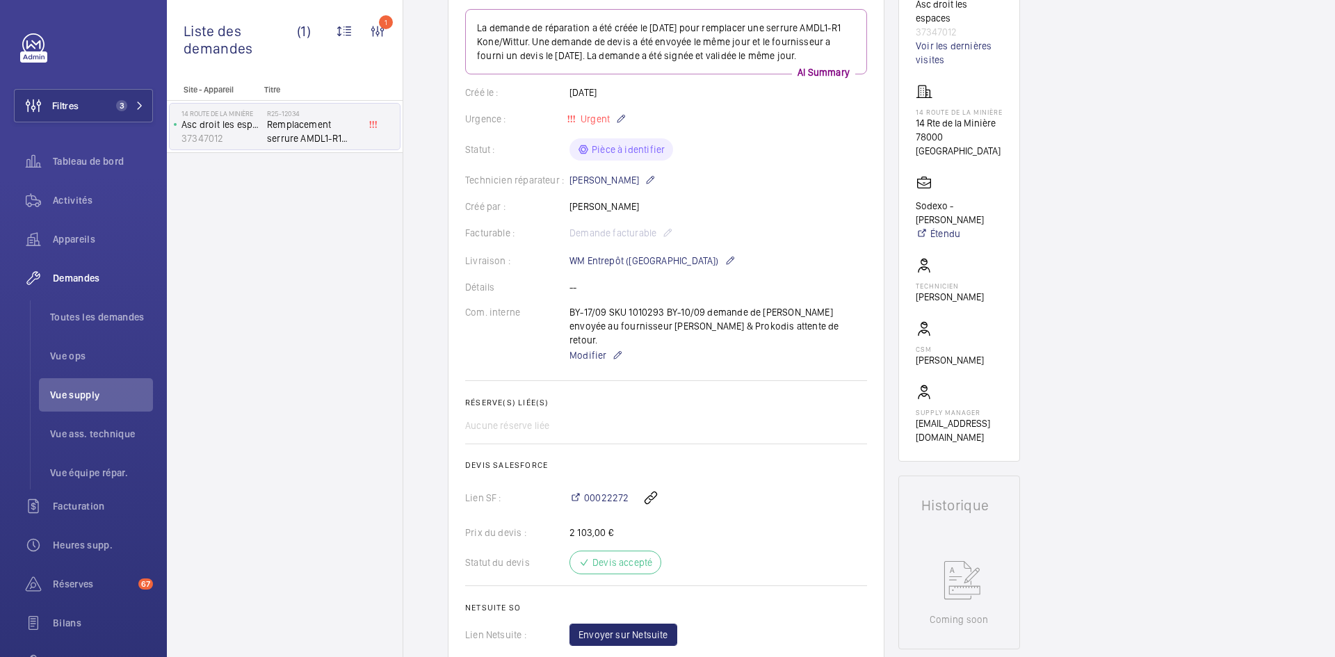
scroll to position [209, 0]
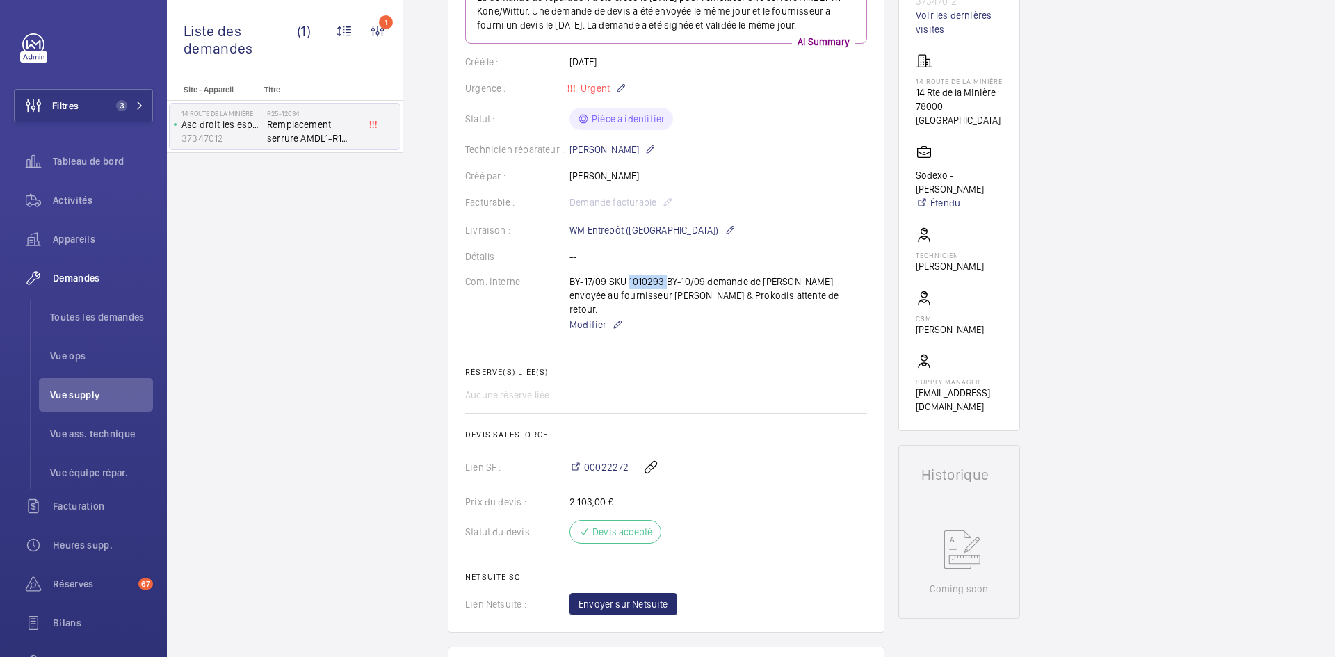
drag, startPoint x: 663, startPoint y: 293, endPoint x: 627, endPoint y: 295, distance: 36.2
click at [627, 295] on div "BY-17/09 SKU 1010293 BY-10/09 demande de [PERSON_NAME] envoyée au fournisseur […" at bounding box center [718, 304] width 298 height 58
copy p "1010293"
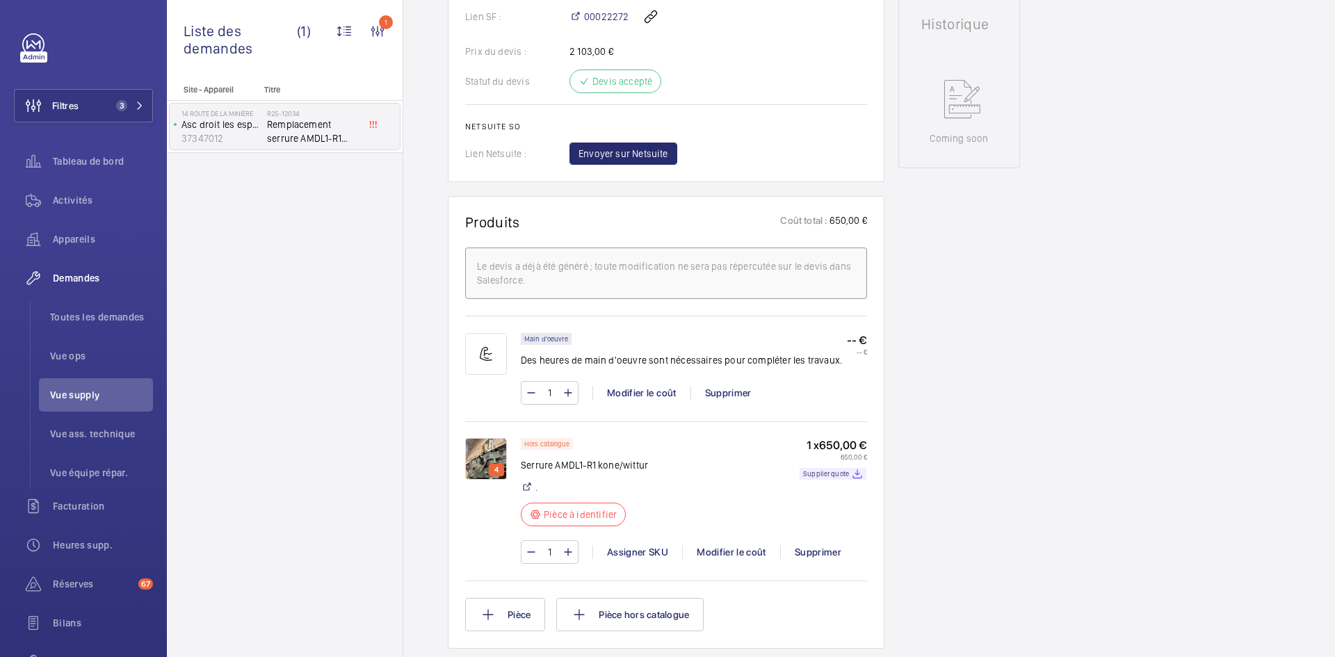
scroll to position [765, 0]
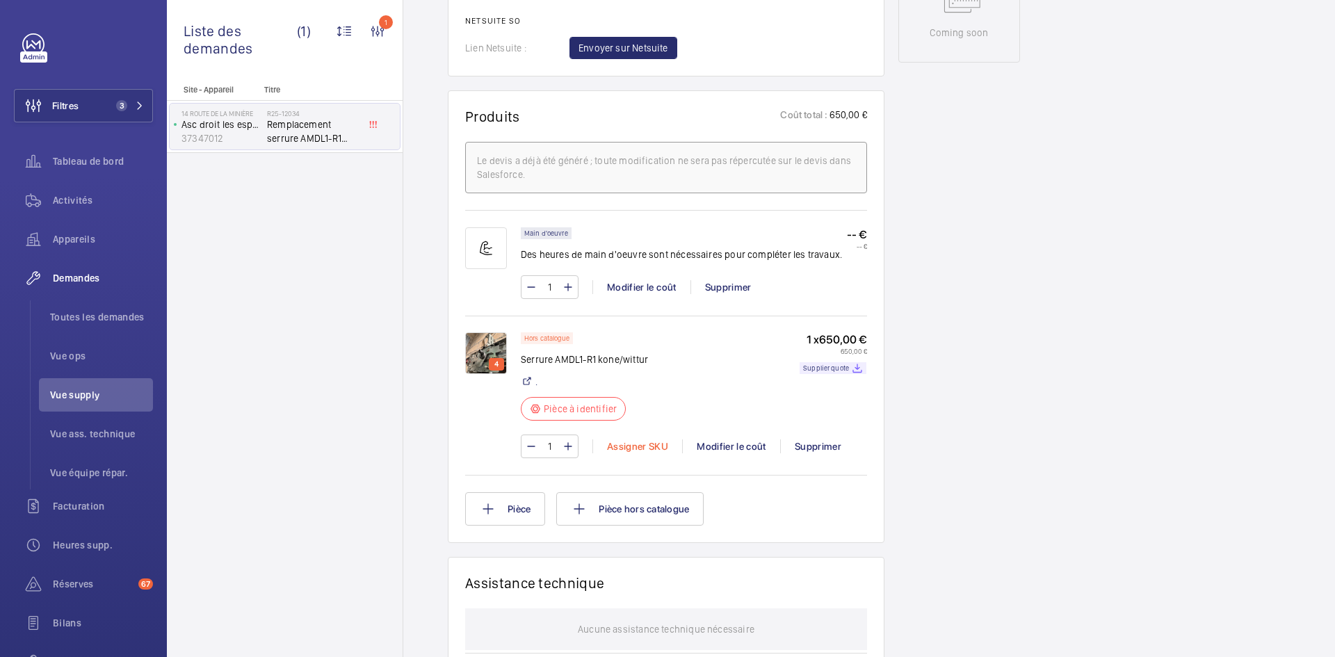
click at [650, 446] on div "Assigner SKU" at bounding box center [637, 446] width 90 height 14
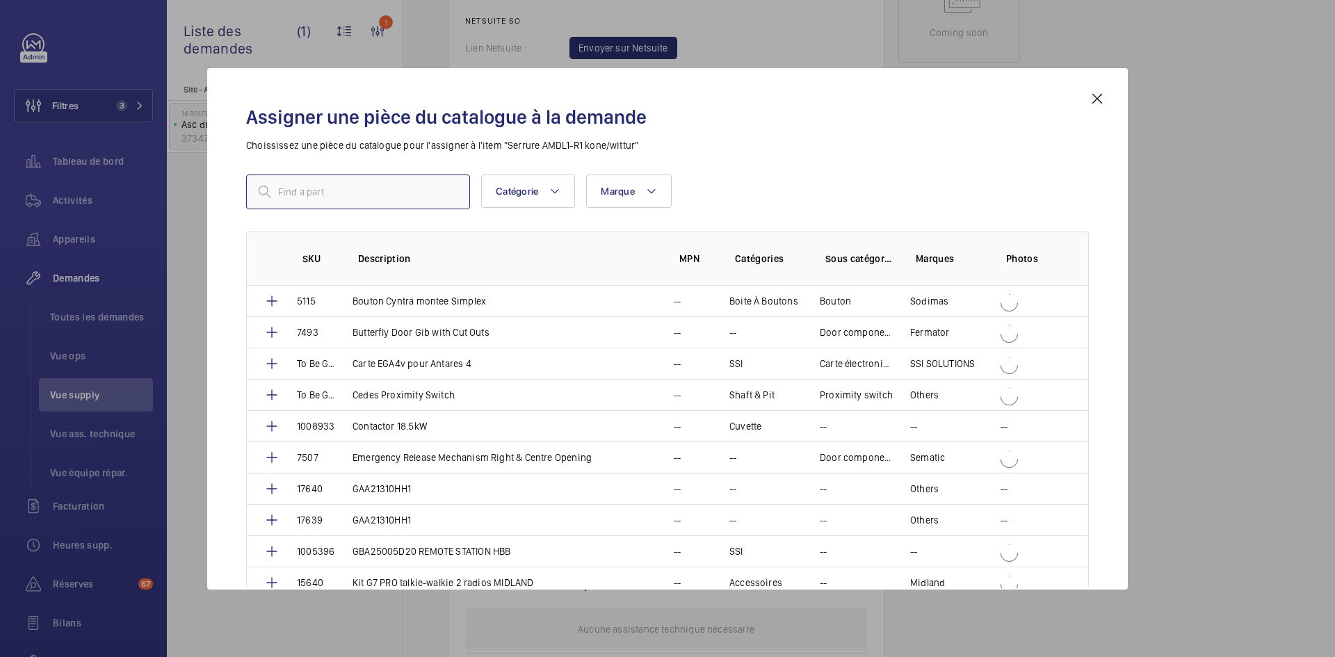
click at [405, 202] on input "text" at bounding box center [358, 192] width 224 height 35
paste input "1010293"
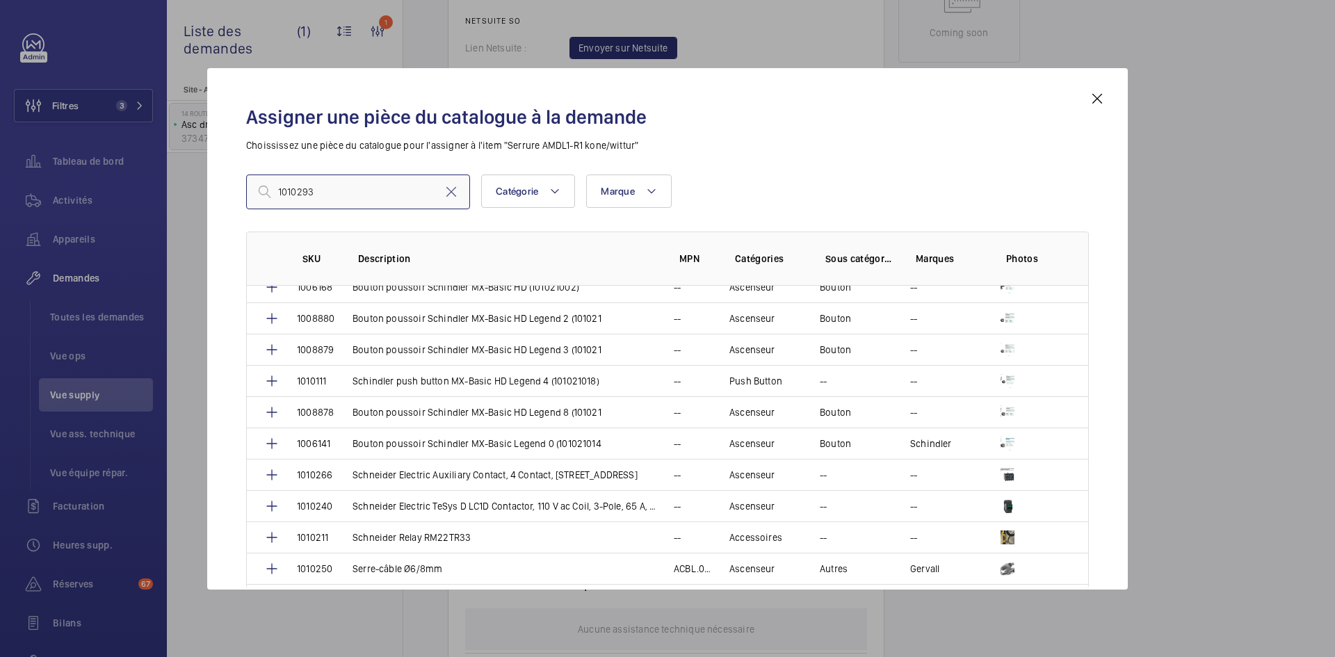
scroll to position [2711, 0]
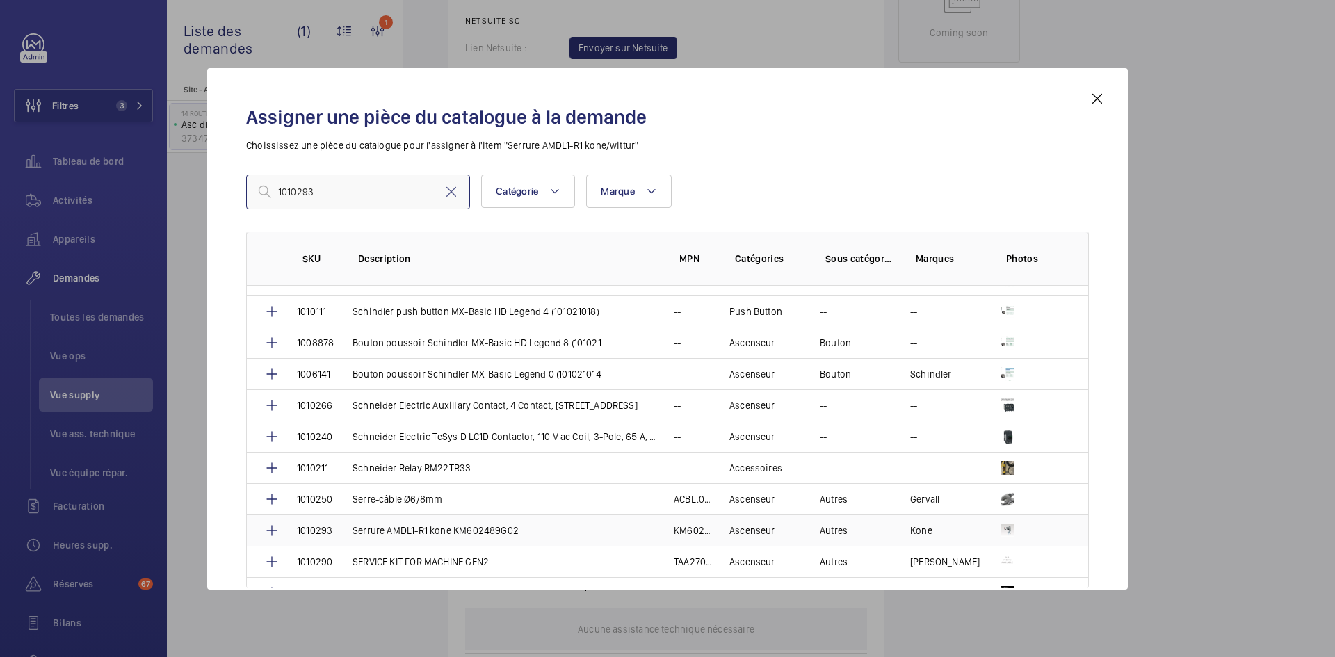
type input "1010293"
click at [344, 530] on td "Serrure AMDL1-R1 kone KM602489G02" at bounding box center [496, 529] width 321 height 31
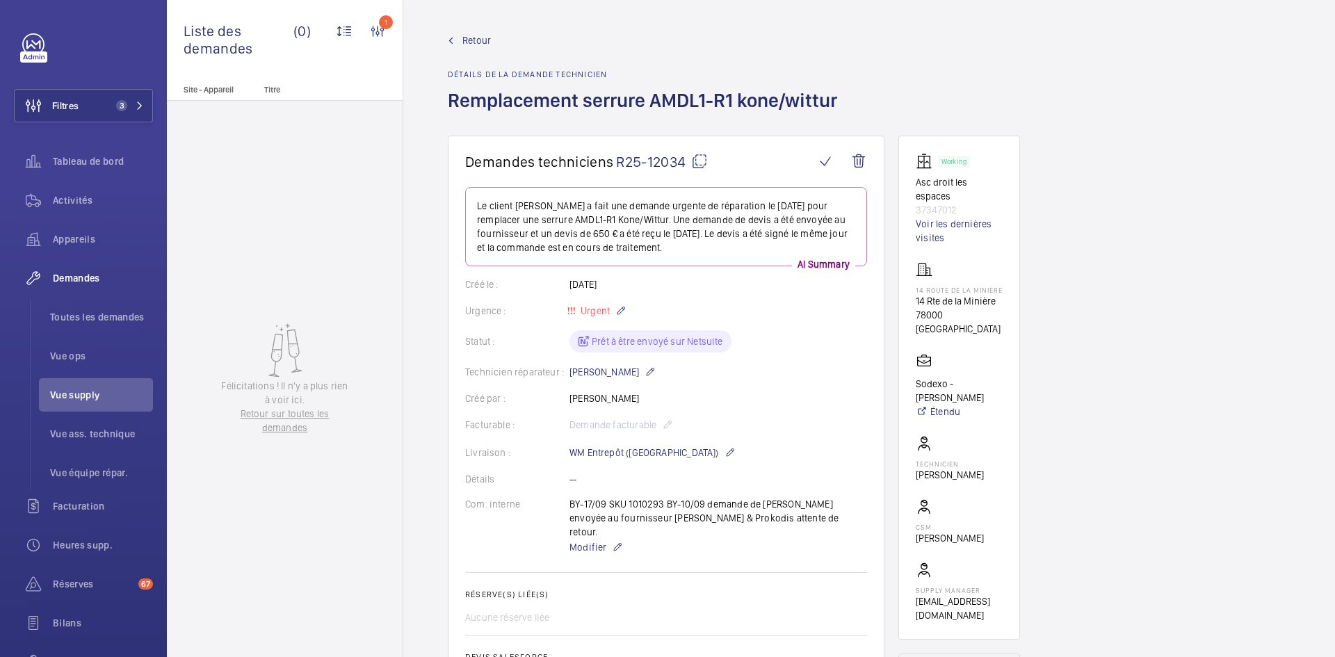
click at [697, 163] on mat-icon at bounding box center [699, 161] width 17 height 17
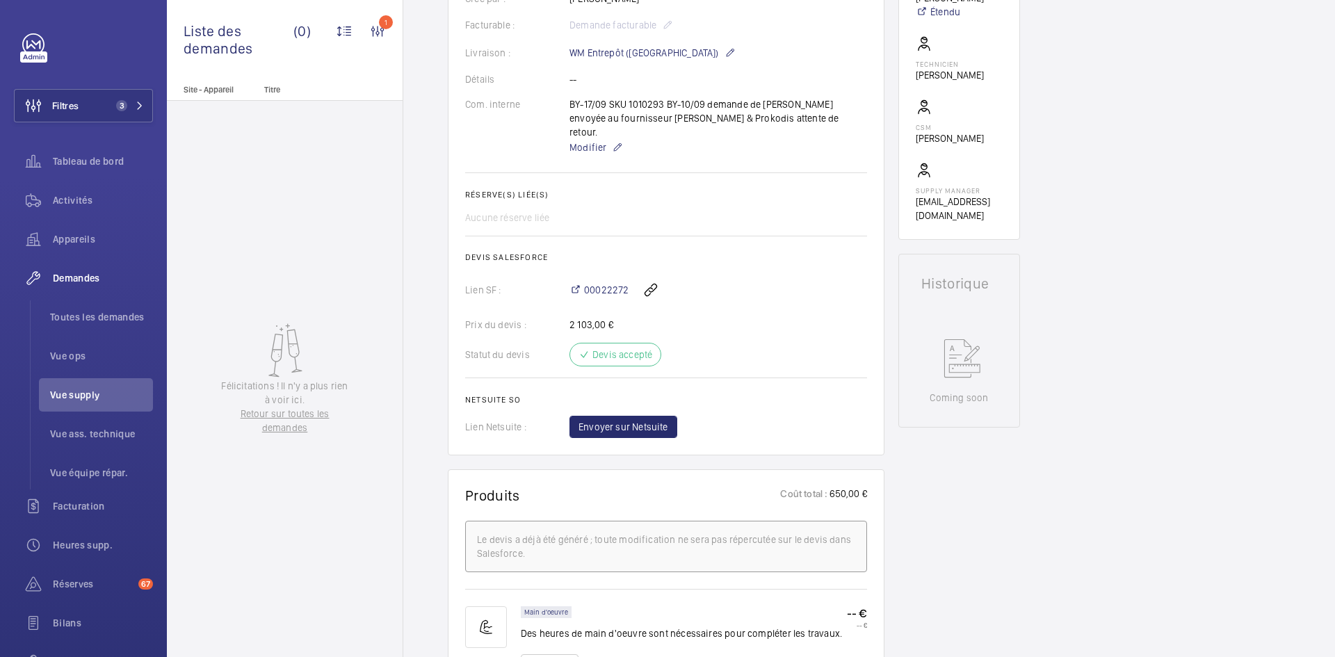
scroll to position [278, 0]
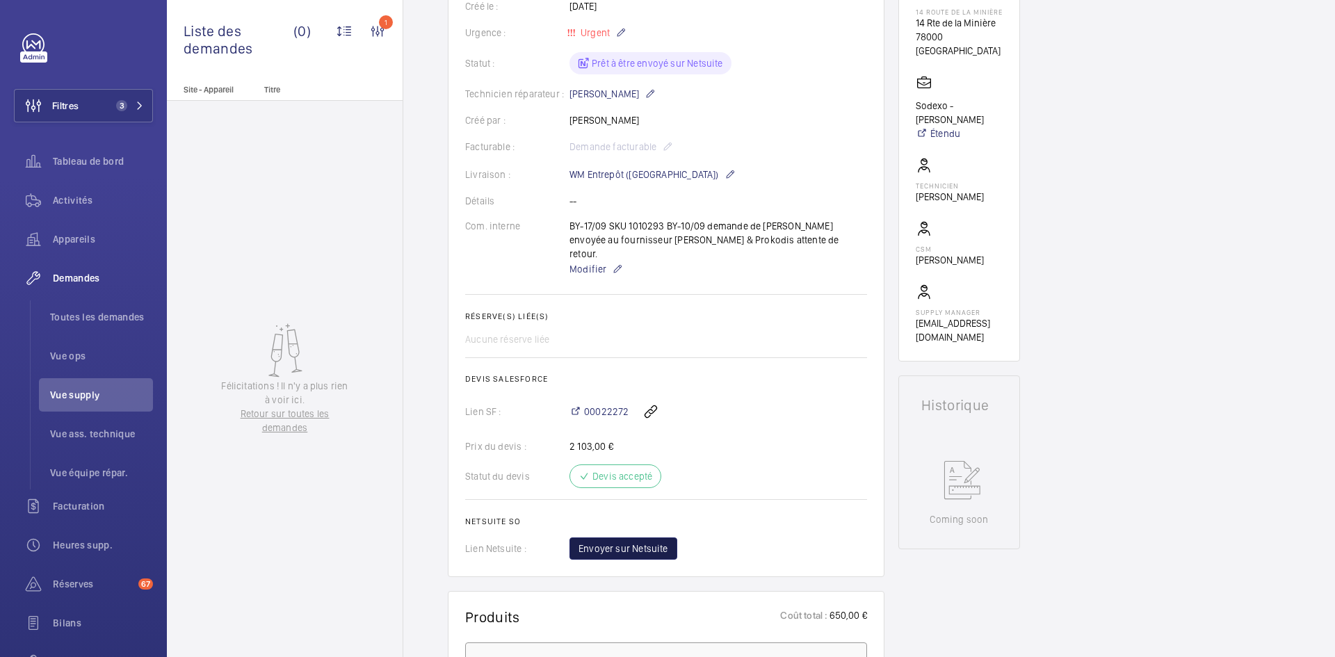
click at [651, 542] on span "Envoyer sur Netsuite" at bounding box center [623, 549] width 90 height 14
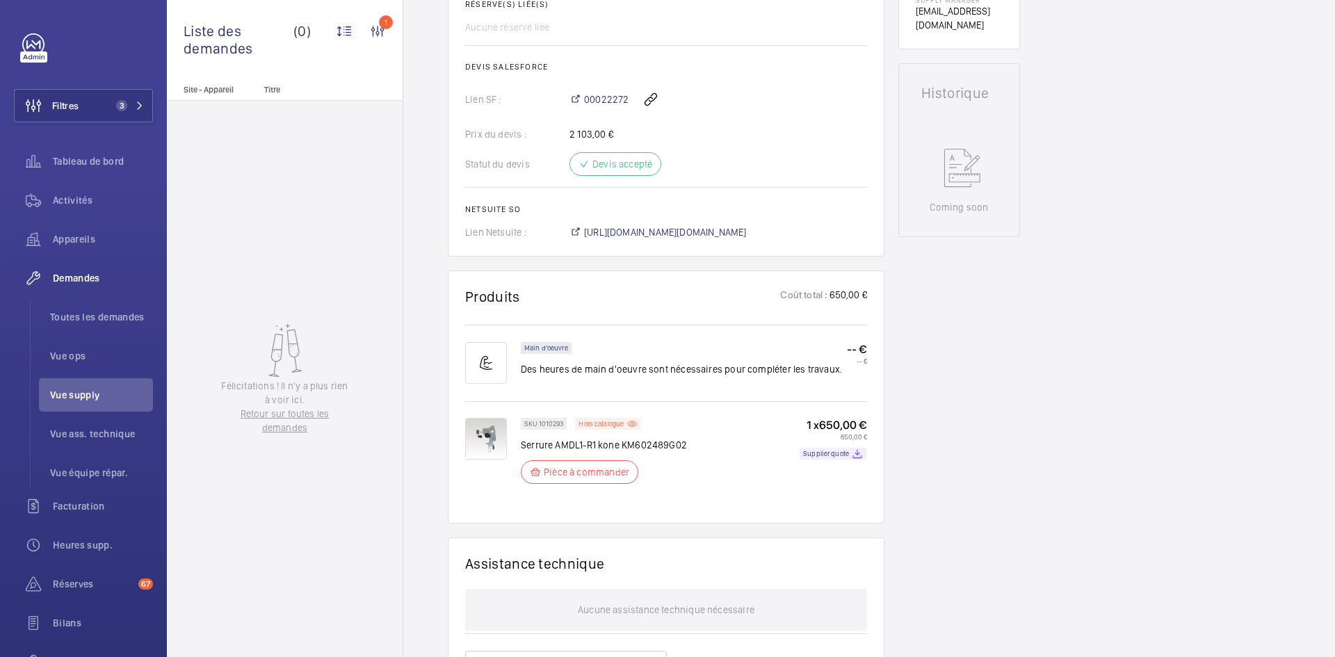
scroll to position [626, 0]
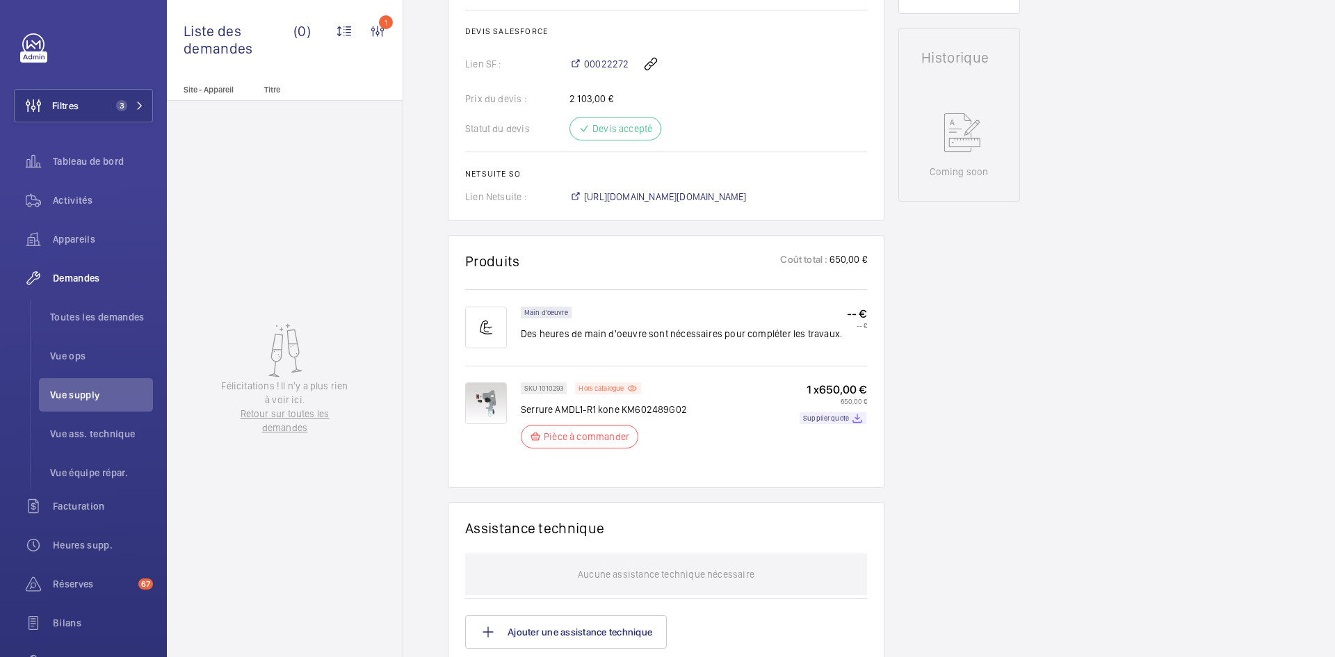
click at [483, 382] on img at bounding box center [486, 403] width 42 height 42
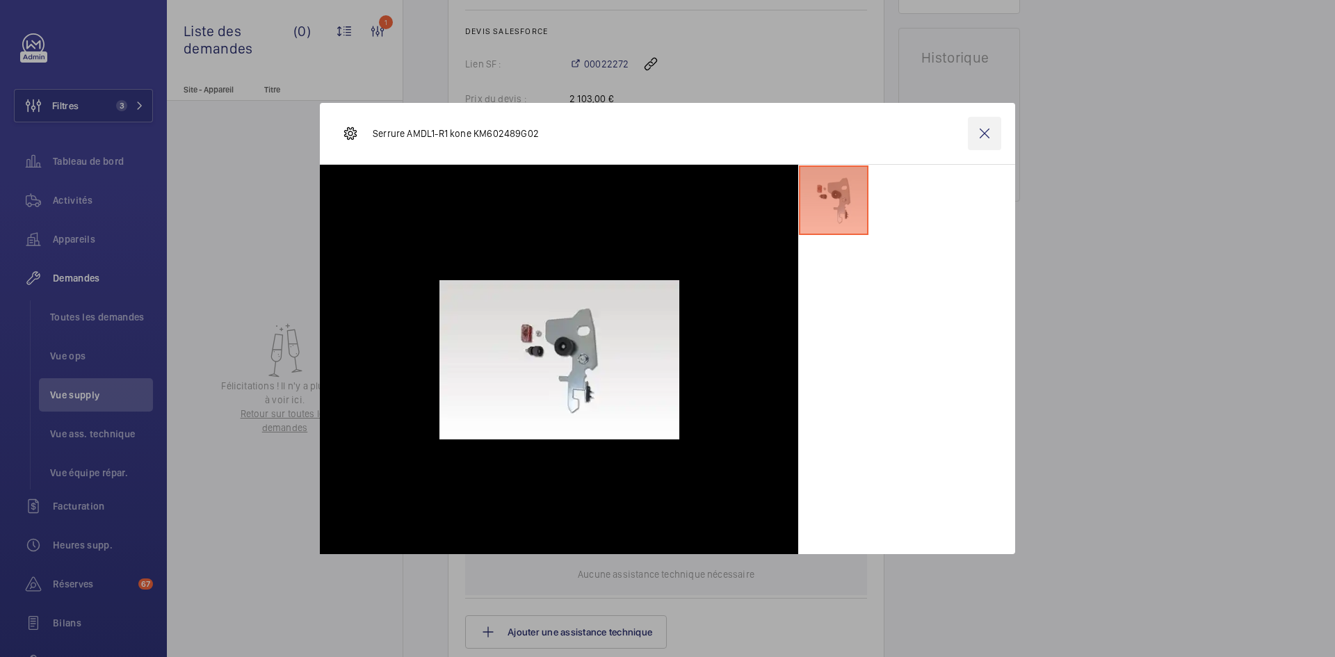
click at [980, 136] on wm-front-icon-button at bounding box center [984, 133] width 33 height 33
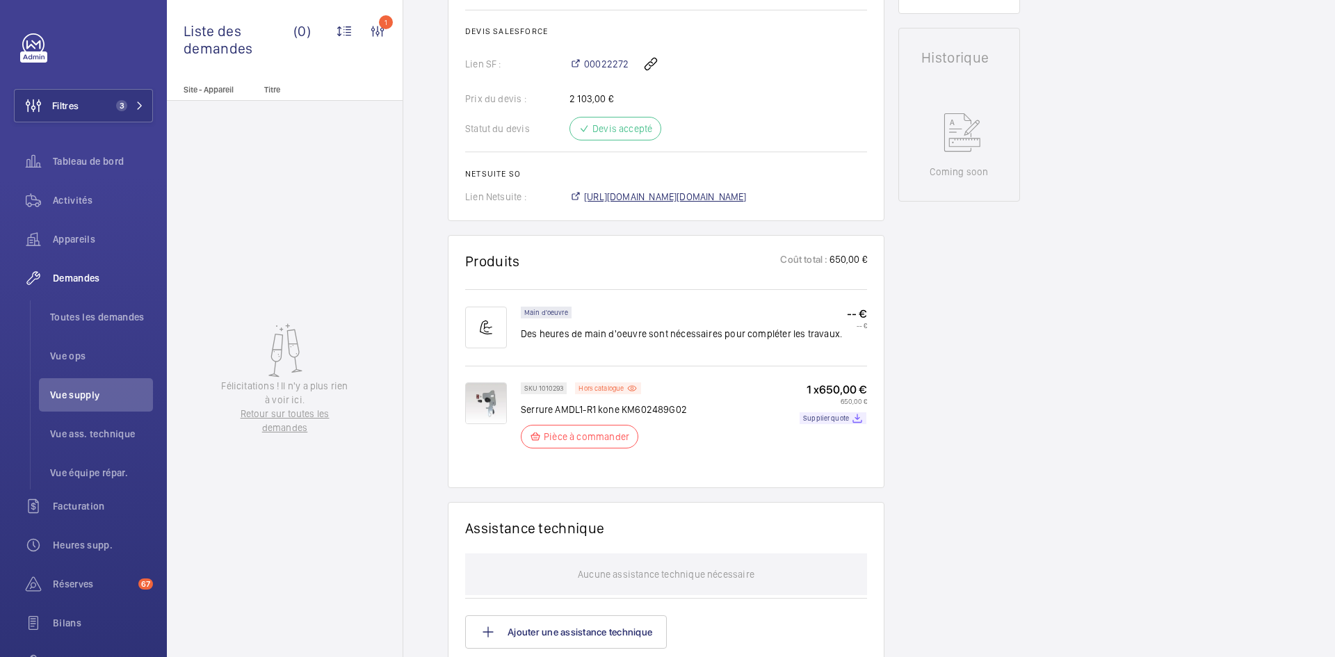
click at [733, 190] on span "[URL][DOMAIN_NAME][DOMAIN_NAME]" at bounding box center [665, 197] width 163 height 14
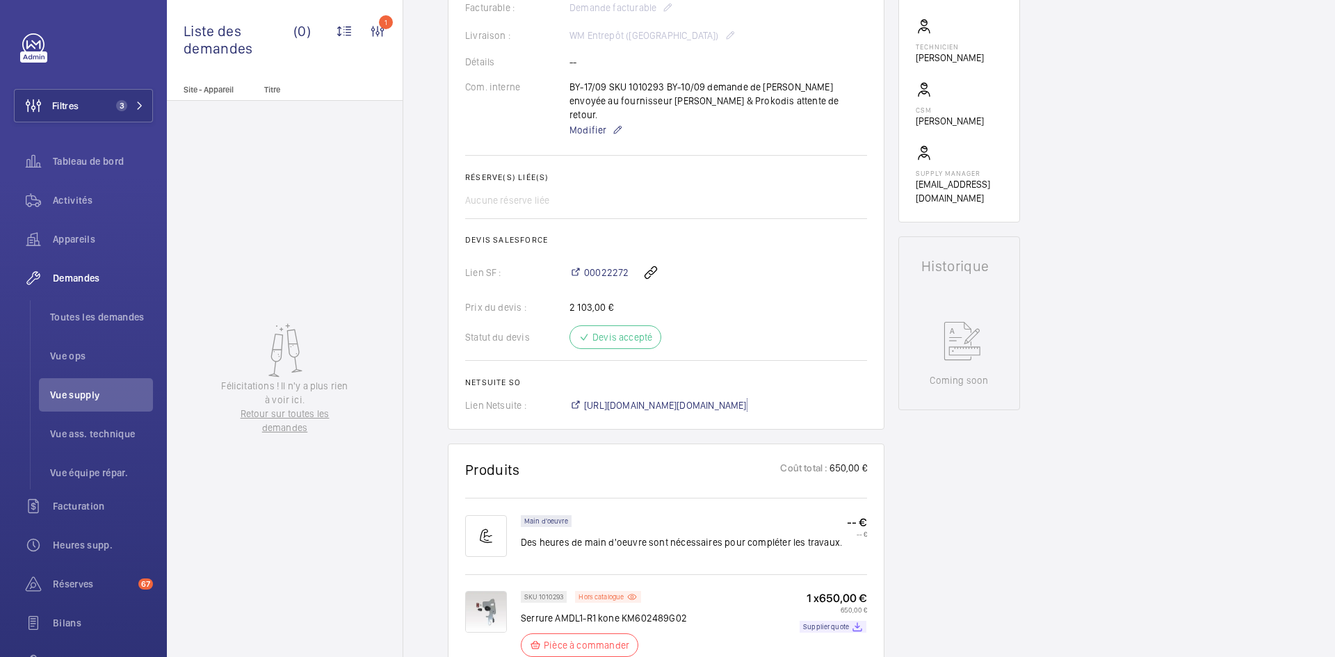
scroll to position [278, 0]
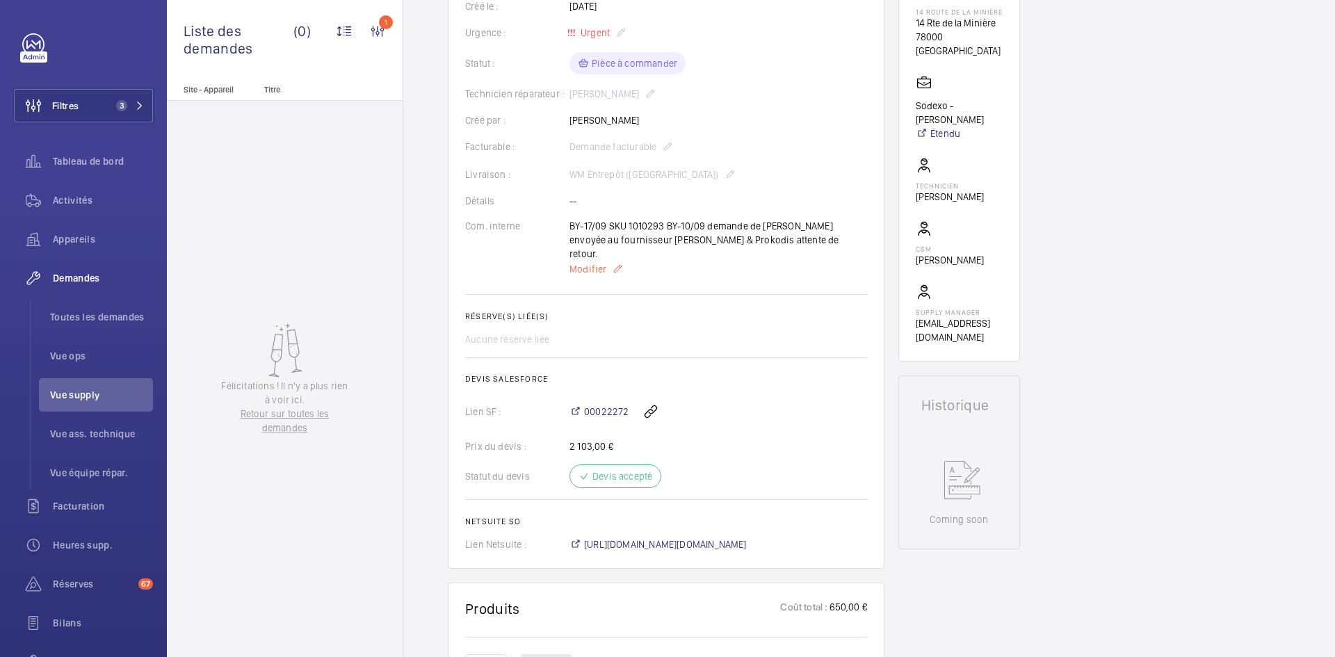
click at [590, 262] on span "Modifier" at bounding box center [587, 269] width 37 height 14
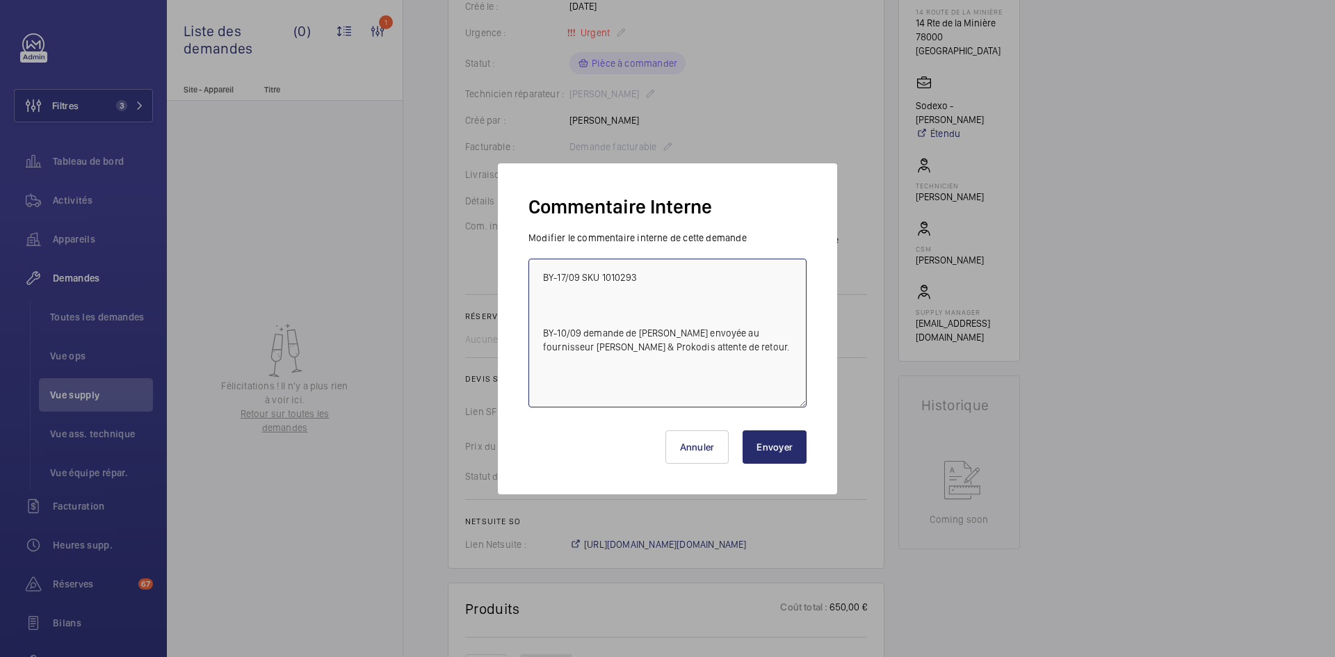
click at [545, 275] on textarea "BY-17/09 SKU 1010293 BY-10/09 demande de [PERSON_NAME] envoyée au fournisseur […" at bounding box center [667, 333] width 278 height 149
click at [558, 260] on textarea "BY-17/09 SKU 1010293 BY-10/09 demande de [PERSON_NAME] envoyée au fournisseur […" at bounding box center [667, 333] width 278 height 149
paste textarea "BY-18/09 commande effectuer chez le fournisseur Prokodis via l'email livraison …"
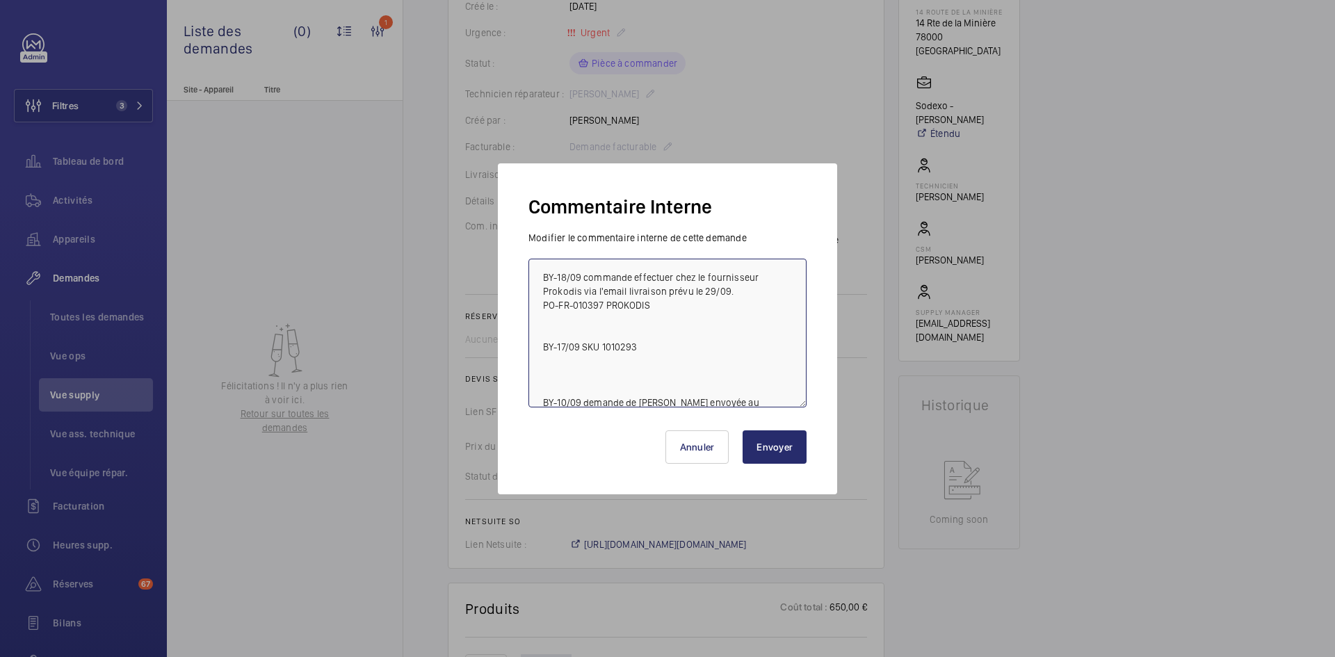
type textarea "BY-18/09 commande effectuer chez le fournisseur Prokodis via l'email livraison …"
click at [772, 447] on button "Envoyer" at bounding box center [774, 446] width 64 height 33
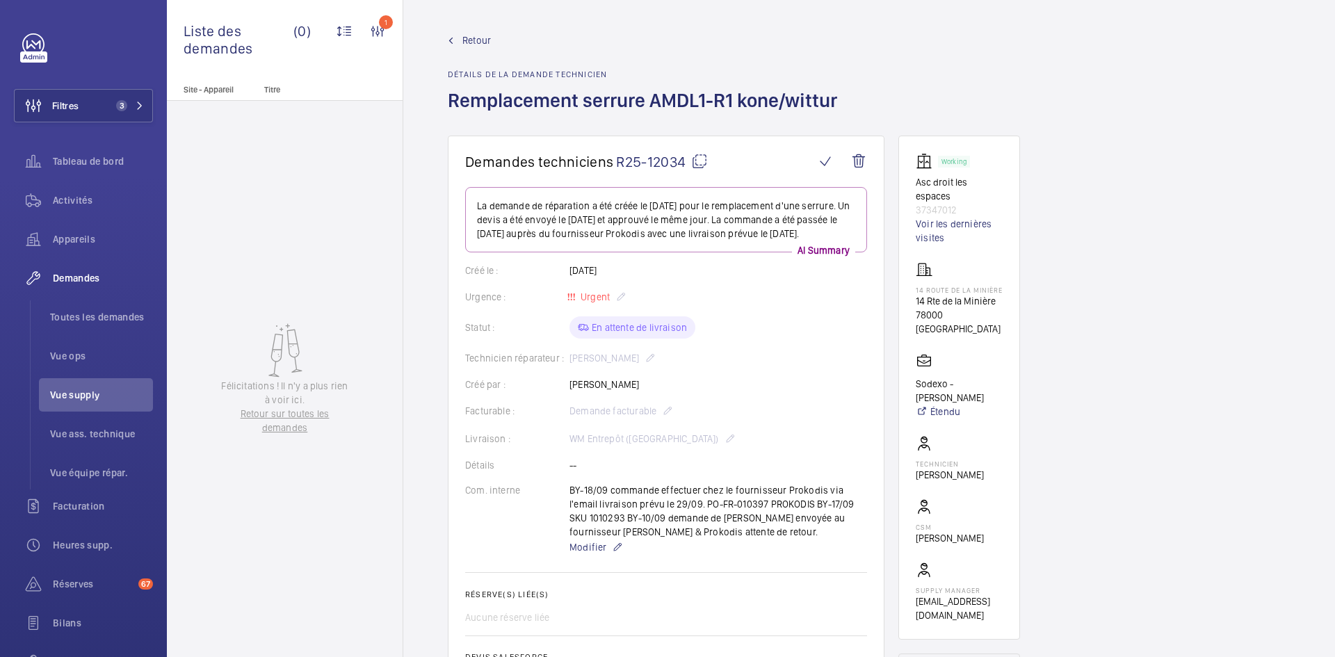
click at [472, 35] on span "Retour" at bounding box center [476, 40] width 29 height 14
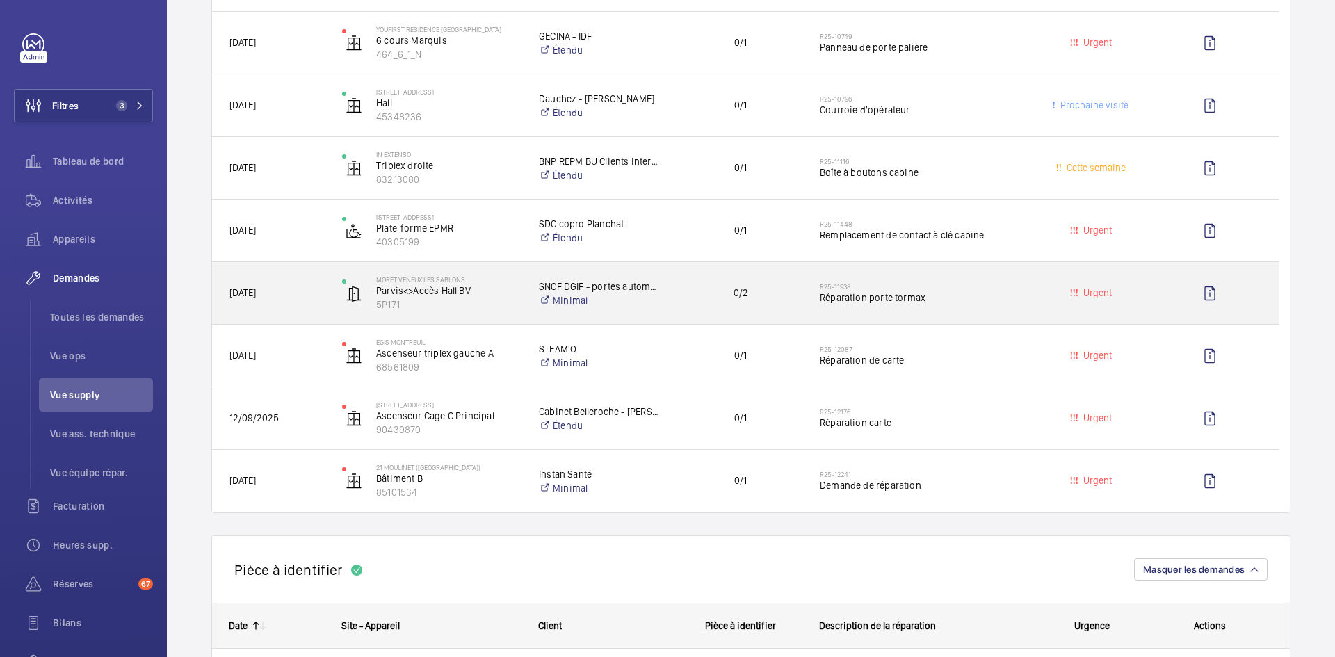
scroll to position [417, 0]
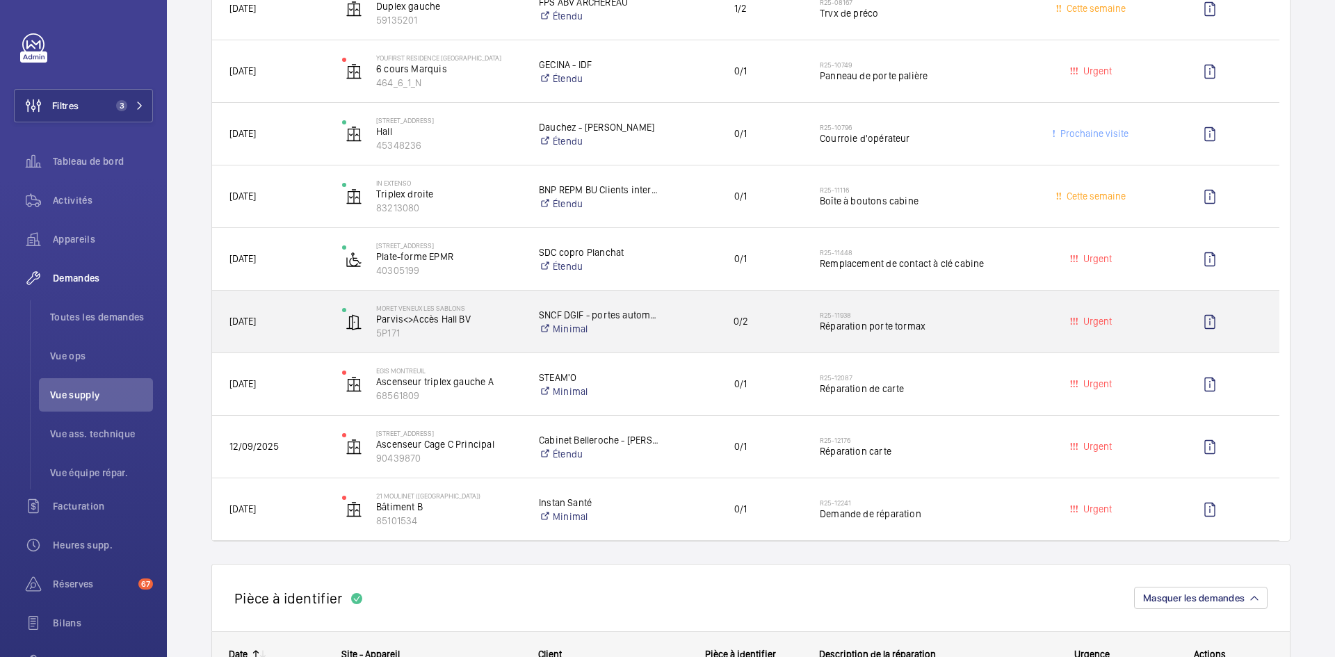
click at [302, 309] on div "[DATE]" at bounding box center [268, 322] width 111 height 44
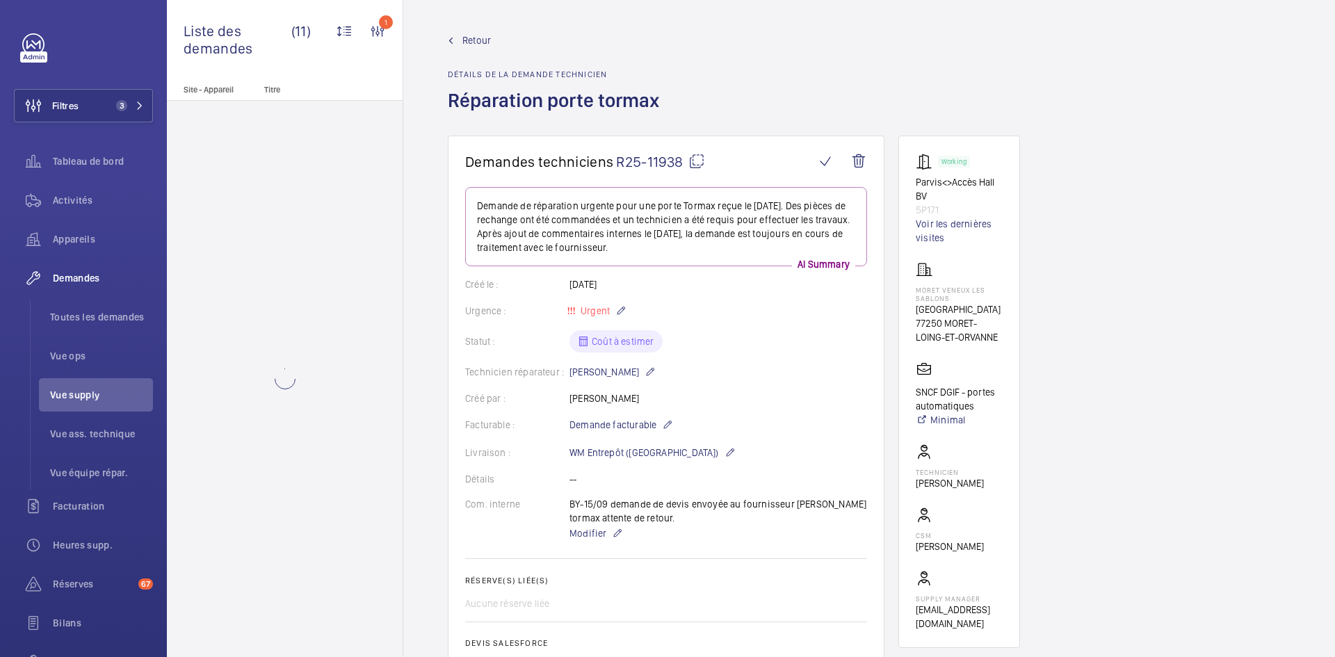
click at [700, 159] on mat-icon at bounding box center [696, 161] width 17 height 17
